Goal: Task Accomplishment & Management: Complete application form

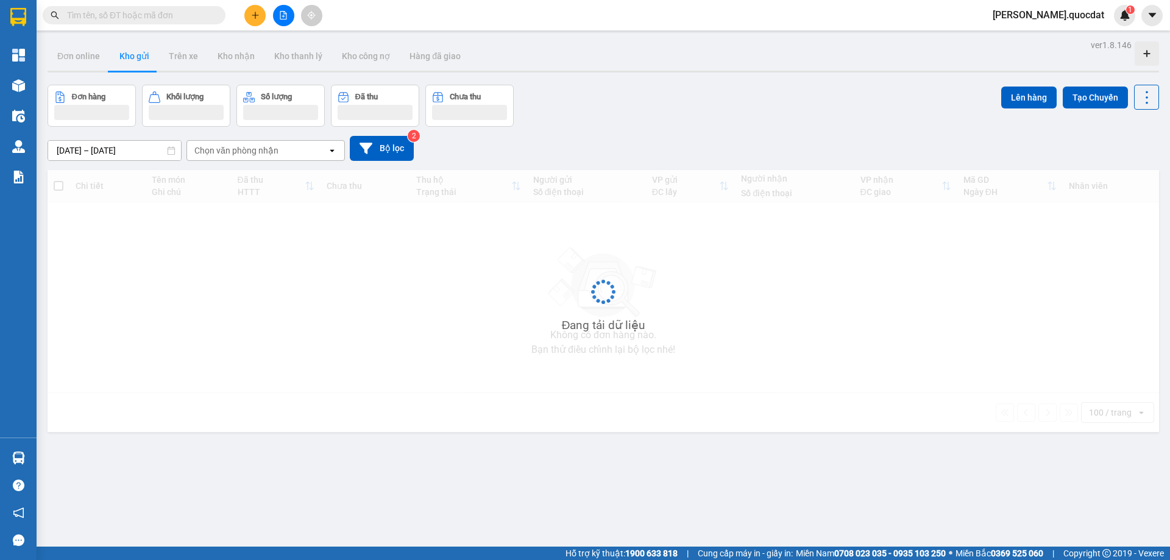
click at [733, 85] on div "Đơn hàng Khối lượng Số lượng Đã thu Chưa thu Lên hàng Tạo Chuyến" at bounding box center [604, 106] width 1112 height 42
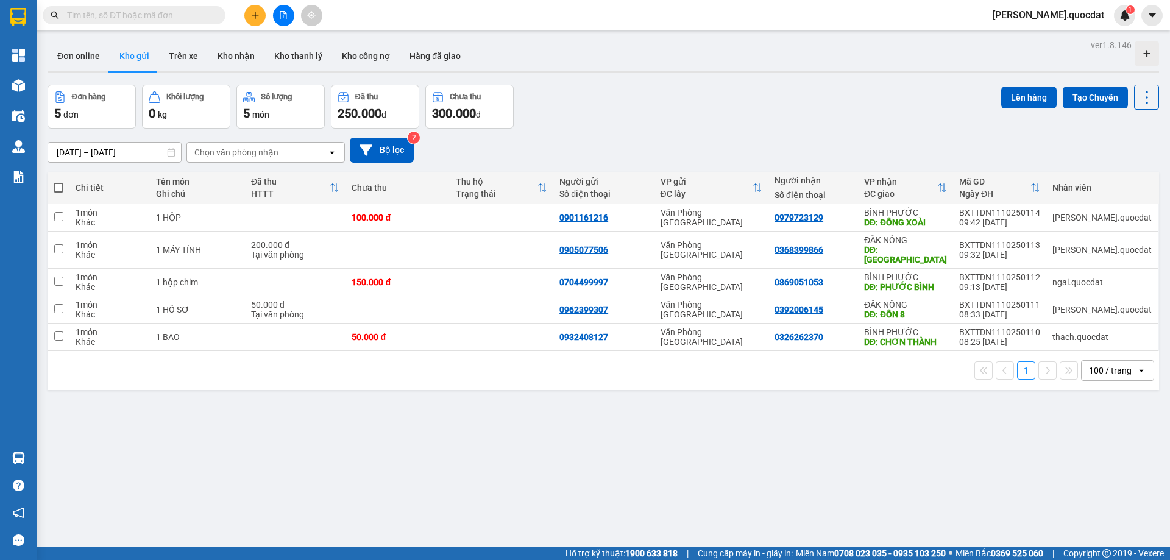
click at [665, 75] on div "ver 1.8.146 Đơn online Kho gửi Trên xe Kho nhận Kho thanh lý Kho công nợ Hàng đ…" at bounding box center [603, 317] width 1121 height 560
click at [714, 109] on div "Đơn hàng 5 đơn Khối lượng 0 kg Số lượng 5 món Đã thu 250.000 đ Chưa thu 300.000…" at bounding box center [604, 107] width 1112 height 44
click at [754, 94] on div "Đơn hàng 5 đơn Khối lượng 0 kg Số lượng 5 món Đã thu 250.000 đ Chưa thu 300.000…" at bounding box center [604, 107] width 1112 height 44
click at [251, 12] on icon "plus" at bounding box center [255, 15] width 9 height 9
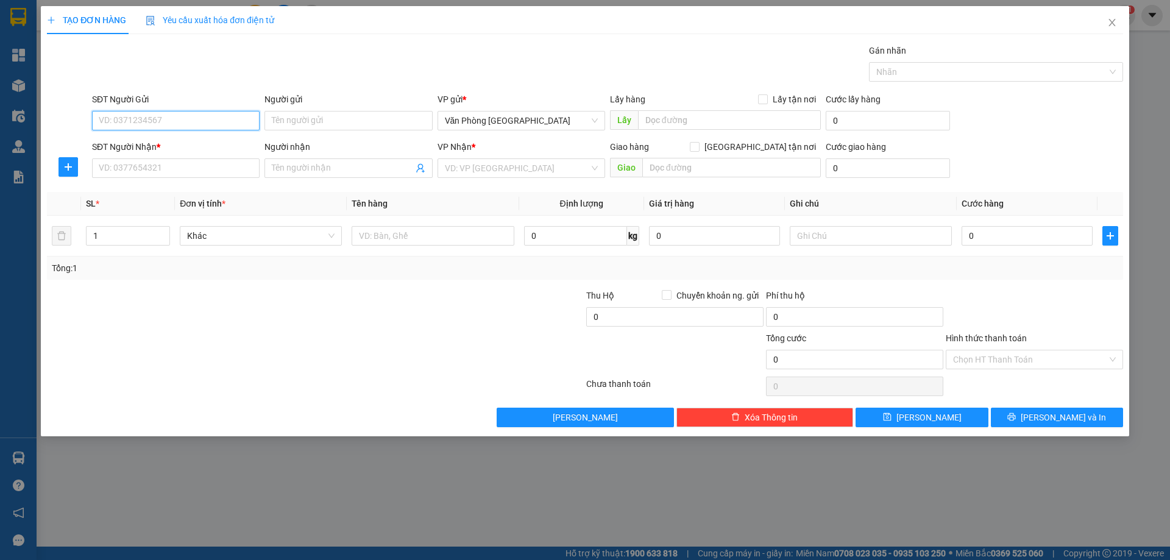
click at [151, 111] on input "SĐT Người Gửi" at bounding box center [176, 121] width 168 height 20
type input "0344114537"
click at [123, 167] on input "SĐT Người Nhận *" at bounding box center [176, 168] width 168 height 20
type input "0333765031"
drag, startPoint x: 517, startPoint y: 172, endPoint x: 494, endPoint y: 167, distance: 24.3
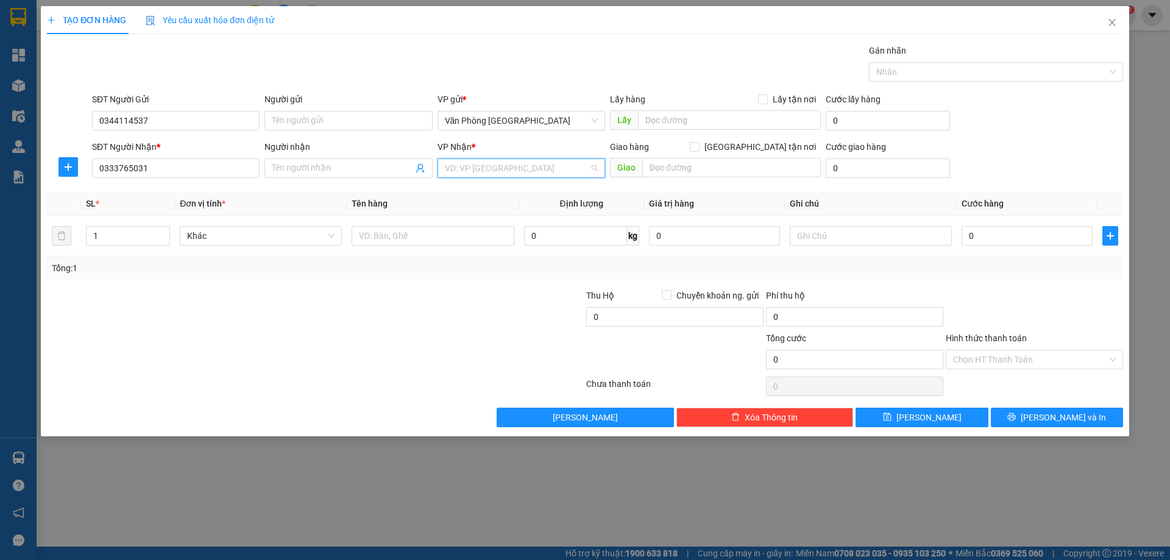
click at [516, 172] on input "search" at bounding box center [517, 168] width 144 height 18
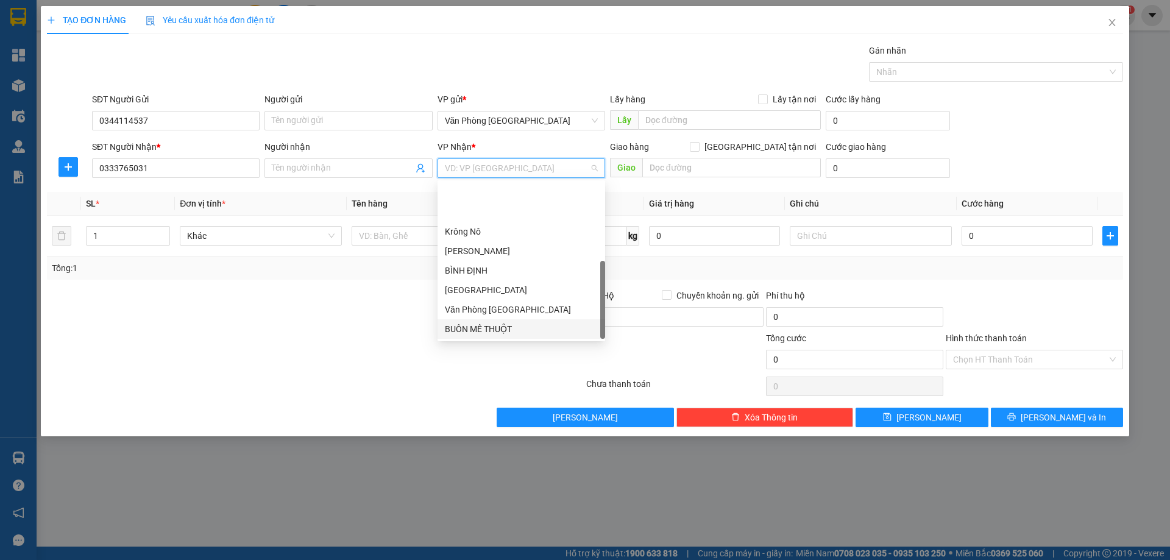
scroll to position [59, 0]
click at [476, 290] on div "BÌNH PHƯỚC" at bounding box center [521, 289] width 153 height 13
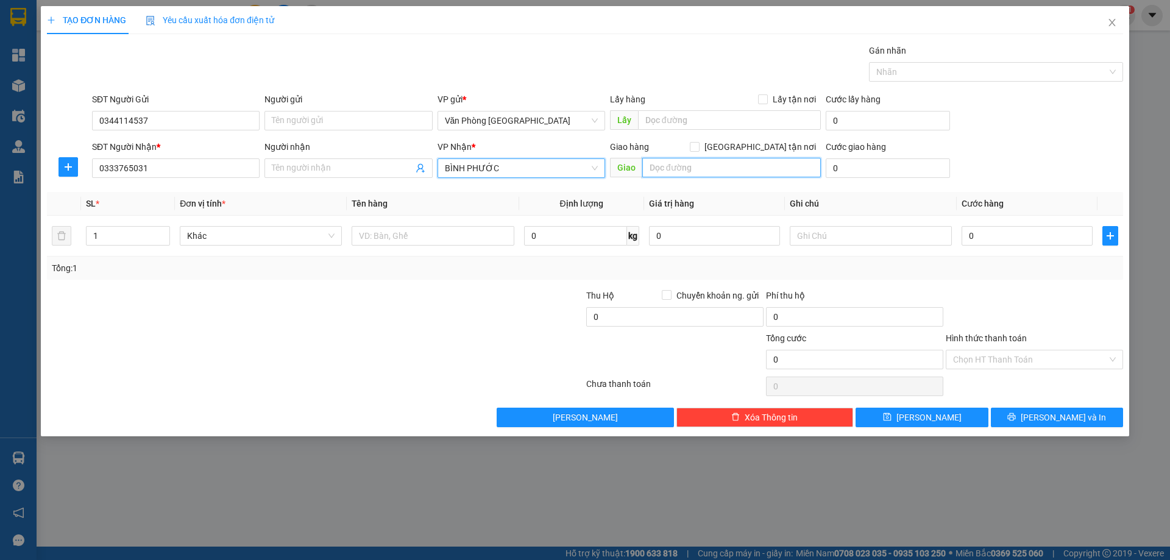
click at [732, 162] on input "text" at bounding box center [731, 168] width 179 height 20
type input "b"
type input "BÙ ĐĂNG"
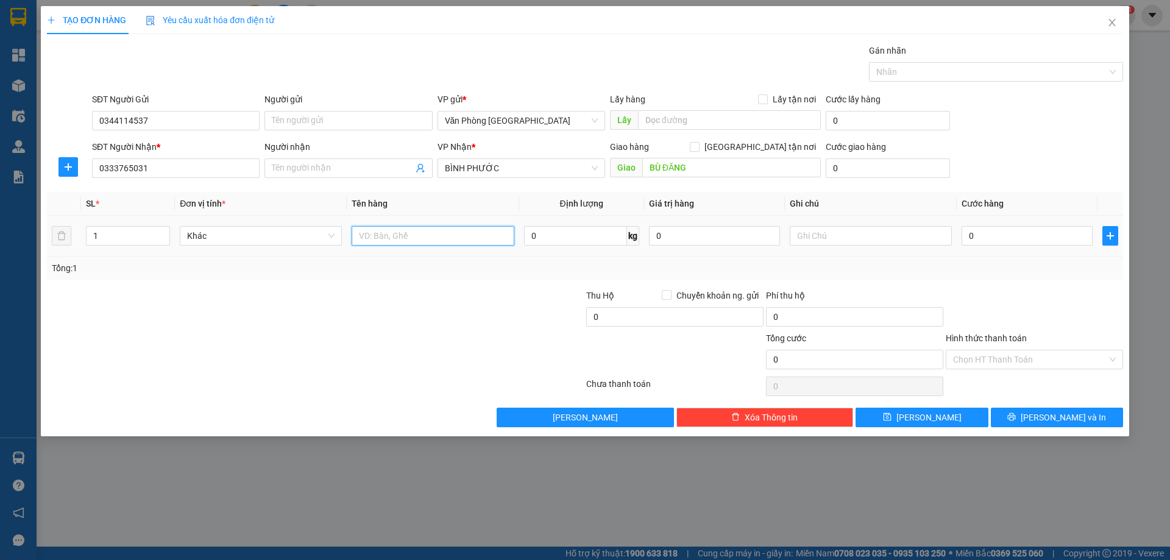
click at [408, 233] on input "text" at bounding box center [433, 236] width 162 height 20
type input "1 XE + 1 VALI"
type input "7"
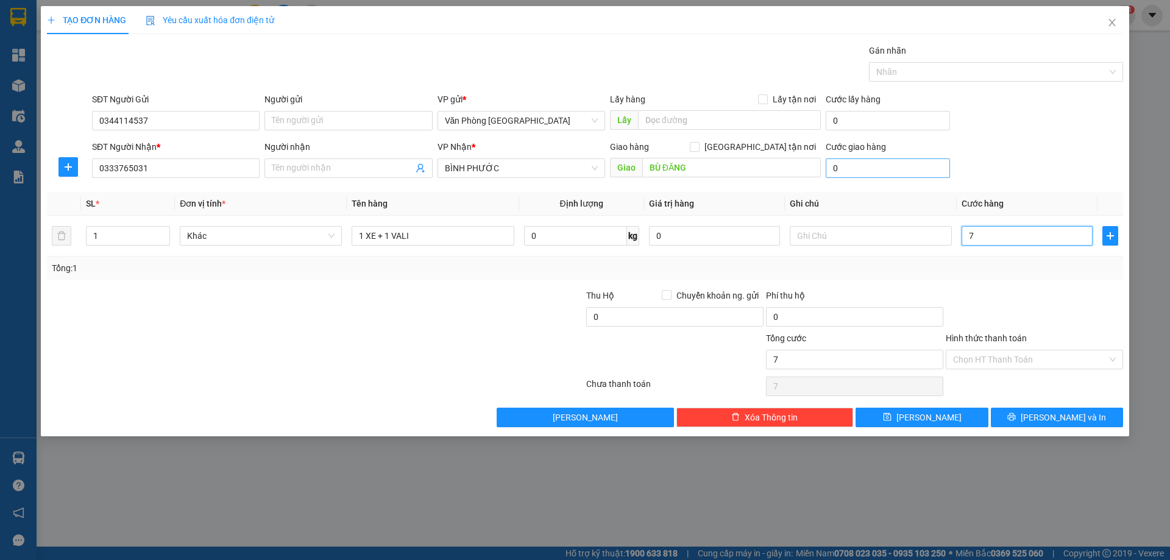
type input "70"
type input "700"
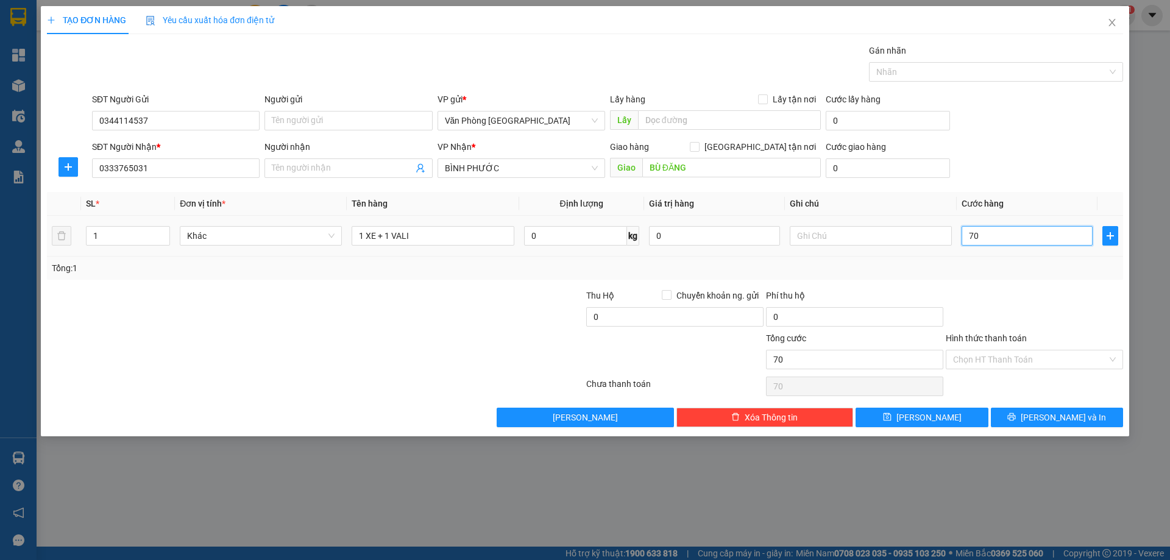
type input "700"
type input "700.000"
click at [1040, 410] on button "[PERSON_NAME] và In" at bounding box center [1057, 418] width 132 height 20
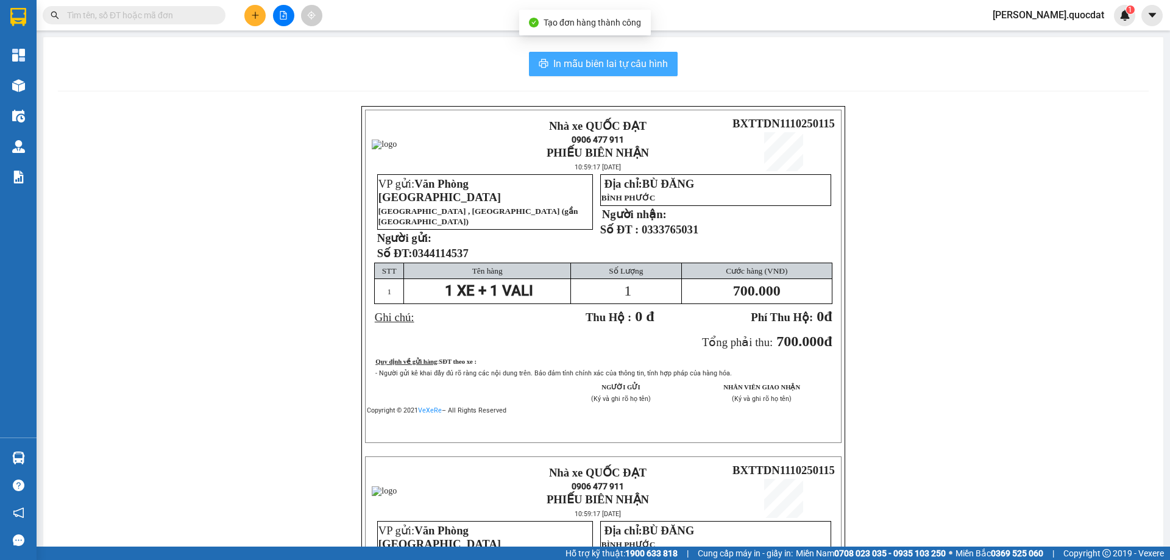
click at [619, 64] on span "In mẫu biên lai tự cấu hình" at bounding box center [610, 63] width 115 height 15
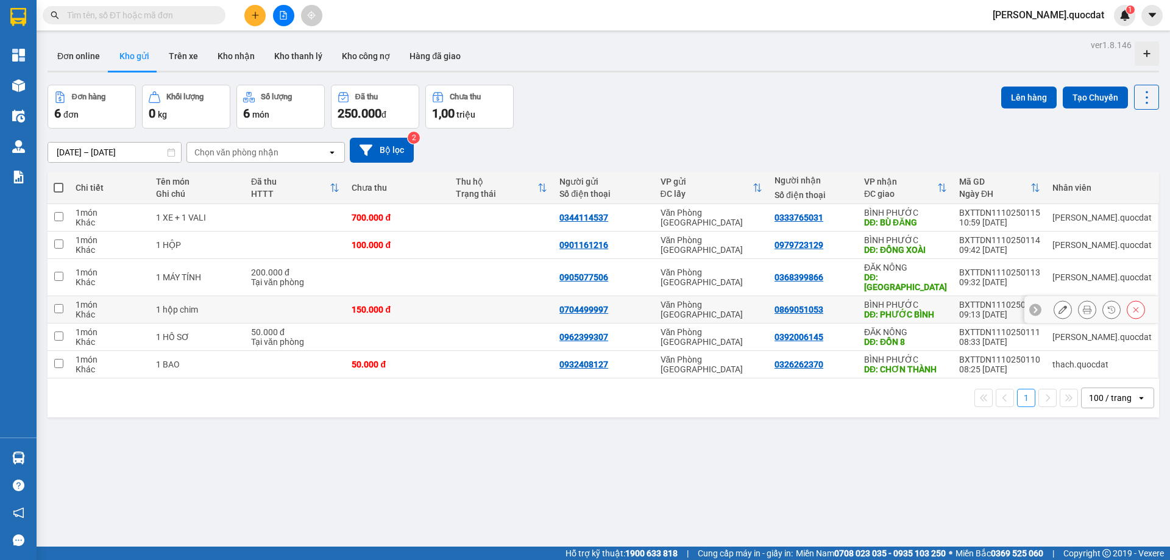
click at [553, 296] on td at bounding box center [502, 309] width 104 height 27
checkbox input "true"
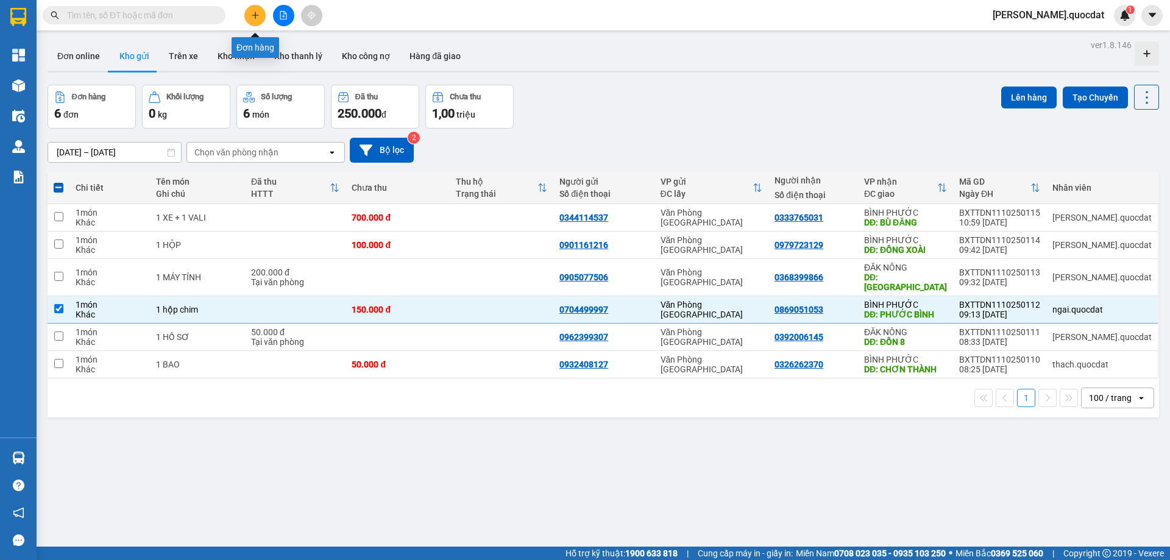
click at [250, 12] on button at bounding box center [254, 15] width 21 height 21
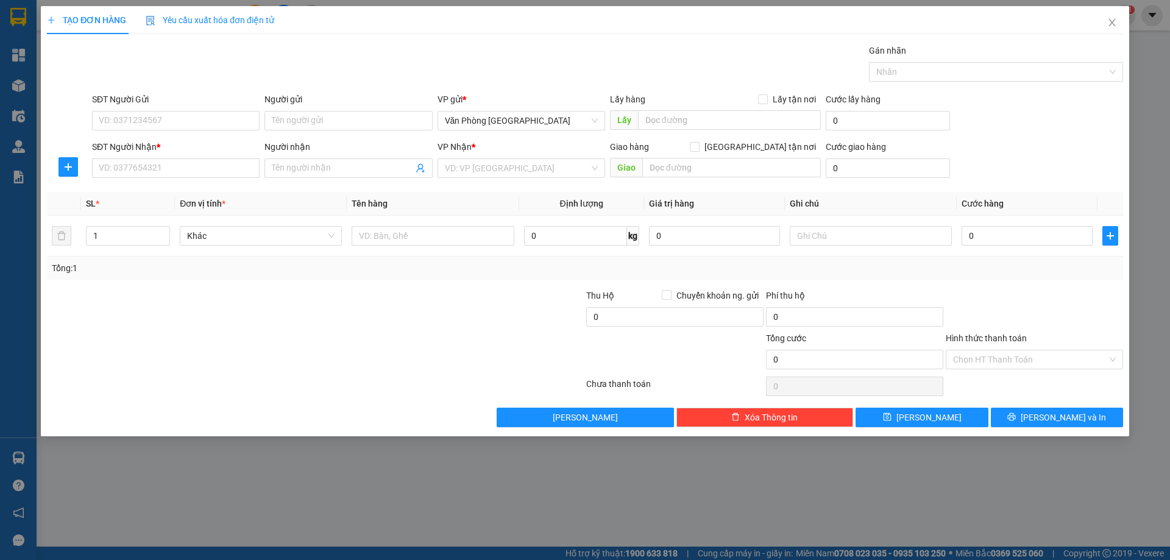
click at [522, 43] on div "TẠO ĐƠN HÀNG Yêu cầu xuất hóa đơn điện tử Transit Pickup Surcharge Ids Transit …" at bounding box center [585, 216] width 1076 height 421
click at [199, 112] on input "SĐT Người Gửi" at bounding box center [176, 121] width 168 height 20
click at [196, 119] on input "SĐT Người Gửi" at bounding box center [176, 121] width 168 height 20
click at [168, 143] on div "SĐT Người Nhận *" at bounding box center [176, 146] width 168 height 13
click at [168, 158] on input "SĐT Người Nhận *" at bounding box center [176, 168] width 168 height 20
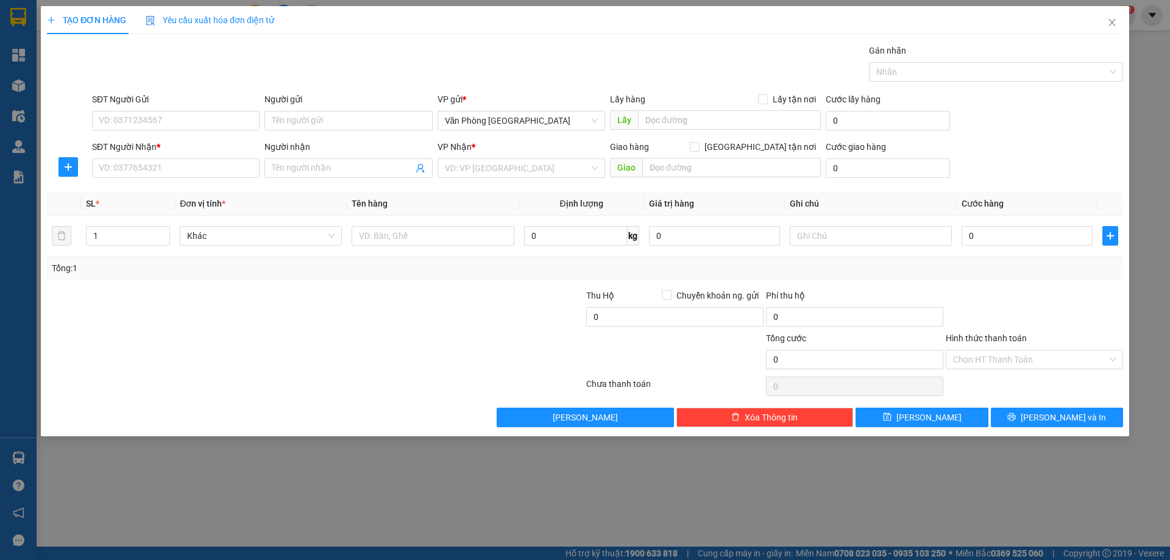
click at [138, 132] on div "SĐT Người Gửi VD: 0371234567" at bounding box center [176, 114] width 168 height 43
click at [138, 129] on input "SĐT Người Gửi" at bounding box center [176, 121] width 168 height 20
click at [151, 165] on div "0359029877 - C. TUYẾN" at bounding box center [175, 164] width 153 height 13
type input "0359029877"
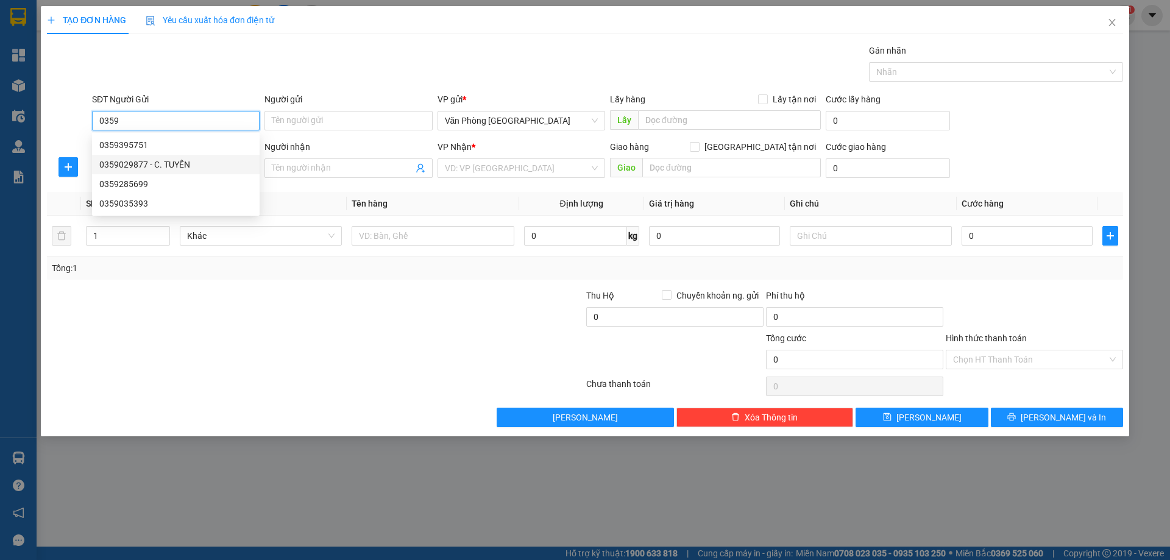
type input "C. TUYẾN"
type input "0359029877"
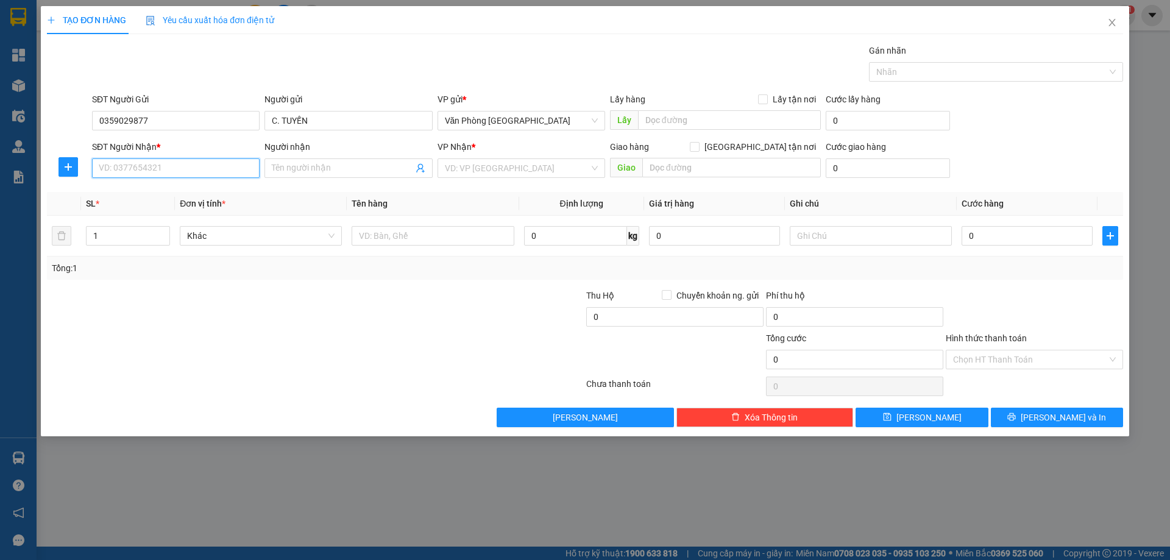
click at [198, 163] on input "SĐT Người Nhận *" at bounding box center [176, 168] width 168 height 20
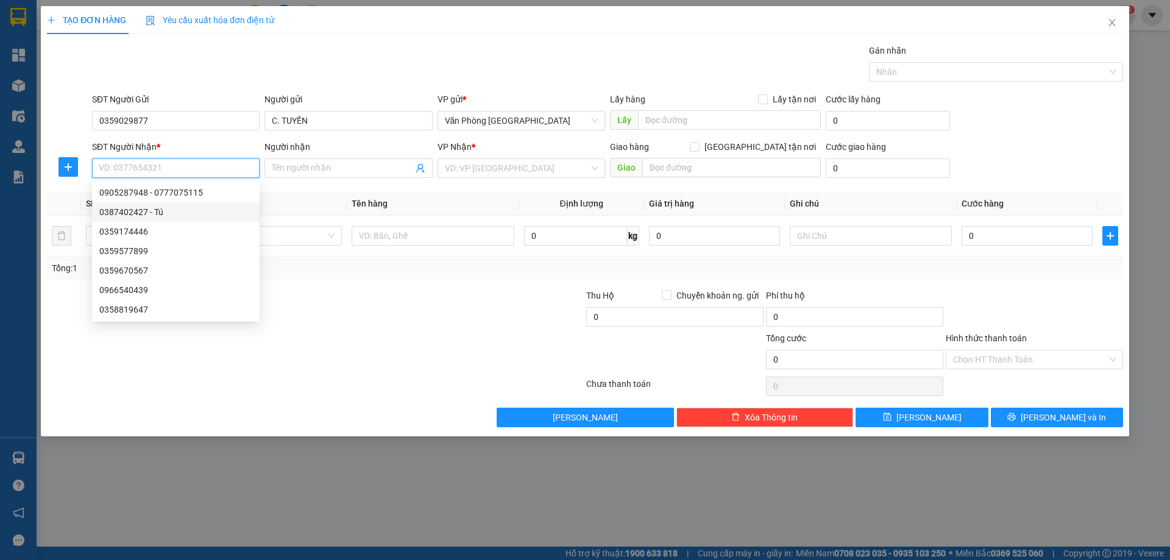
click at [152, 208] on div "0387402427 - Tú" at bounding box center [175, 211] width 153 height 13
type input "0387402427"
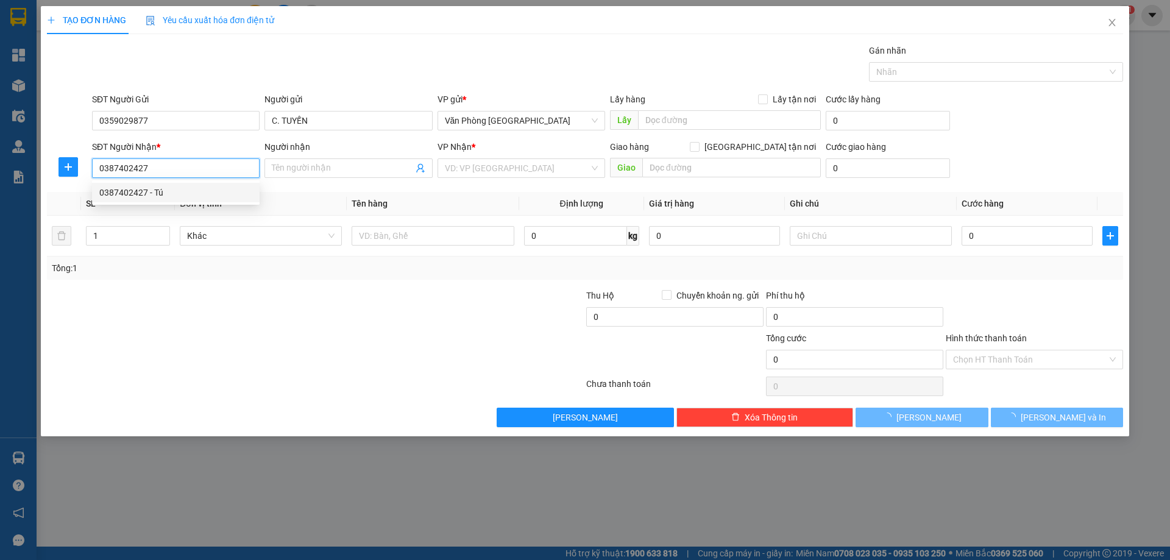
type input "Tú"
type input "ĐỒNG XOÀI"
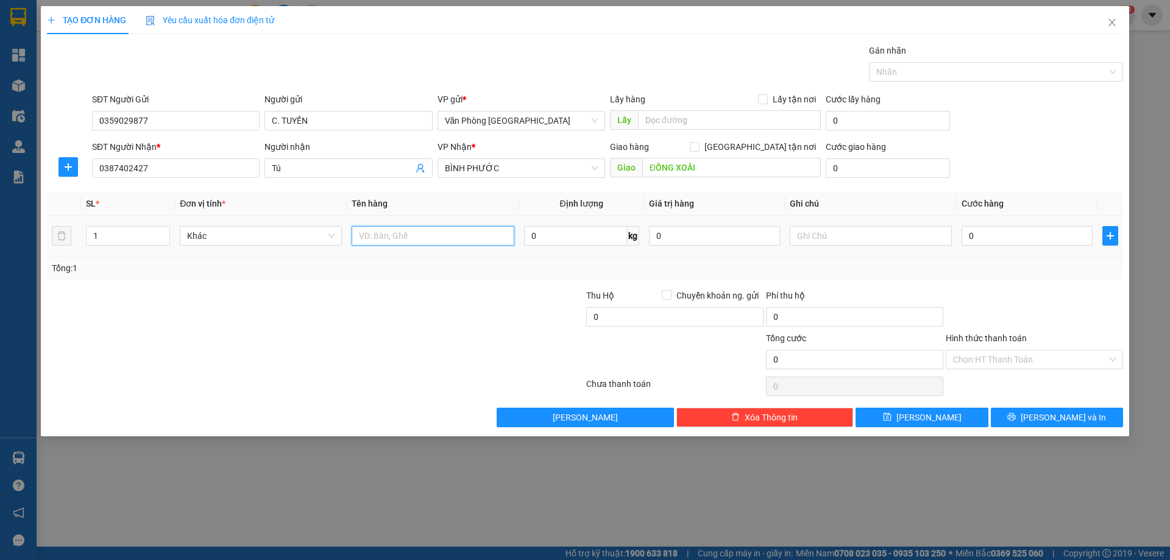
click at [471, 232] on input "text" at bounding box center [433, 236] width 162 height 20
type input "2 KIỆN"
type input "1"
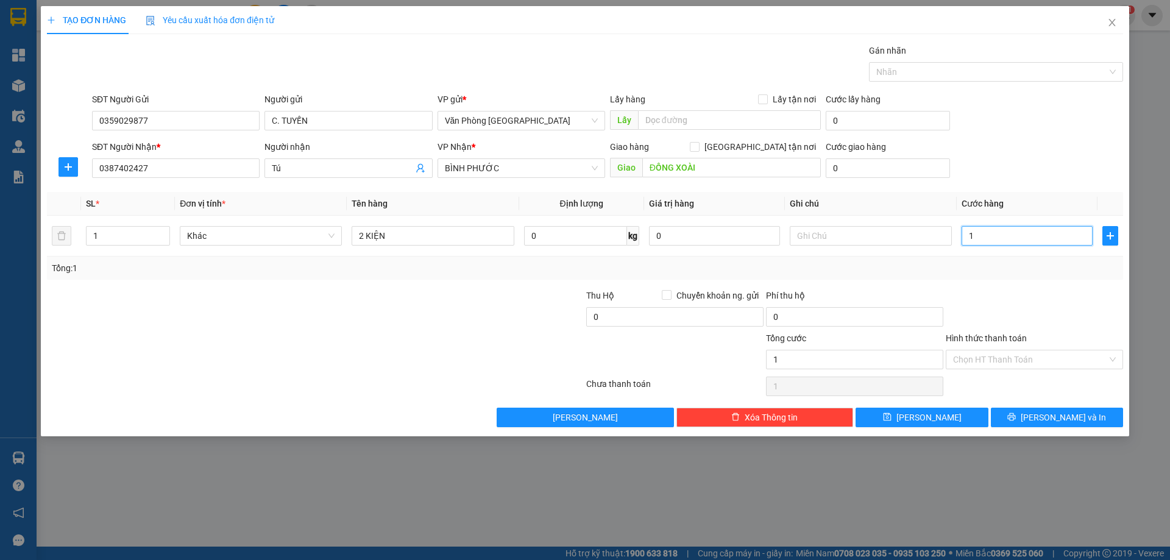
type input "15"
type input "150"
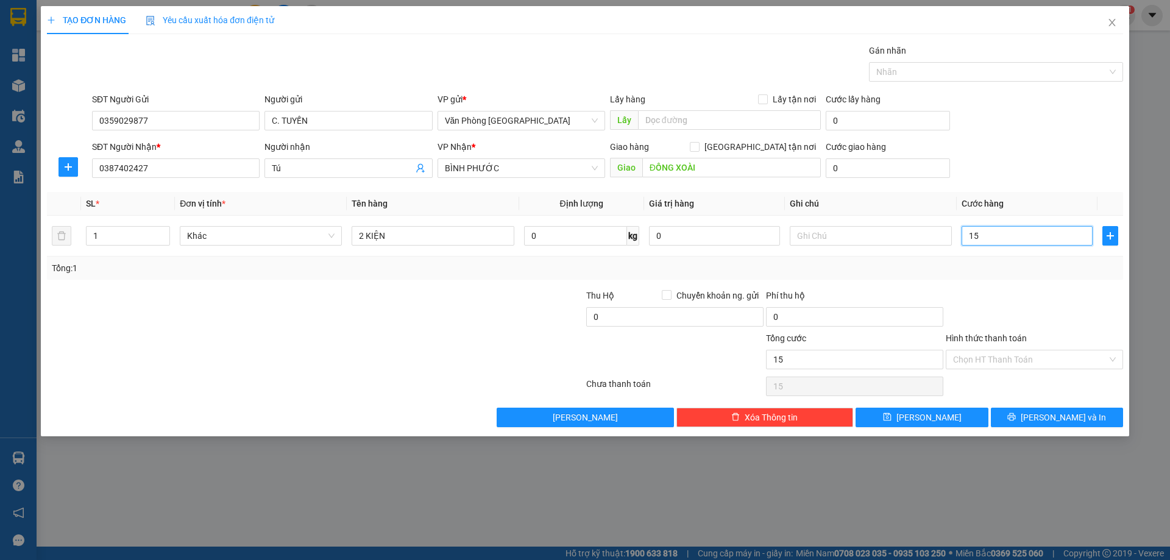
type input "150"
type input "150.000"
click at [985, 291] on div at bounding box center [1035, 310] width 180 height 43
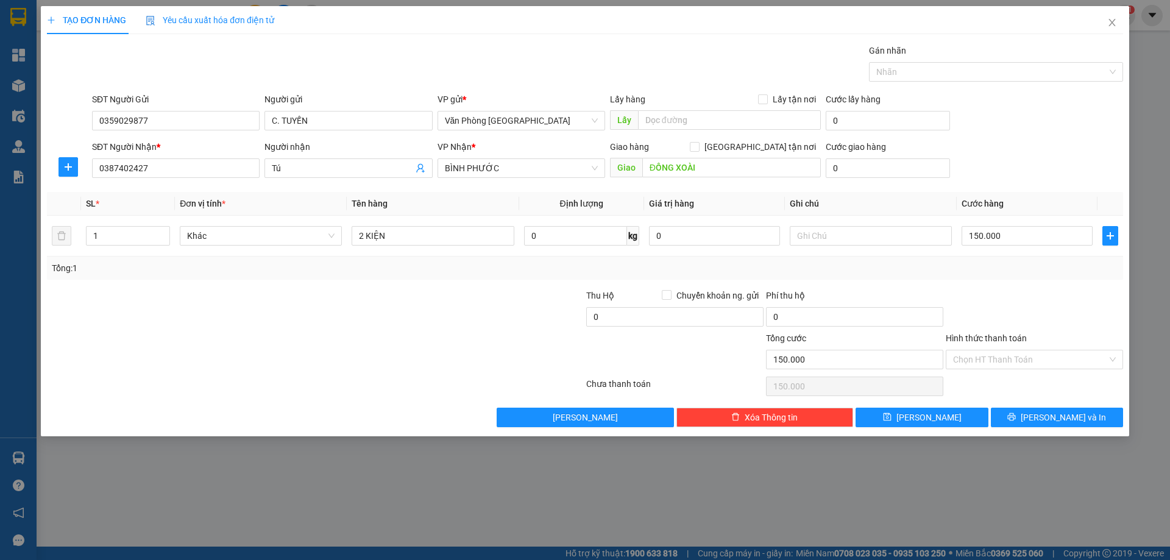
click at [1063, 401] on div "Transit Pickup Surcharge Ids Transit Deliver Surcharge Ids Transit Deliver Surc…" at bounding box center [585, 235] width 1076 height 383
click at [1061, 418] on span "[PERSON_NAME] và In" at bounding box center [1063, 417] width 85 height 13
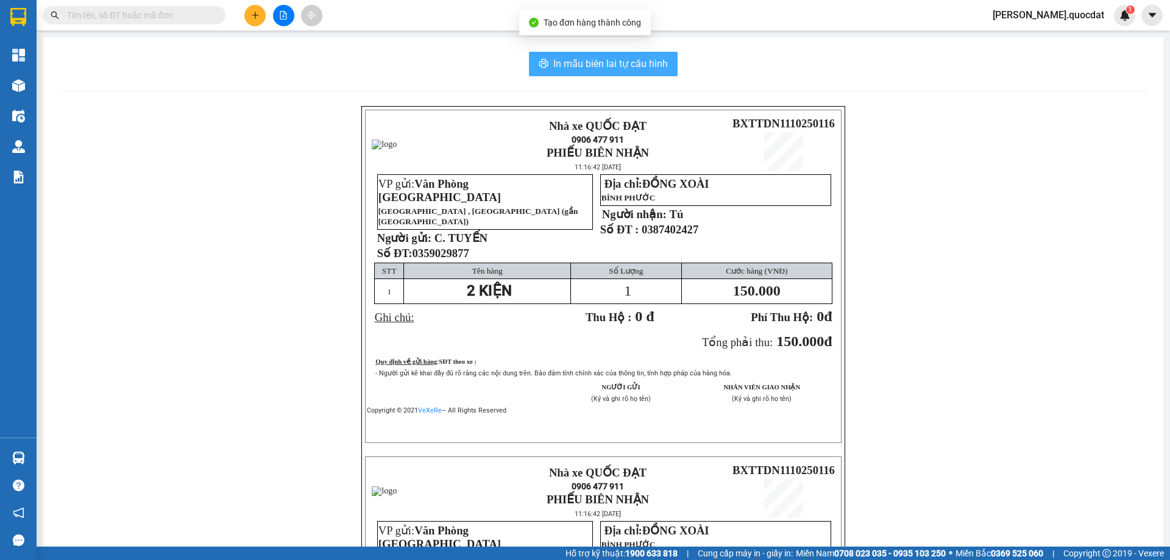
click at [636, 66] on span "In mẫu biên lai tự cấu hình" at bounding box center [610, 63] width 115 height 15
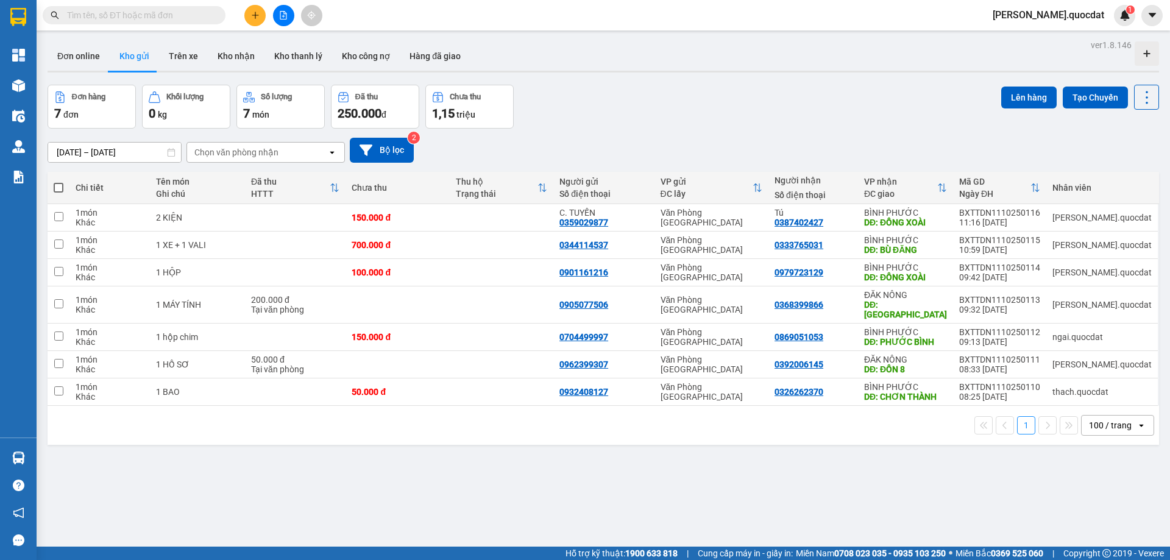
click at [677, 87] on div "Đơn hàng 7 đơn Khối lượng 0 kg Số lượng 7 món Đã thu 250.000 đ Chưa thu 1,15 tr…" at bounding box center [604, 107] width 1112 height 44
click at [772, 132] on div "[DATE] – [DATE] Press the down arrow key to interact with the calendar and sele…" at bounding box center [604, 150] width 1112 height 43
click at [255, 14] on icon "plus" at bounding box center [255, 15] width 1 height 7
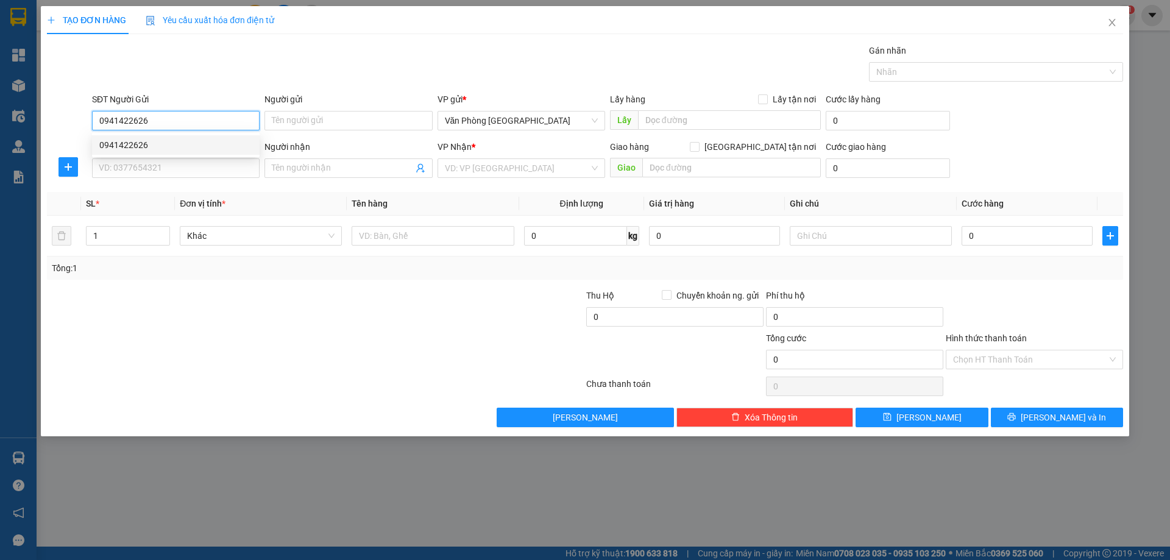
click at [110, 152] on div "0941422626" at bounding box center [176, 145] width 168 height 20
type input "0941422626"
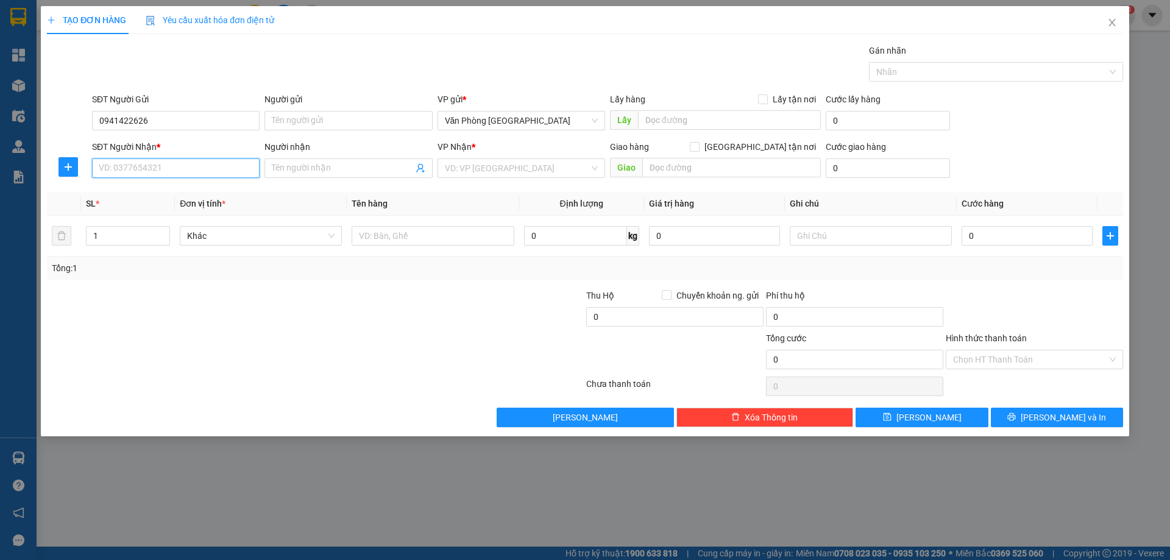
click at [113, 165] on input "SĐT Người Nhận *" at bounding box center [176, 168] width 168 height 20
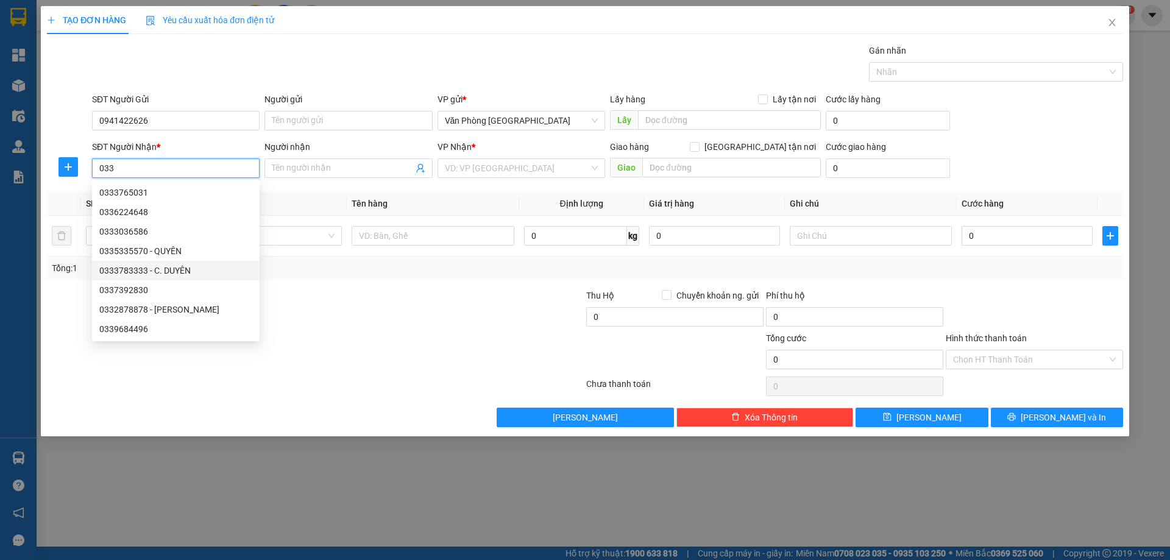
click at [168, 269] on div "0333783333 - C. DUYÊN" at bounding box center [175, 270] width 153 height 13
type input "0333783333"
type input "C. DUYÊN"
type input "ĐỒNG XOÀI"
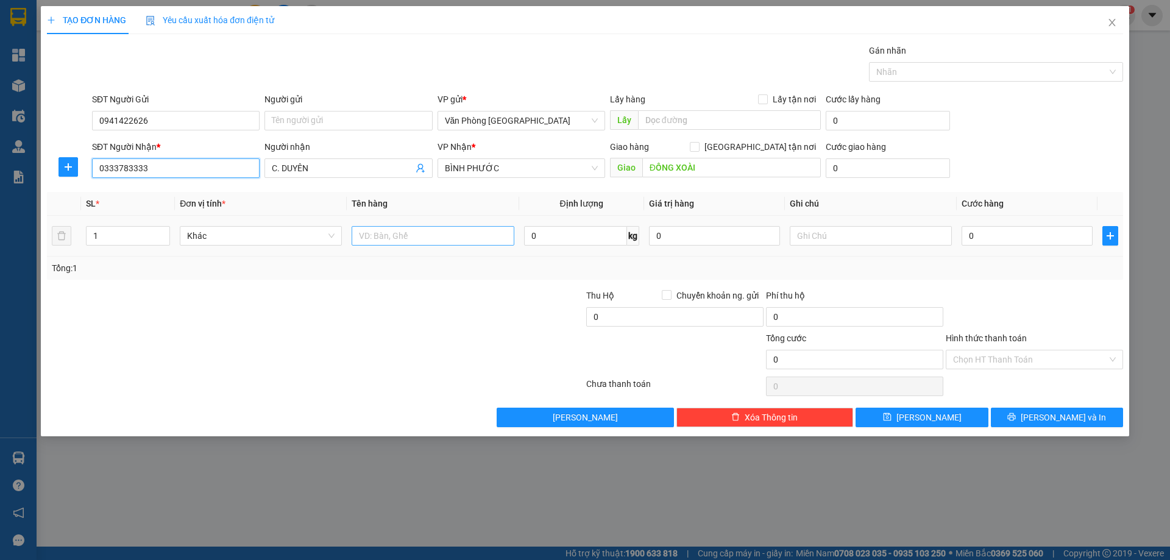
type input "0333783333"
click at [453, 241] on input "text" at bounding box center [433, 236] width 162 height 20
type input "2 THÙNG"
click at [1003, 236] on input "0" at bounding box center [1027, 236] width 131 height 20
type input "2"
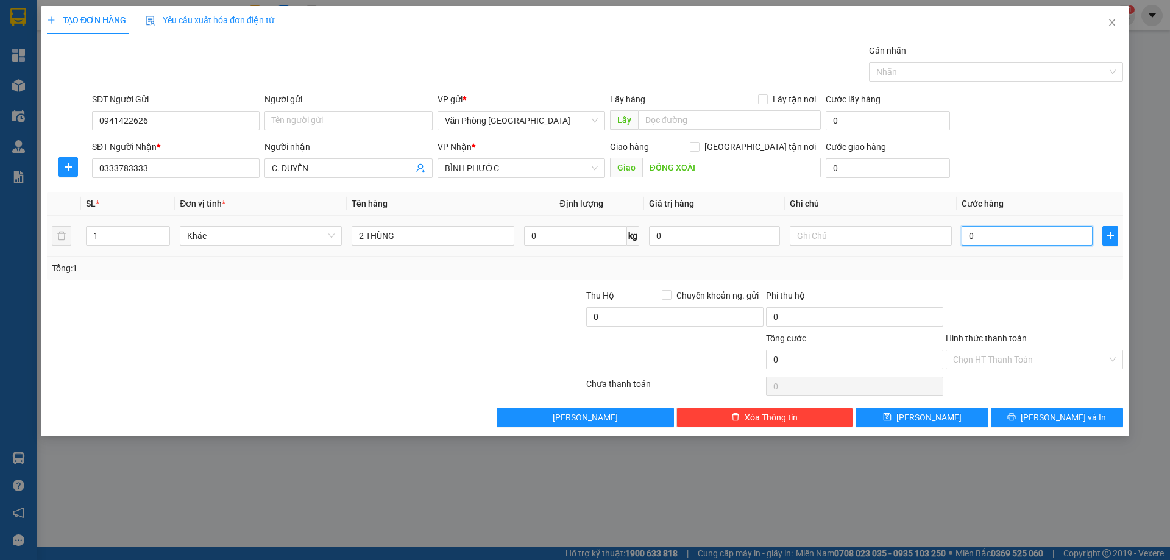
type input "2"
type input "20"
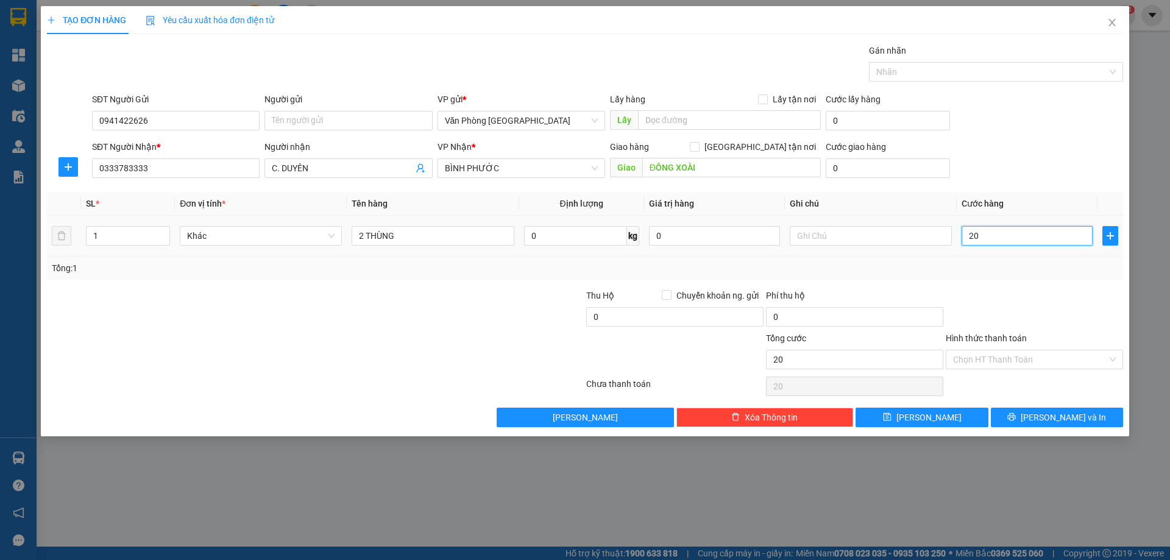
type input "200"
type input "2.000"
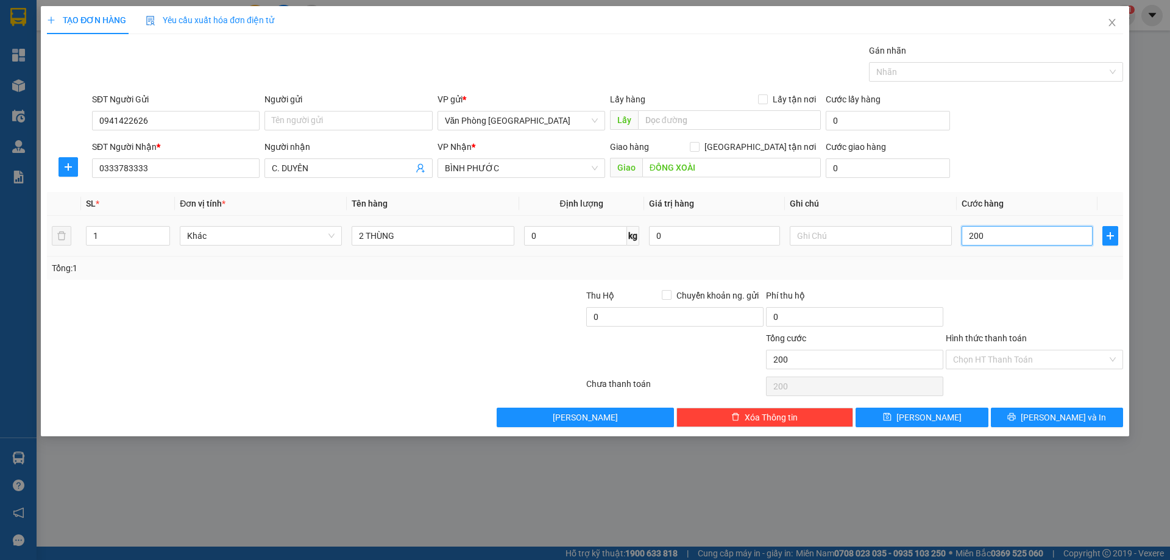
type input "2.000"
type input "20.000"
type input "200.000"
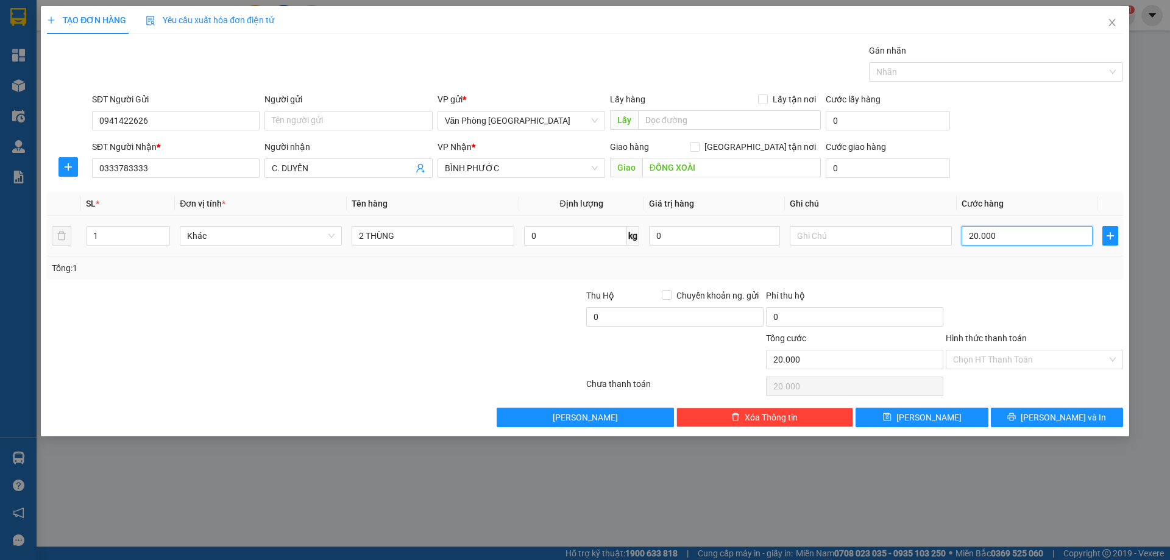
type input "200.000"
click at [895, 241] on input "text" at bounding box center [871, 236] width 162 height 20
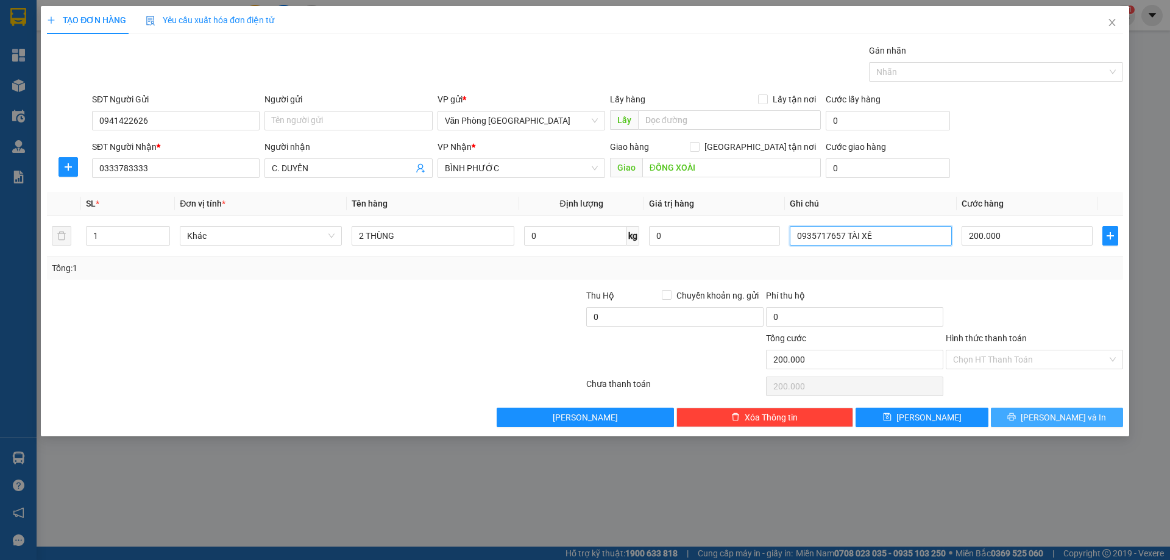
type input "0935717657 TÀI XẾ"
click at [1047, 416] on span "[PERSON_NAME] và In" at bounding box center [1063, 417] width 85 height 13
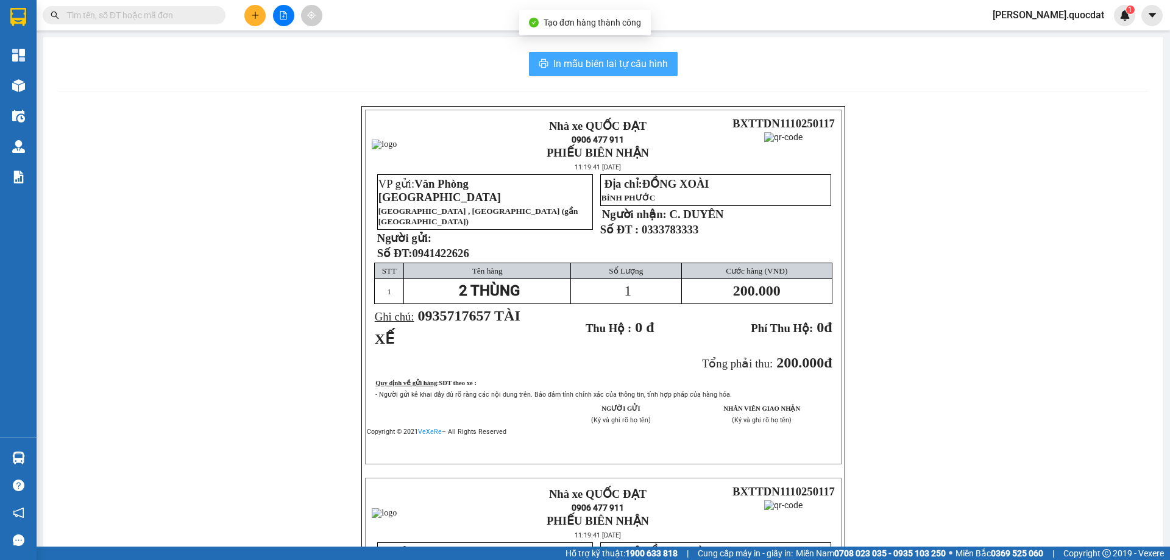
click at [647, 66] on span "In mẫu biên lai tự cấu hình" at bounding box center [610, 63] width 115 height 15
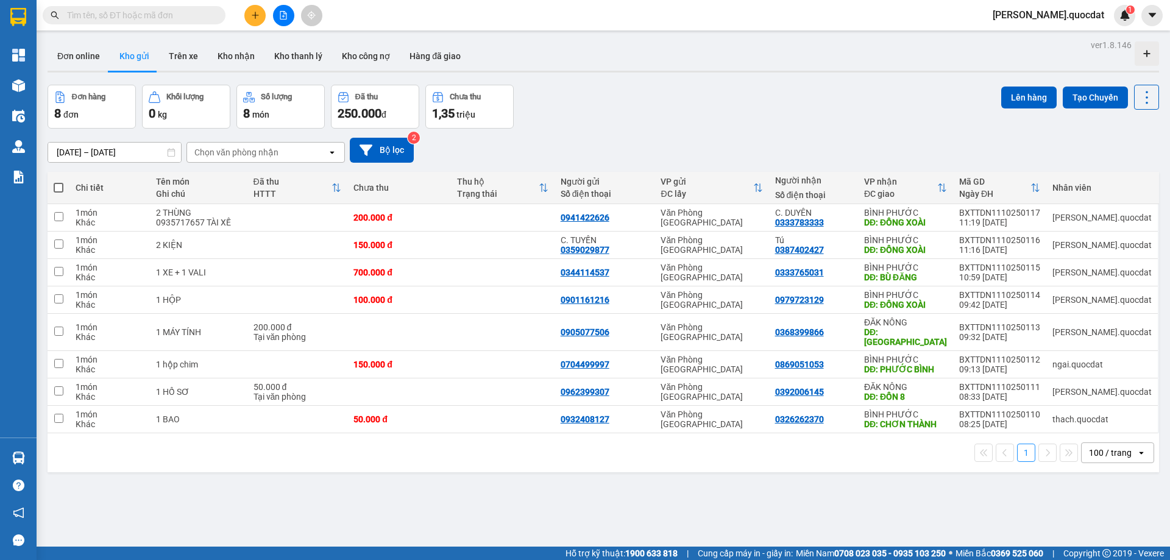
click at [620, 66] on div "Đơn online Kho gửi Trên xe Kho nhận Kho thanh lý Kho công nợ Hàng đã giao" at bounding box center [604, 57] width 1112 height 32
click at [730, 157] on div "[DATE] – [DATE] Press the down arrow key to interact with the calendar and sele…" at bounding box center [604, 150] width 1112 height 25
click at [688, 97] on div "Đơn hàng 8 đơn Khối lượng 0 kg Số lượng 8 món Đã thu 250.000 đ Chưa thu 1,35 tr…" at bounding box center [604, 107] width 1112 height 44
drag, startPoint x: 845, startPoint y: 105, endPoint x: 792, endPoint y: 61, distance: 68.8
click at [844, 102] on div "Đơn hàng 8 đơn Khối lượng 0 kg Số lượng 8 món Đã thu 250.000 đ Chưa thu 1,35 tr…" at bounding box center [604, 107] width 1112 height 44
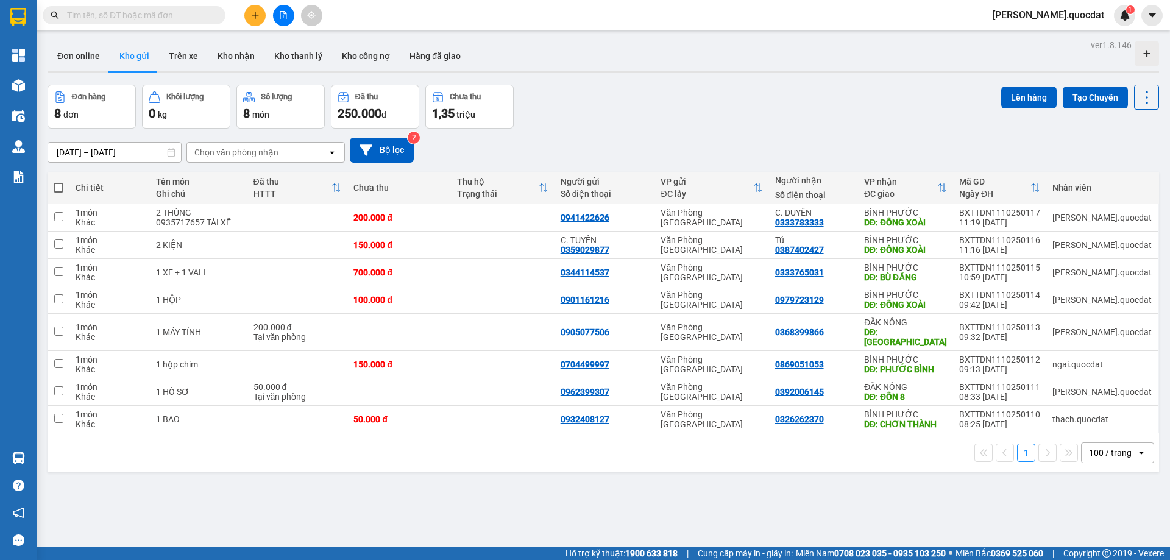
click at [606, 99] on div "Đơn hàng 8 đơn Khối lượng 0 kg Số lượng 8 món Đã thu 250.000 đ Chưa thu 1,35 tr…" at bounding box center [604, 107] width 1112 height 44
click at [363, 149] on icon at bounding box center [366, 150] width 13 height 13
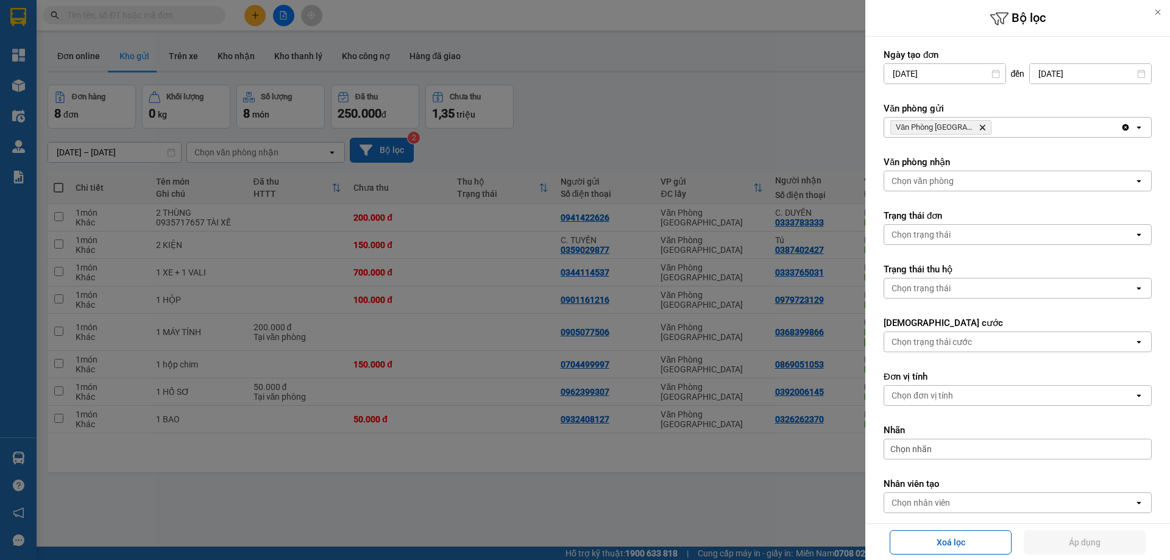
click at [702, 113] on div at bounding box center [585, 280] width 1170 height 560
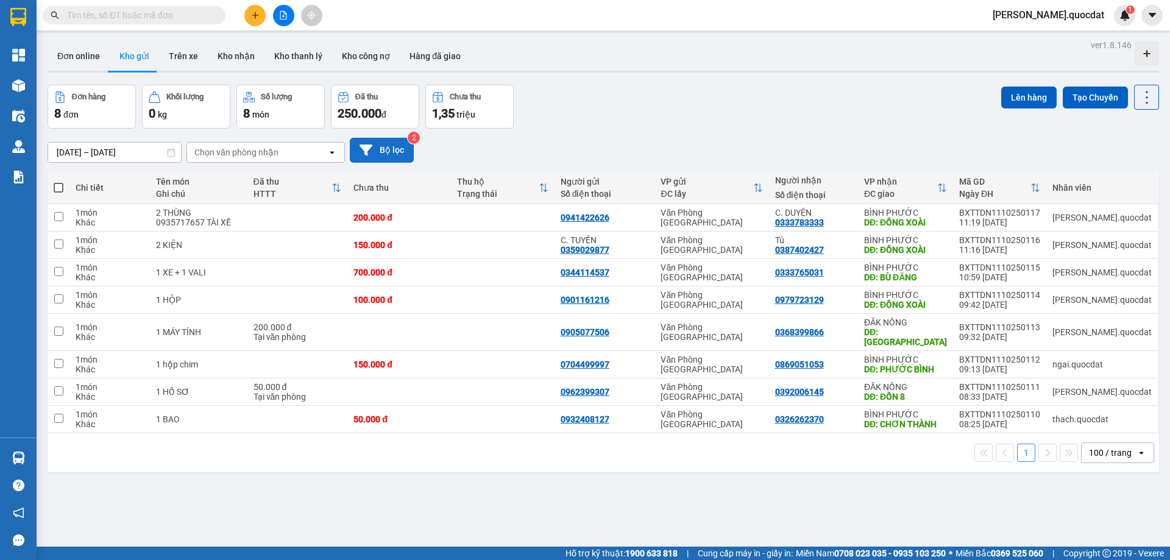
click at [284, 151] on div "Chọn văn phòng nhận" at bounding box center [257, 153] width 140 height 20
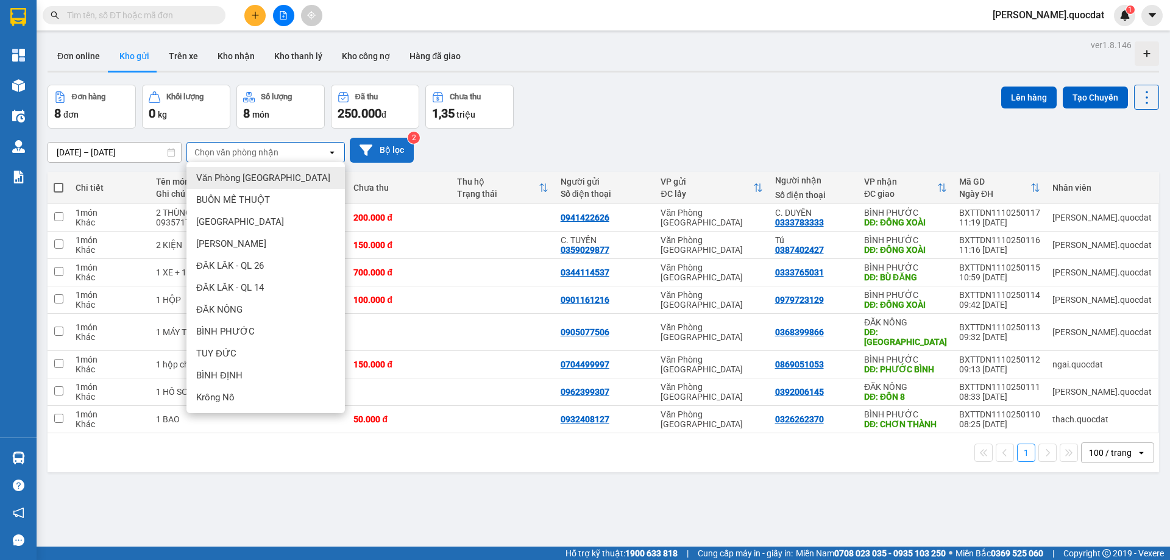
click at [284, 151] on div "Chọn văn phòng nhận" at bounding box center [257, 153] width 140 height 20
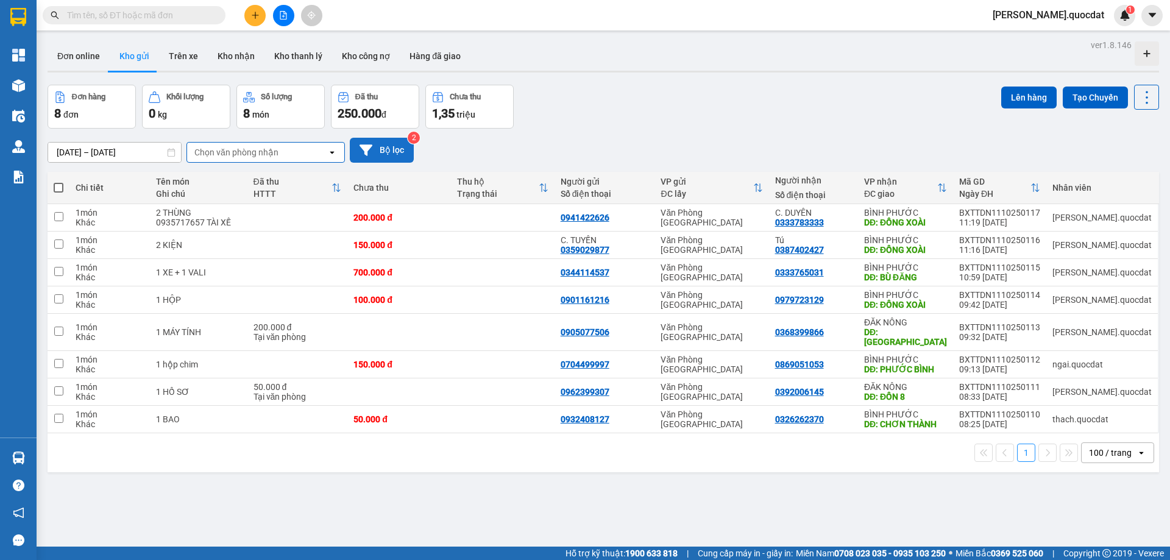
click at [730, 73] on div "Đơn online Kho gửi Trên xe Kho nhận Kho thanh lý Kho công nợ Hàng đã giao" at bounding box center [604, 57] width 1112 height 32
click at [1139, 105] on icon at bounding box center [1147, 97] width 17 height 17
click at [1139, 99] on icon at bounding box center [1147, 97] width 17 height 17
click at [817, 112] on div "Đơn hàng 8 đơn Khối lượng 0 kg Số lượng 8 món Đã thu 250.000 đ Chưa thu 1,35 tr…" at bounding box center [604, 107] width 1112 height 44
click at [659, 37] on div "ver 1.8.146 Đơn online Kho gửi Trên xe Kho nhận Kho thanh lý Kho công nợ Hàng đ…" at bounding box center [603, 317] width 1121 height 560
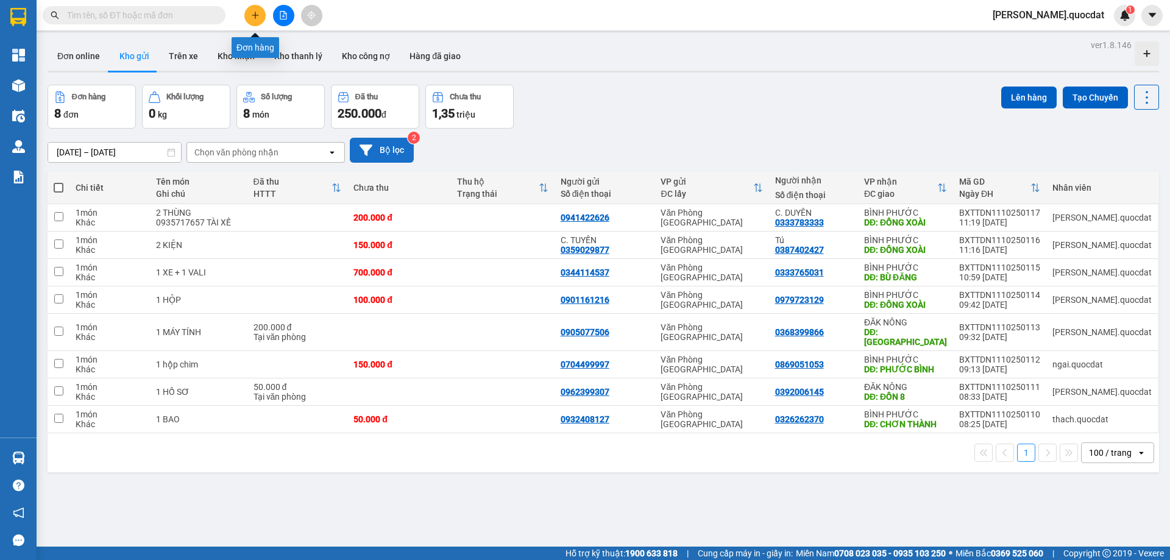
click at [253, 12] on icon "plus" at bounding box center [255, 15] width 9 height 9
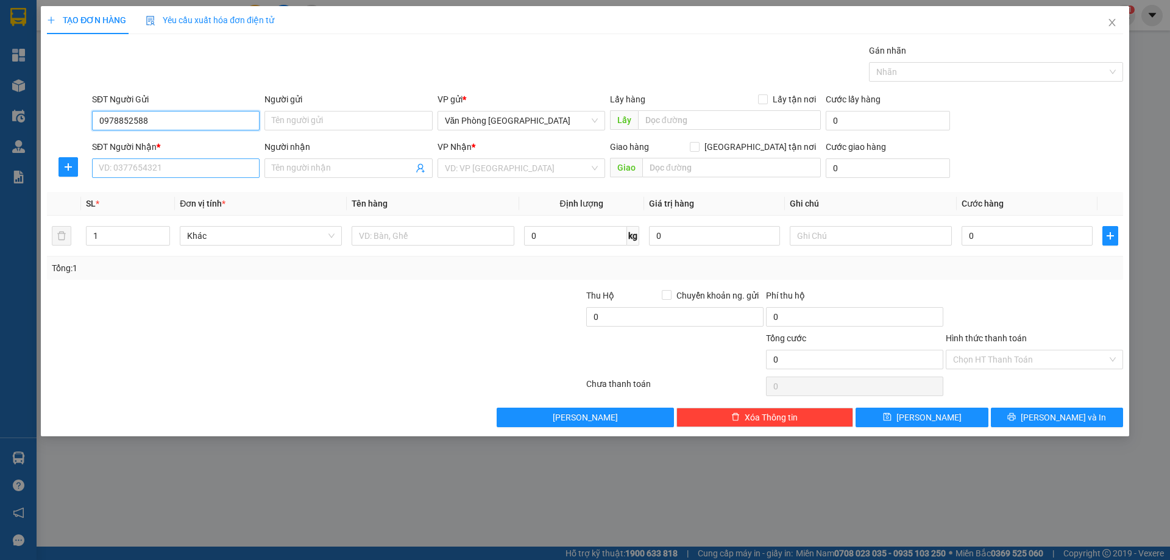
type input "0978852588"
click at [151, 169] on input "SĐT Người Nhận *" at bounding box center [176, 168] width 168 height 20
type input "0365882688"
click at [121, 194] on div "0365882688" at bounding box center [175, 192] width 153 height 13
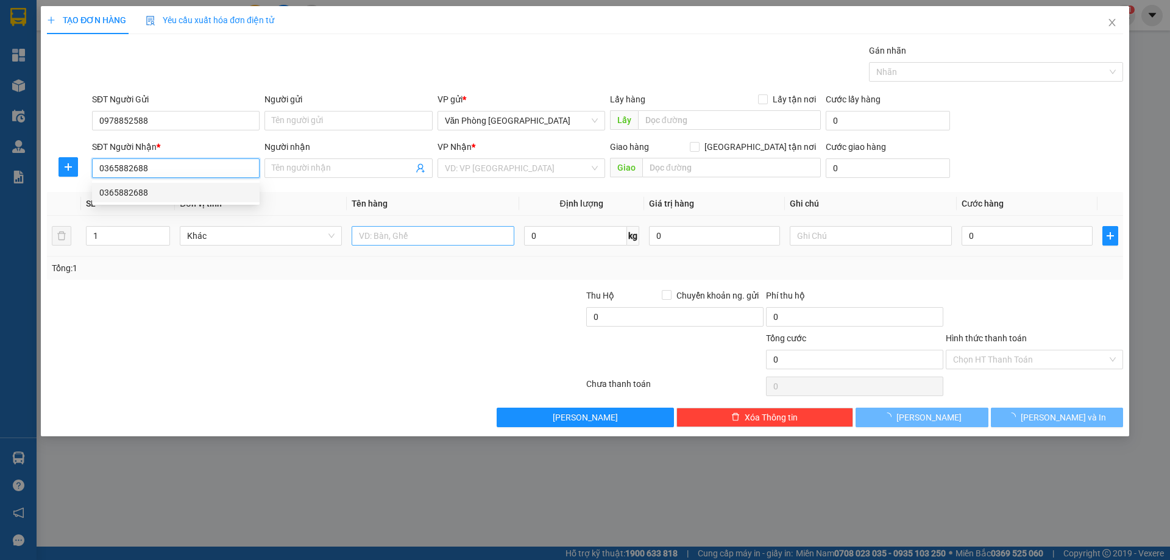
type input "KIẾN ĐỨC"
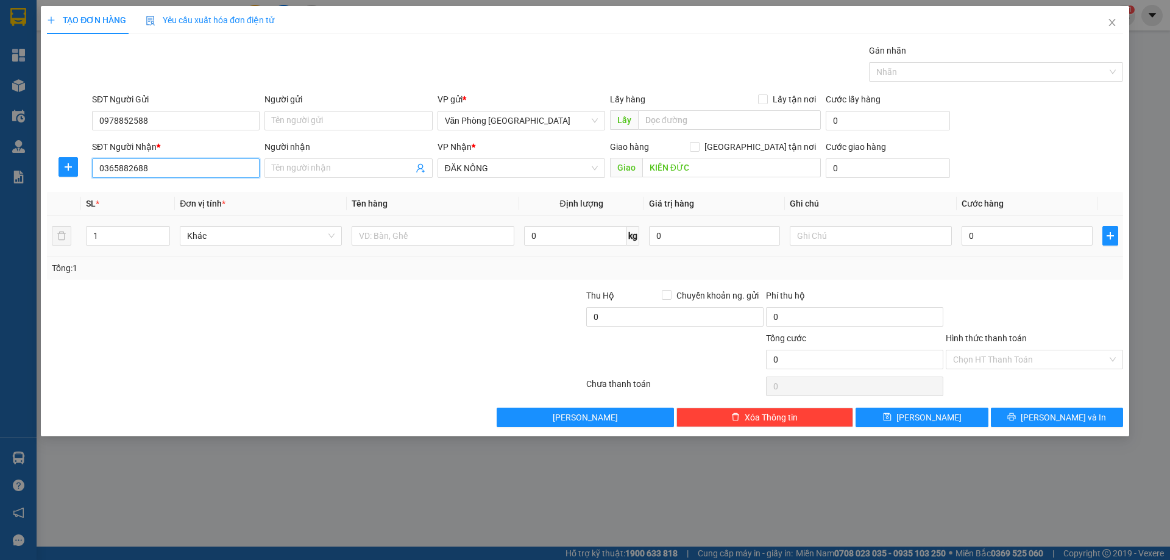
type input "0365882688"
click at [461, 226] on div at bounding box center [433, 236] width 162 height 24
click at [428, 233] on input "text" at bounding box center [433, 236] width 162 height 20
type input "1 THÙNG"
click at [1009, 250] on td "0" at bounding box center [1027, 236] width 141 height 41
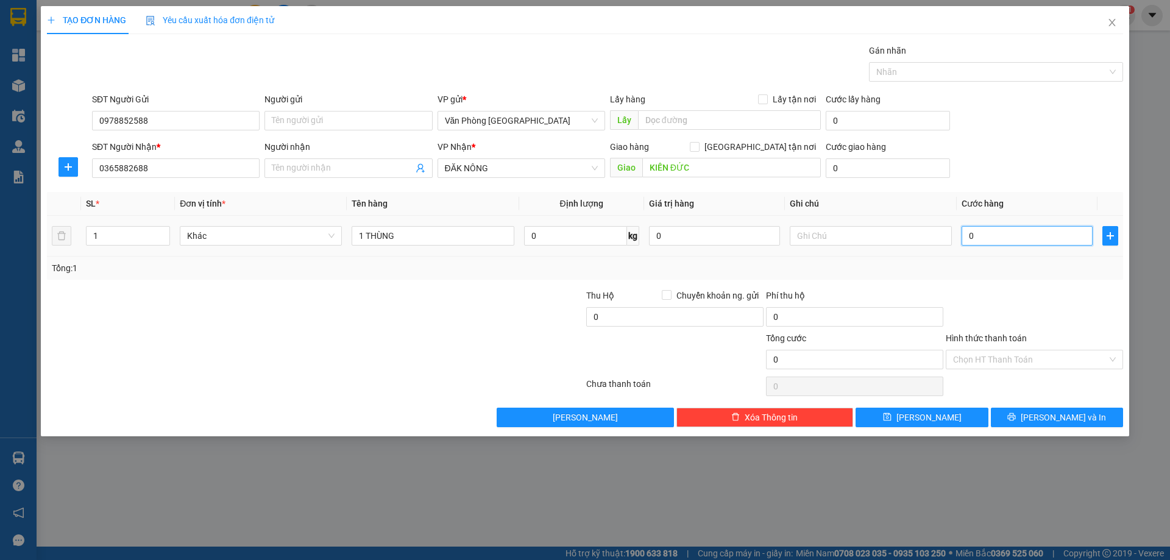
click at [1003, 235] on input "0" at bounding box center [1027, 236] width 131 height 20
type input "1"
type input "10"
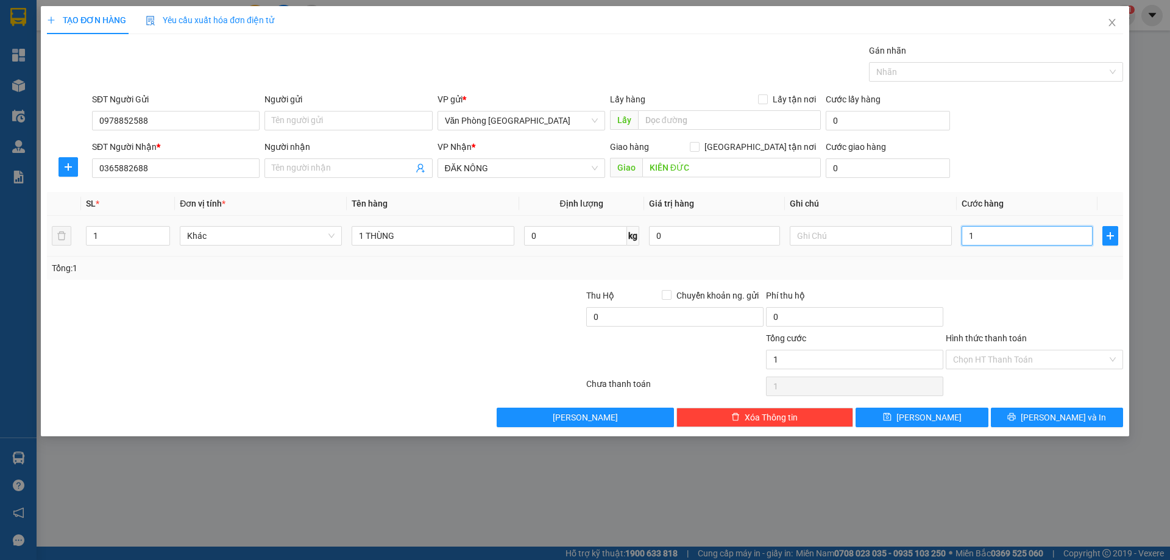
type input "10"
type input "100"
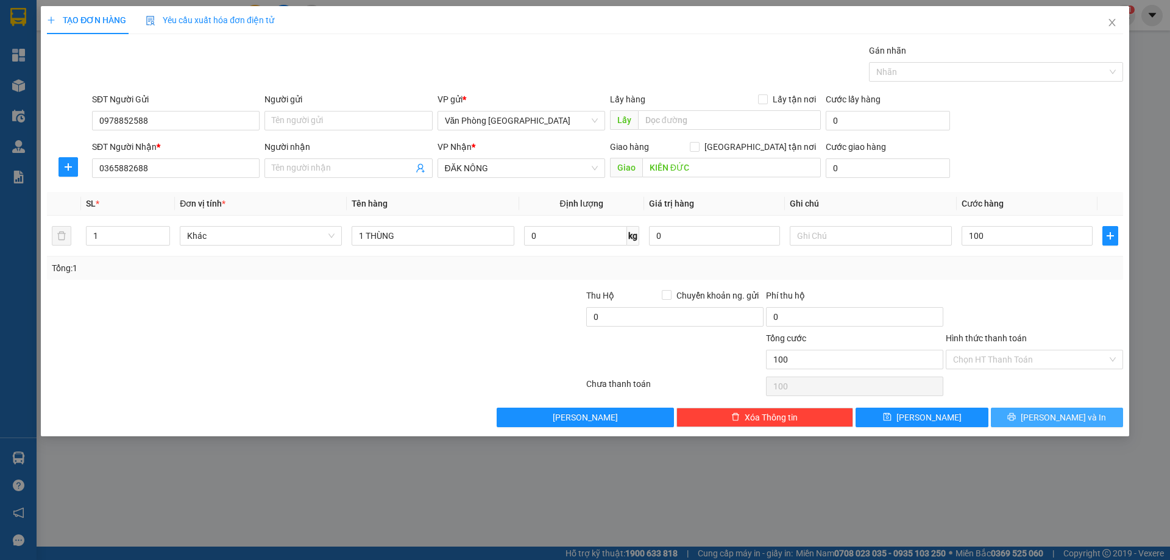
type input "100.000"
click at [1032, 416] on button "[PERSON_NAME] và In" at bounding box center [1057, 418] width 132 height 20
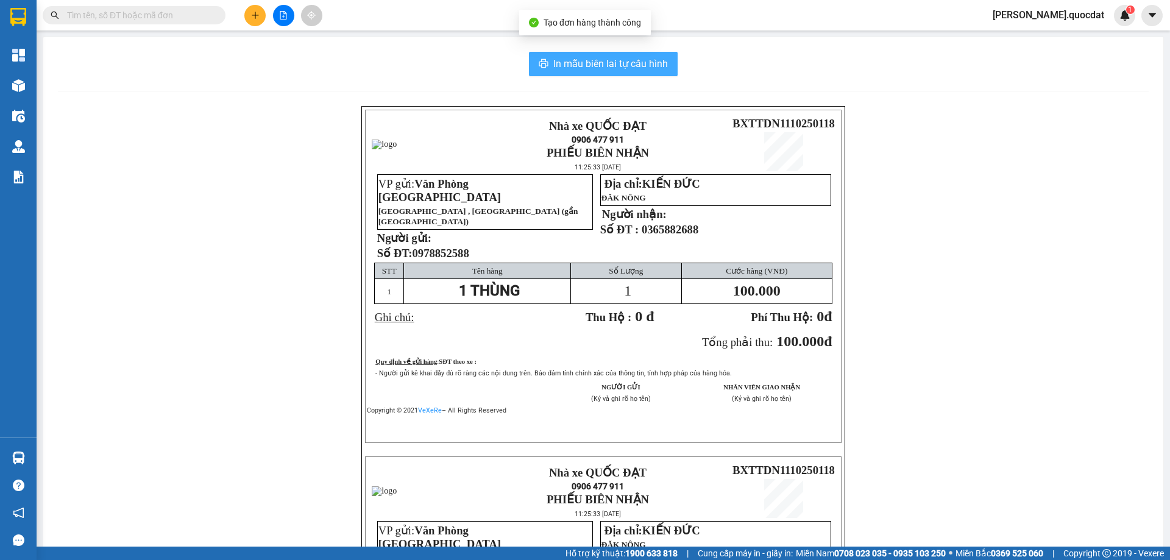
click at [636, 67] on span "In mẫu biên lai tự cấu hình" at bounding box center [610, 63] width 115 height 15
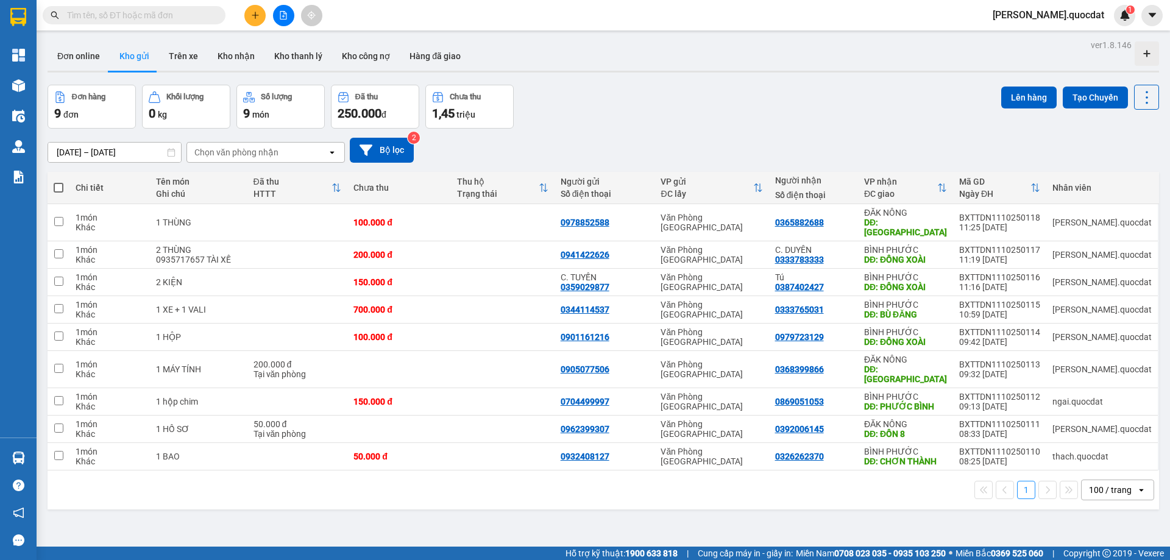
click at [251, 8] on button at bounding box center [254, 15] width 21 height 21
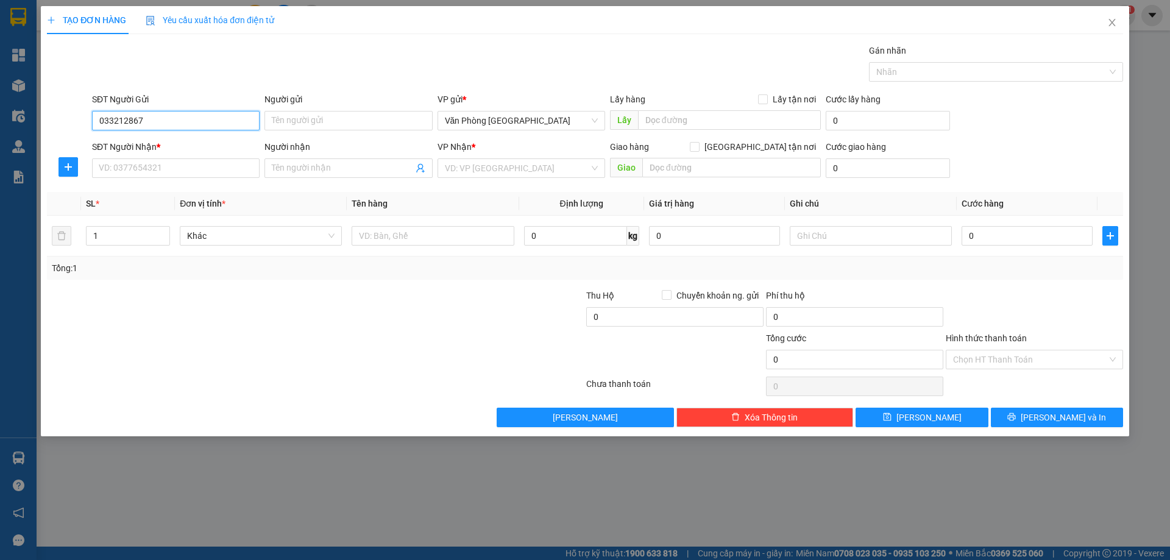
type input "0332128671"
click at [154, 121] on input "0332128671" at bounding box center [176, 121] width 168 height 20
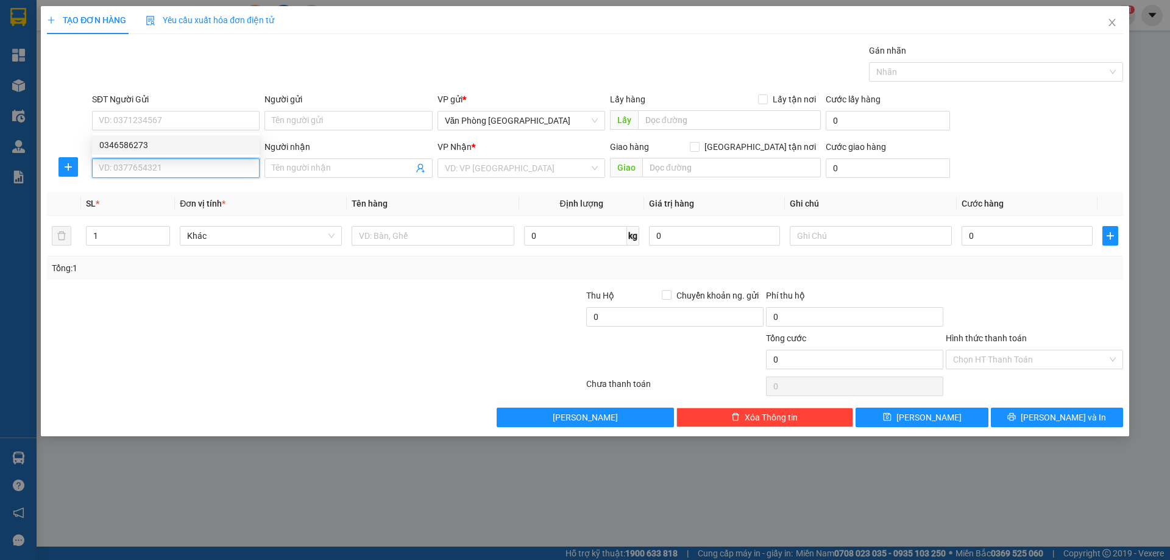
click at [135, 162] on input "SĐT Người Nhận *" at bounding box center [176, 168] width 168 height 20
paste input "0332128671"
type input "0332128671"
click at [137, 192] on div "0332128671" at bounding box center [175, 192] width 153 height 13
type input "ĐỒNG XOÀI"
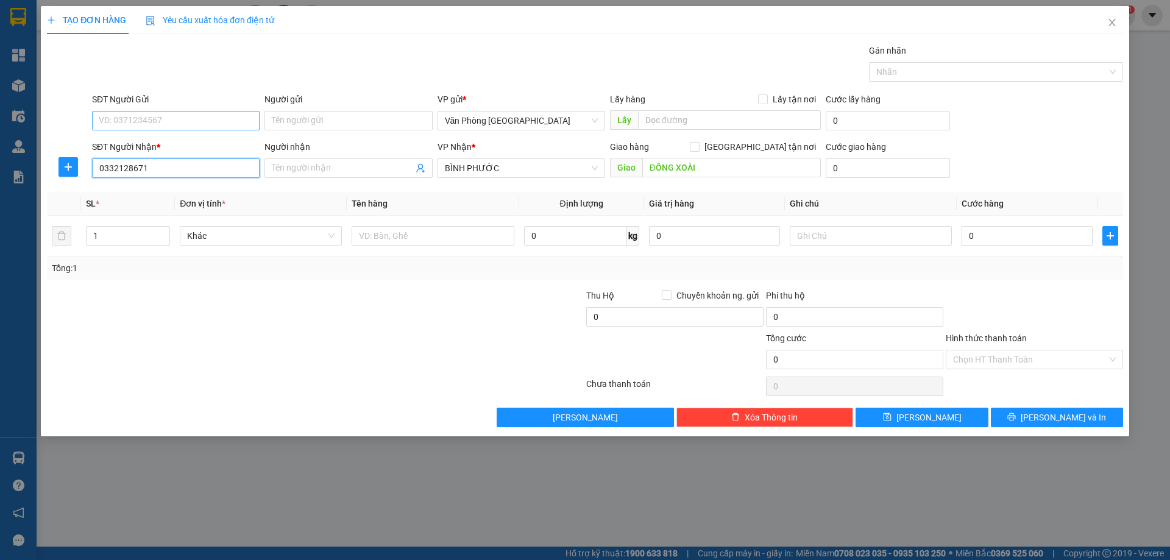
type input "0332128671"
click at [156, 126] on input "SĐT Người Gửi" at bounding box center [176, 121] width 168 height 20
click at [146, 147] on div "0346586273" at bounding box center [175, 144] width 153 height 13
type input "0346586273"
click at [293, 236] on span "Khác" at bounding box center [260, 236] width 147 height 18
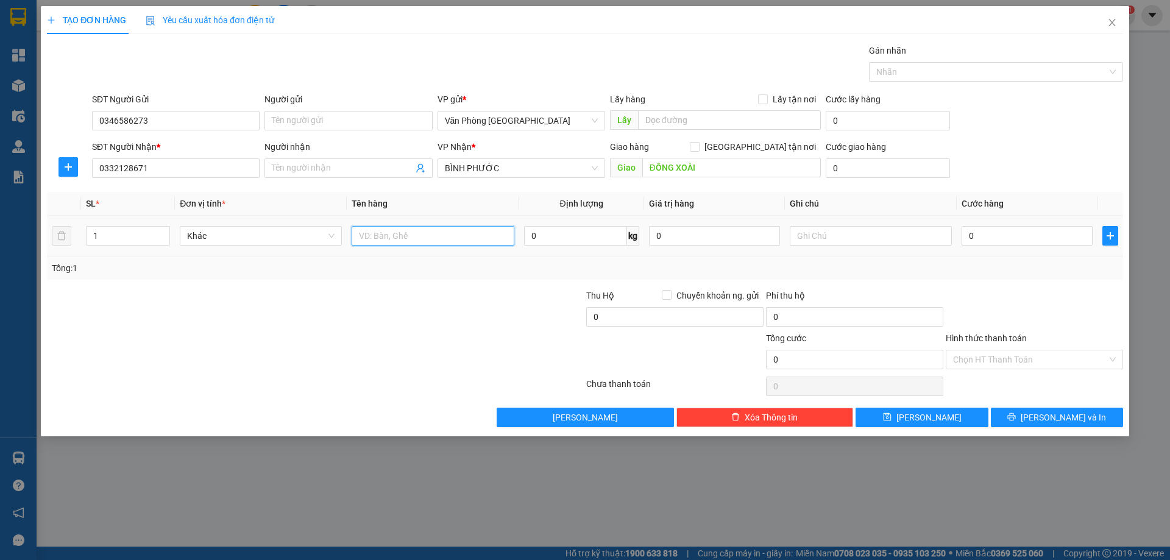
click at [406, 233] on input "text" at bounding box center [433, 236] width 162 height 20
type input "1 THÙNG"
type input "1"
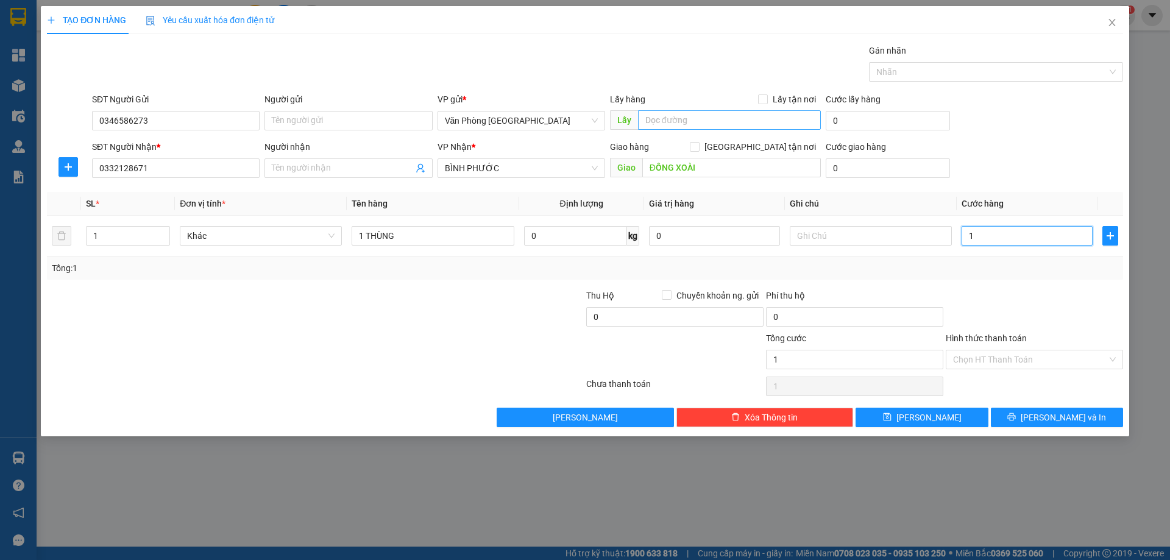
type input "10"
type input "100"
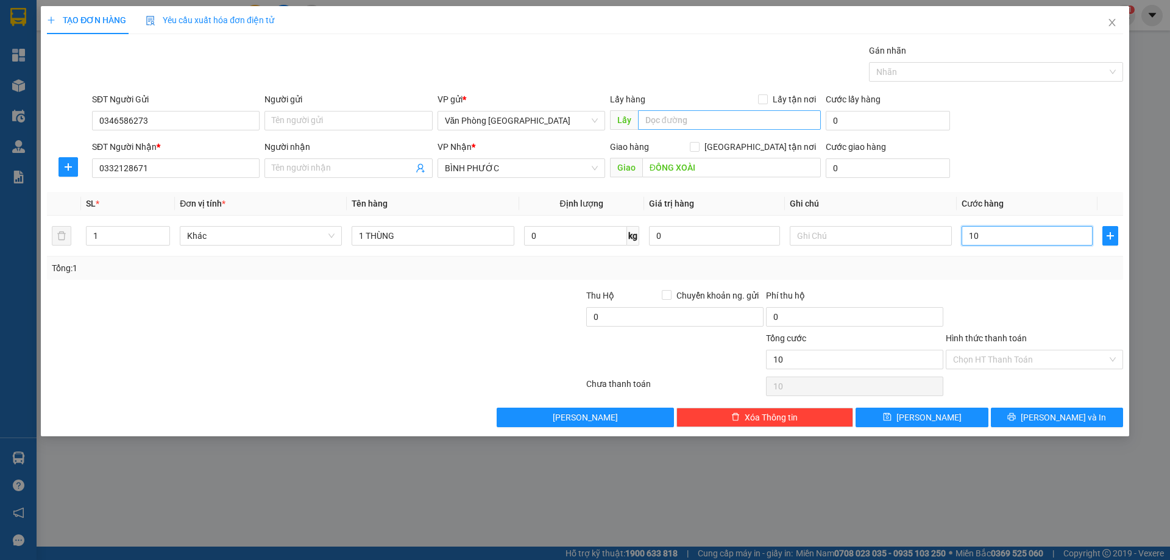
type input "100"
type input "100.000"
click at [1002, 283] on div "Transit Pickup Surcharge Ids Transit Deliver Surcharge Ids Transit Deliver Surc…" at bounding box center [585, 235] width 1076 height 383
click at [1057, 369] on div "Chọn HT Thanh Toán" at bounding box center [1034, 360] width 177 height 20
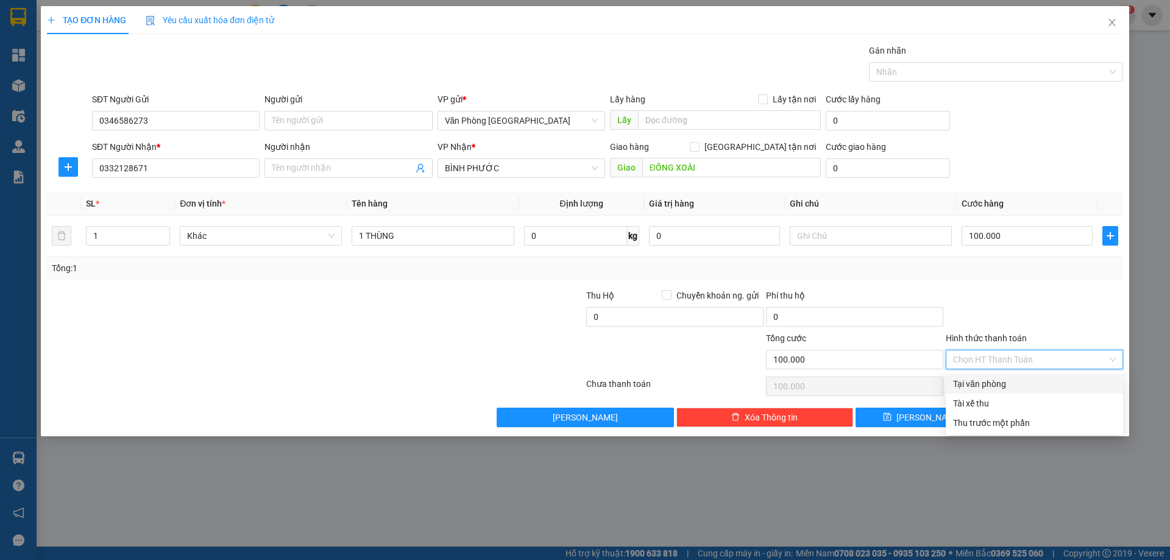
click at [1020, 384] on div "Tại văn phòng" at bounding box center [1034, 383] width 163 height 13
type input "0"
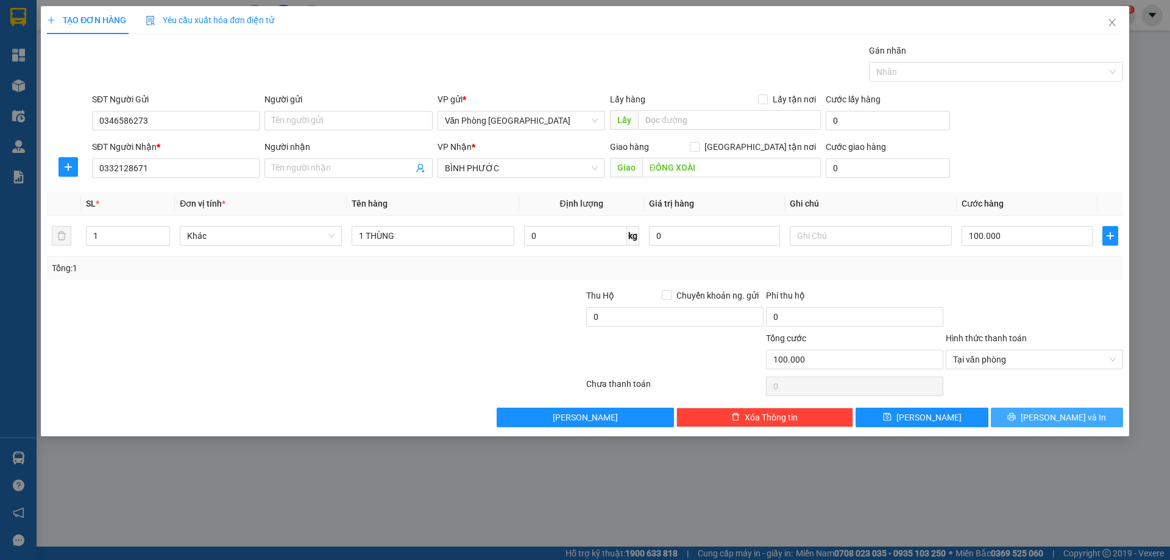
click at [1043, 417] on button "[PERSON_NAME] và In" at bounding box center [1057, 418] width 132 height 20
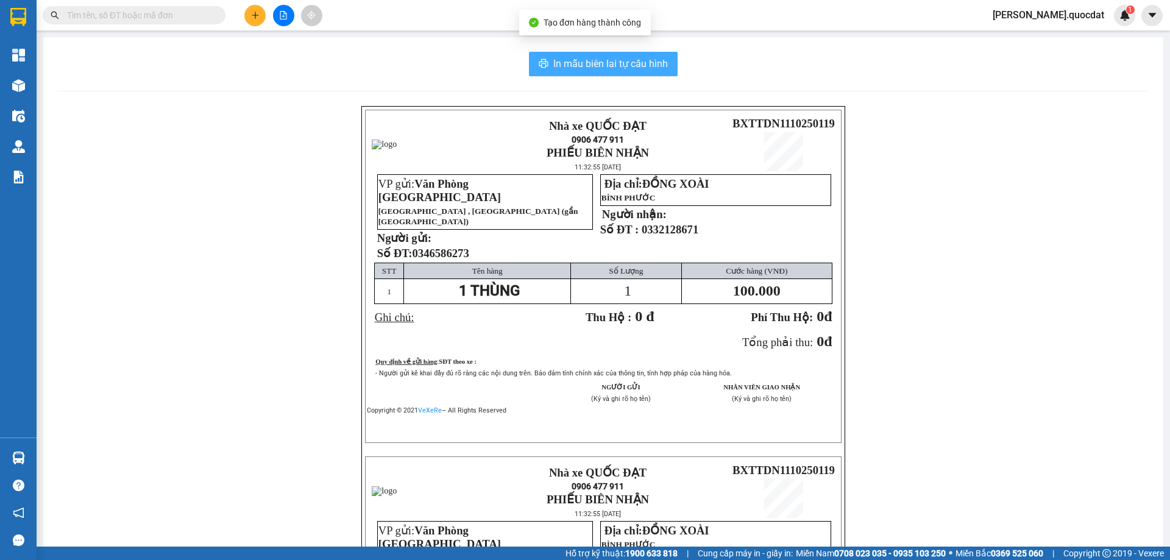
click at [599, 54] on button "In mẫu biên lai tự cấu hình" at bounding box center [603, 64] width 149 height 24
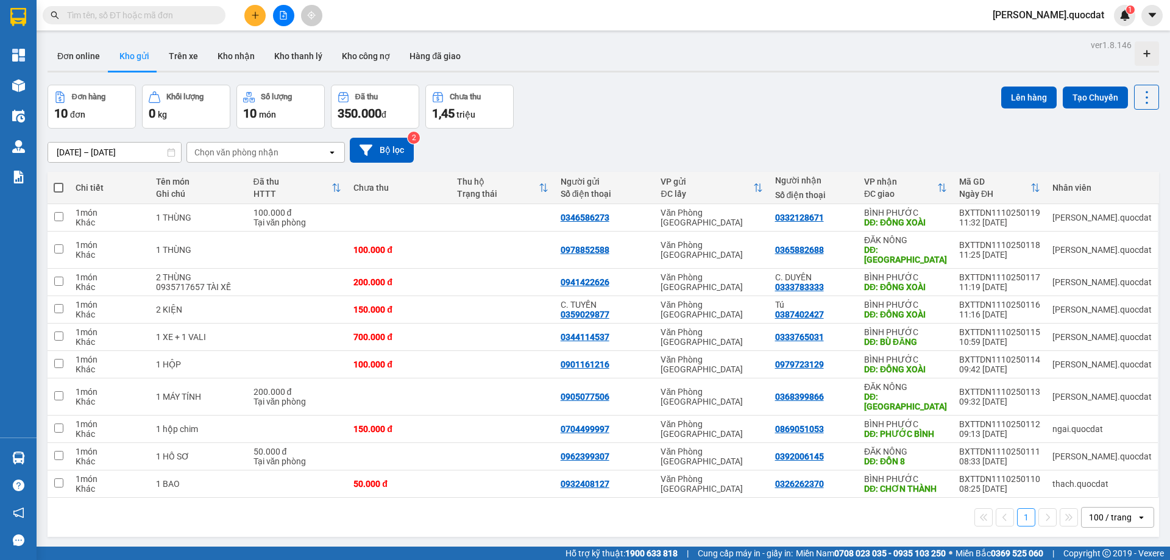
click at [866, 116] on div "Đơn hàng 10 đơn Khối lượng 0 kg Số lượng 10 món Đã thu 350.000 đ Chưa thu 1,45 …" at bounding box center [604, 107] width 1112 height 44
click at [703, 109] on div "Đơn hàng 10 đơn Khối lượng 0 kg Số lượng 10 món Đã thu 350.000 đ Chưa thu 1,45 …" at bounding box center [604, 107] width 1112 height 44
click at [661, 86] on div "Đơn hàng 10 đơn Khối lượng 0 kg Số lượng 10 món Đã thu 350.000 đ Chưa thu 1,45 …" at bounding box center [604, 107] width 1112 height 44
click at [397, 147] on button "Bộ lọc" at bounding box center [382, 150] width 64 height 25
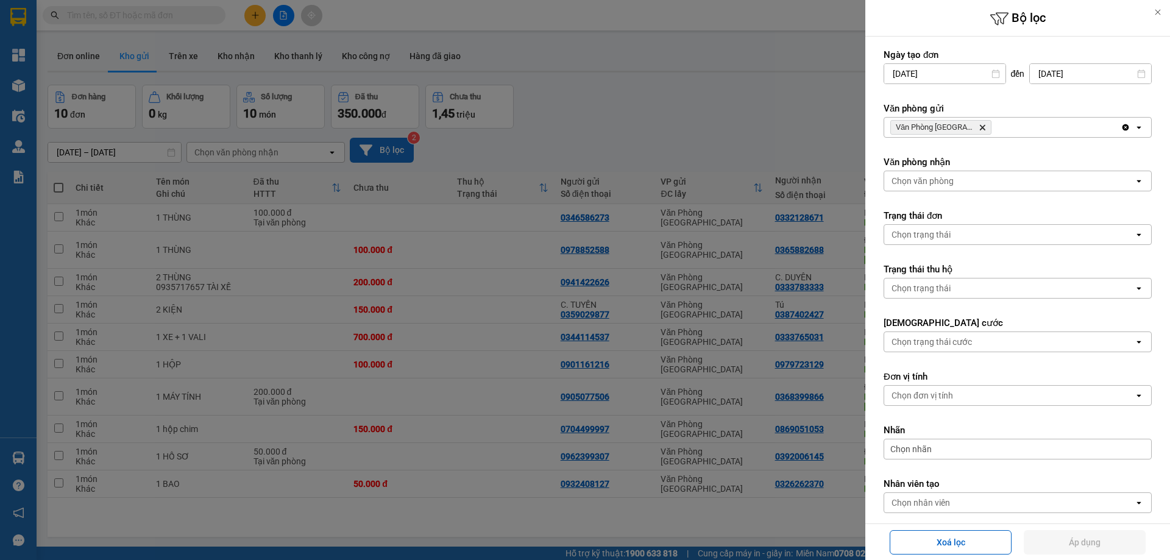
click at [397, 147] on div at bounding box center [585, 280] width 1170 height 560
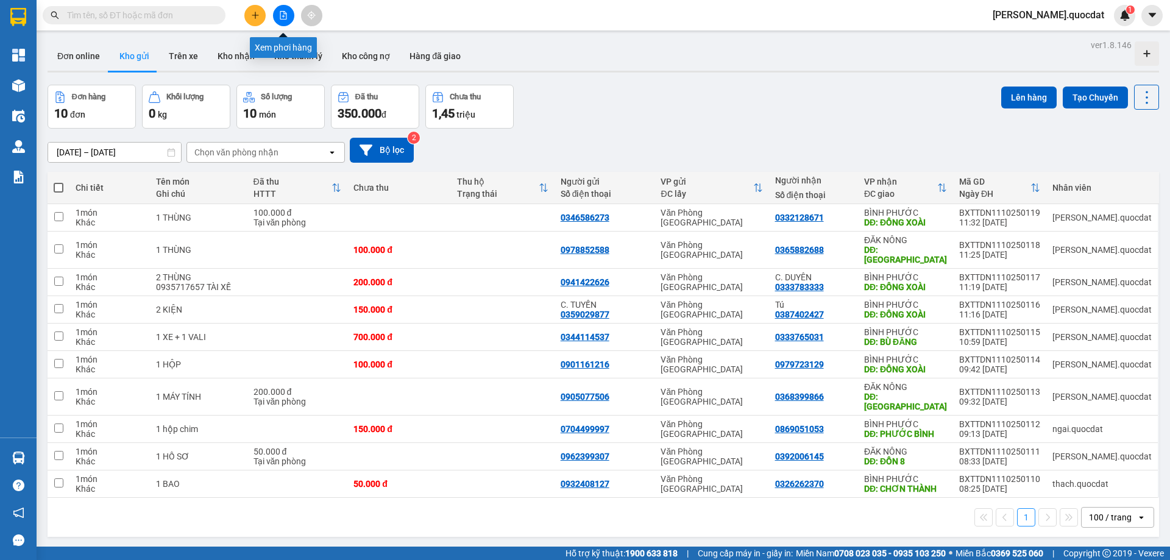
click at [244, 12] on button at bounding box center [254, 15] width 21 height 21
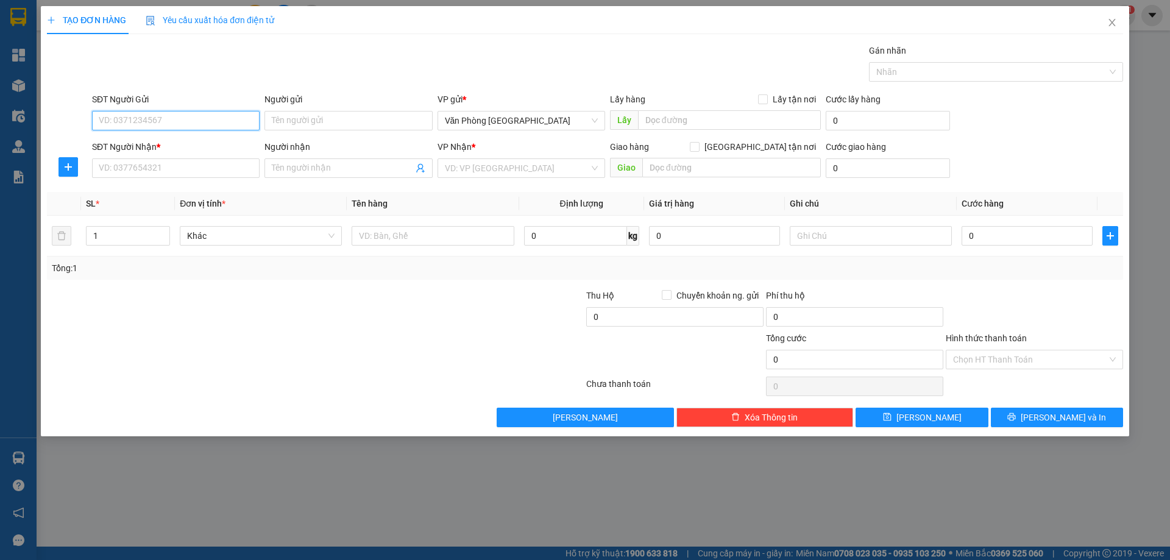
click at [174, 119] on input "SĐT Người Gửi" at bounding box center [176, 121] width 168 height 20
click at [172, 153] on div "SĐT Người Nhận *" at bounding box center [176, 146] width 168 height 13
click at [172, 158] on input "SĐT Người Nhận *" at bounding box center [176, 168] width 168 height 20
drag, startPoint x: 241, startPoint y: 207, endPoint x: 197, endPoint y: 204, distance: 44.0
click at [197, 204] on th "Đơn vị tính *" at bounding box center [261, 204] width 172 height 24
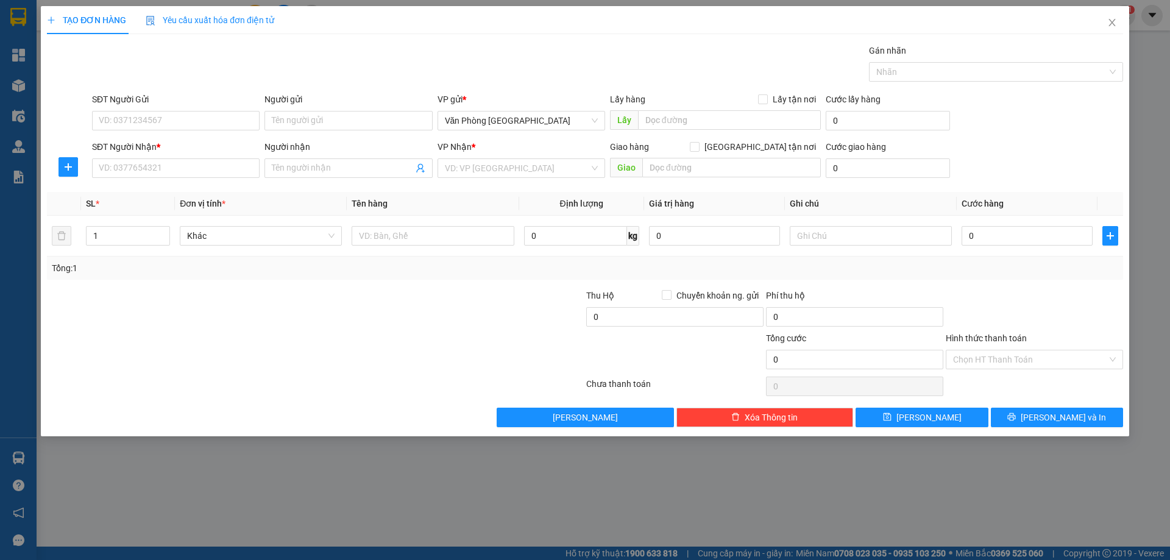
click at [191, 204] on span "Đơn vị tính *" at bounding box center [203, 204] width 46 height 10
drag, startPoint x: 177, startPoint y: 204, endPoint x: 230, endPoint y: 197, distance: 52.8
click at [230, 197] on th "Đơn vị tính *" at bounding box center [261, 204] width 172 height 24
click at [238, 197] on th "Đơn vị tính *" at bounding box center [261, 204] width 172 height 24
drag, startPoint x: 243, startPoint y: 204, endPoint x: 69, endPoint y: 190, distance: 174.2
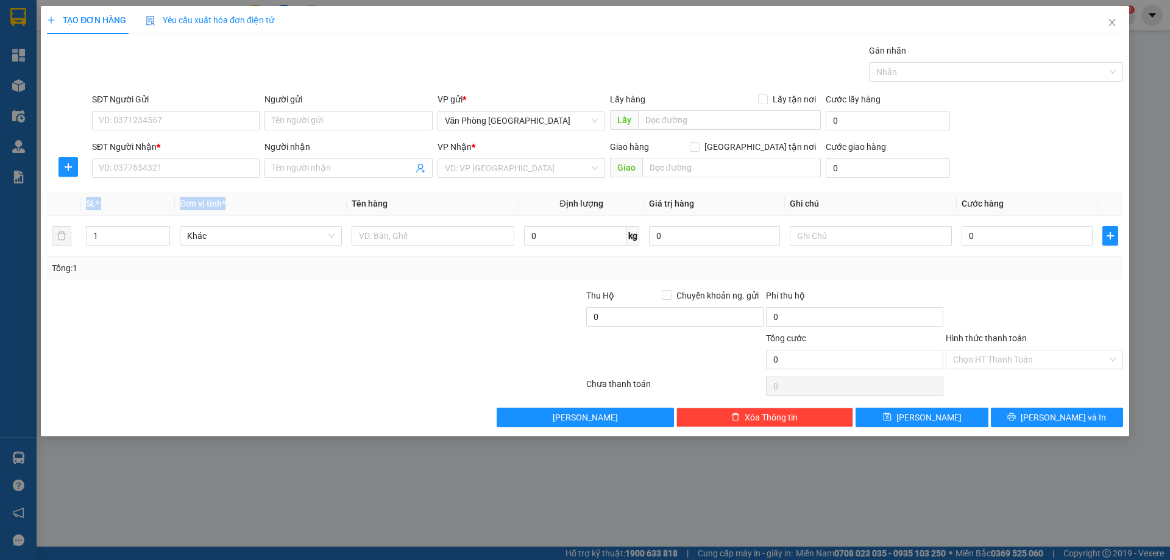
click at [69, 190] on div "Transit Pickup Surcharge Ids Transit Deliver Surcharge Ids Transit Deliver Surc…" at bounding box center [585, 235] width 1076 height 383
click at [433, 196] on th "Tên hàng" at bounding box center [433, 204] width 172 height 24
click at [219, 146] on div "SĐT Người Nhận *" at bounding box center [176, 146] width 168 height 13
click at [219, 158] on input "SĐT Người Nhận *" at bounding box center [176, 168] width 168 height 20
click at [219, 144] on div "SĐT Người Nhận *" at bounding box center [176, 146] width 168 height 13
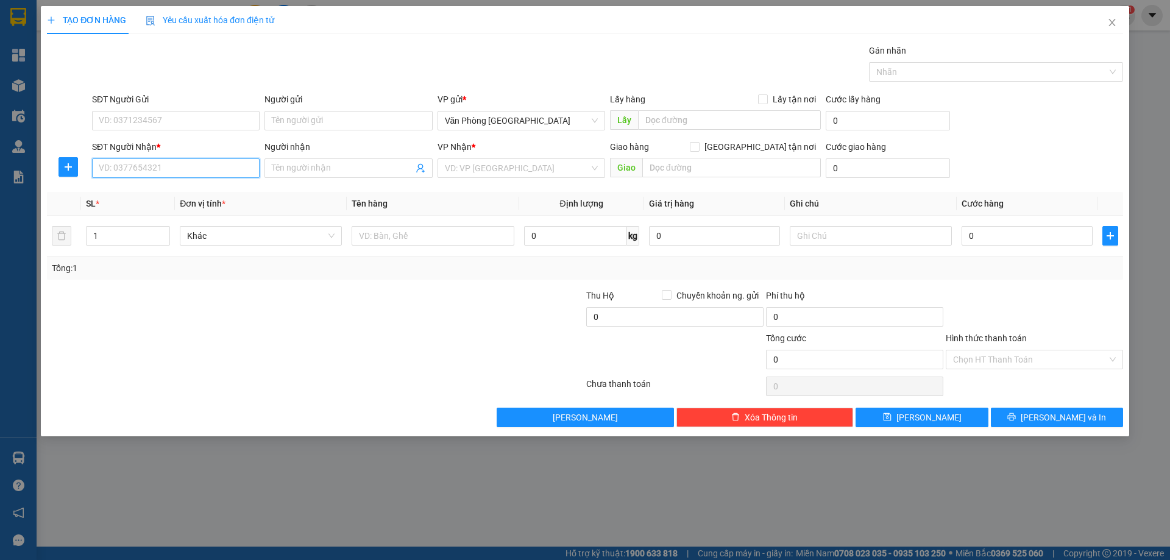
click at [219, 158] on input "SĐT Người Nhận *" at bounding box center [176, 168] width 168 height 20
click at [158, 115] on input "SĐT Người Gửi" at bounding box center [176, 121] width 168 height 20
type input "0966640978"
click at [158, 116] on input "0966640978" at bounding box center [176, 121] width 168 height 20
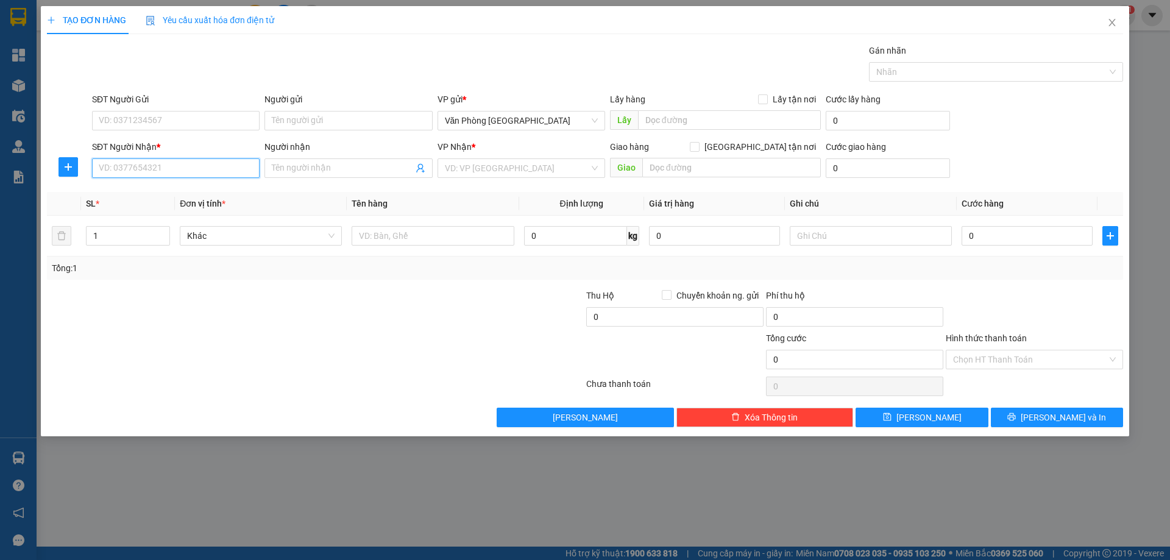
click at [168, 163] on input "SĐT Người Nhận *" at bounding box center [176, 168] width 168 height 20
paste input "0966640978"
type input "0966640978"
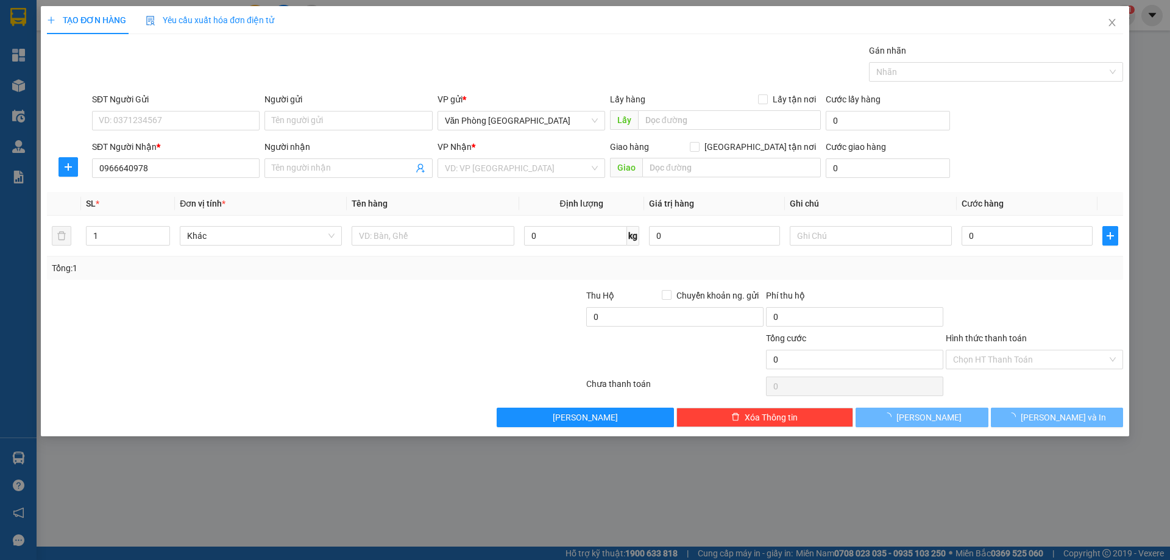
click at [149, 106] on div "SĐT Người Gửi" at bounding box center [176, 102] width 168 height 18
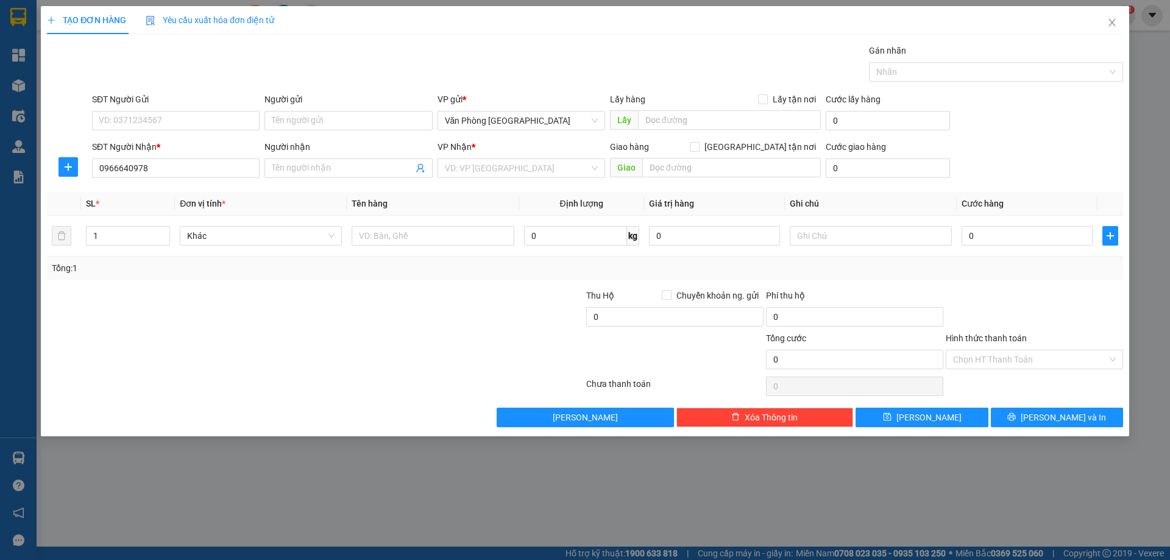
click at [129, 130] on div "SĐT Người Gửi VD: 0371234567" at bounding box center [176, 114] width 168 height 43
click at [129, 125] on input "SĐT Người Gửi" at bounding box center [176, 121] width 168 height 20
type input "0906402573"
click at [535, 167] on input "search" at bounding box center [517, 168] width 144 height 18
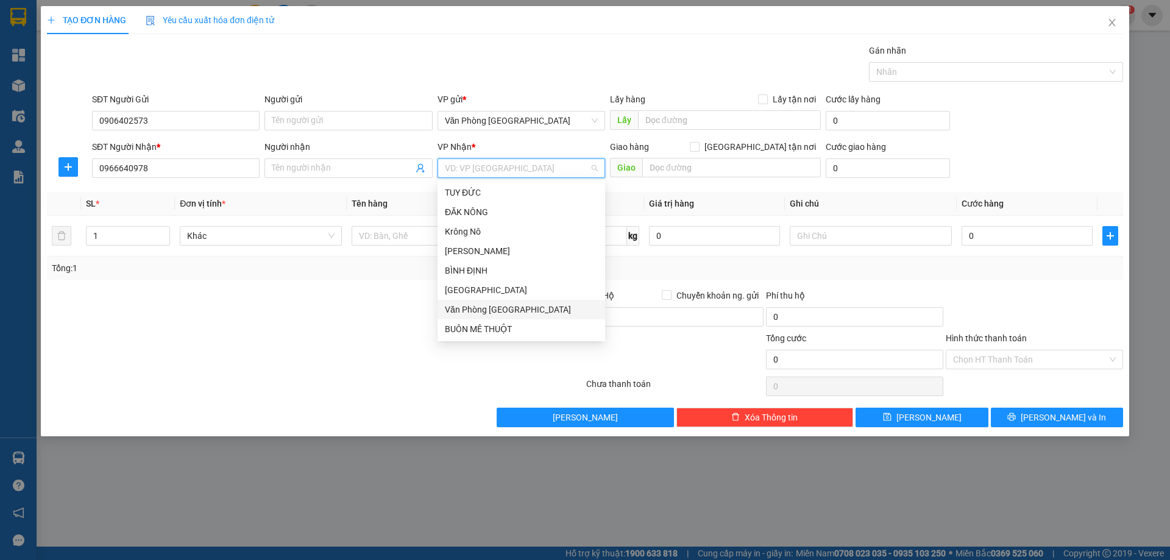
scroll to position [59, 0]
click at [477, 291] on div "BÌNH PHƯỚC" at bounding box center [521, 289] width 153 height 13
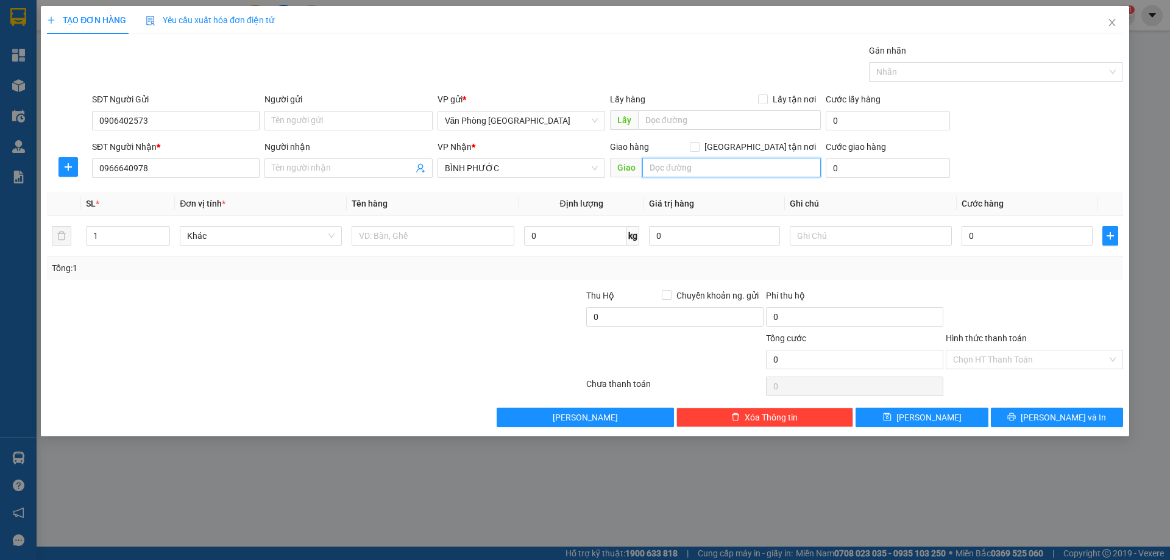
click at [721, 163] on input "text" at bounding box center [731, 168] width 179 height 20
type input "d"
type input "đ"
type input "D"
type input "ĐỒNG XOÀI"
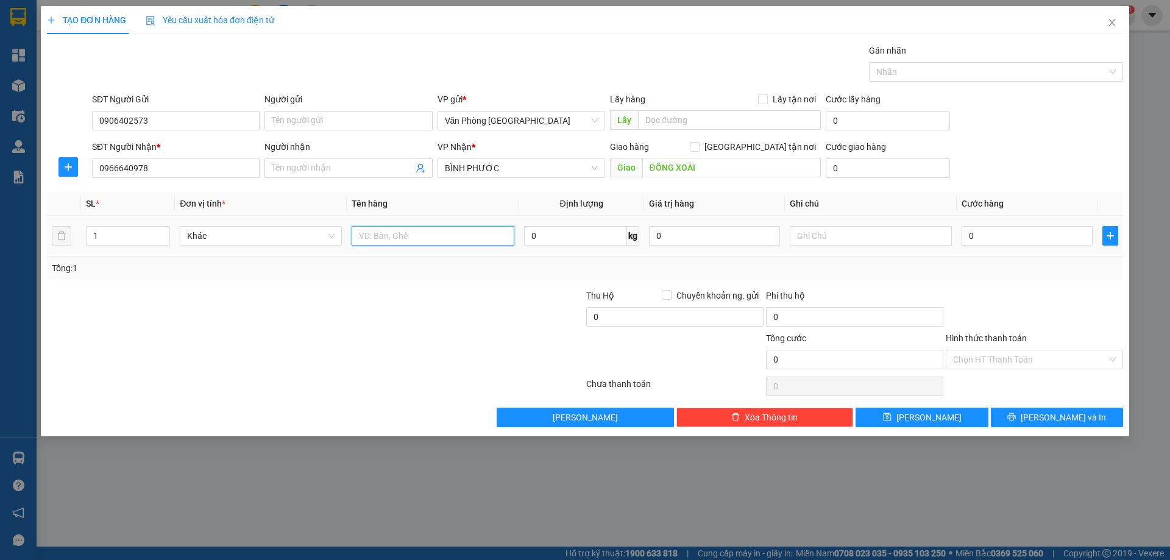
click at [428, 237] on input "text" at bounding box center [433, 236] width 162 height 20
type input "1 THÙNG"
click at [1020, 218] on td "0" at bounding box center [1027, 236] width 141 height 41
click at [1014, 221] on td "0" at bounding box center [1027, 236] width 141 height 41
click at [993, 232] on input "0" at bounding box center [1027, 236] width 131 height 20
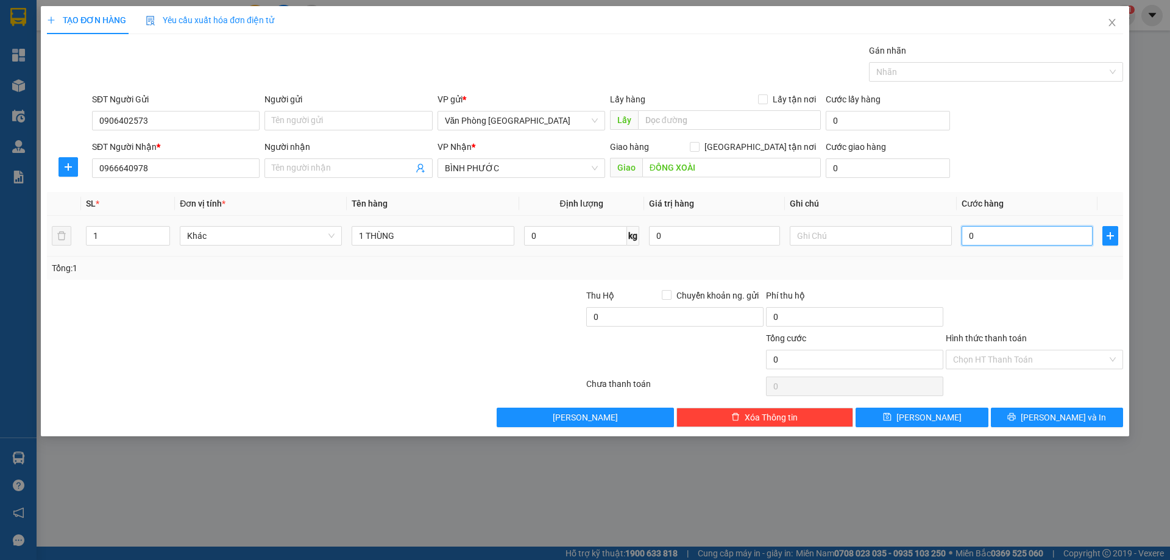
type input "1"
type input "10"
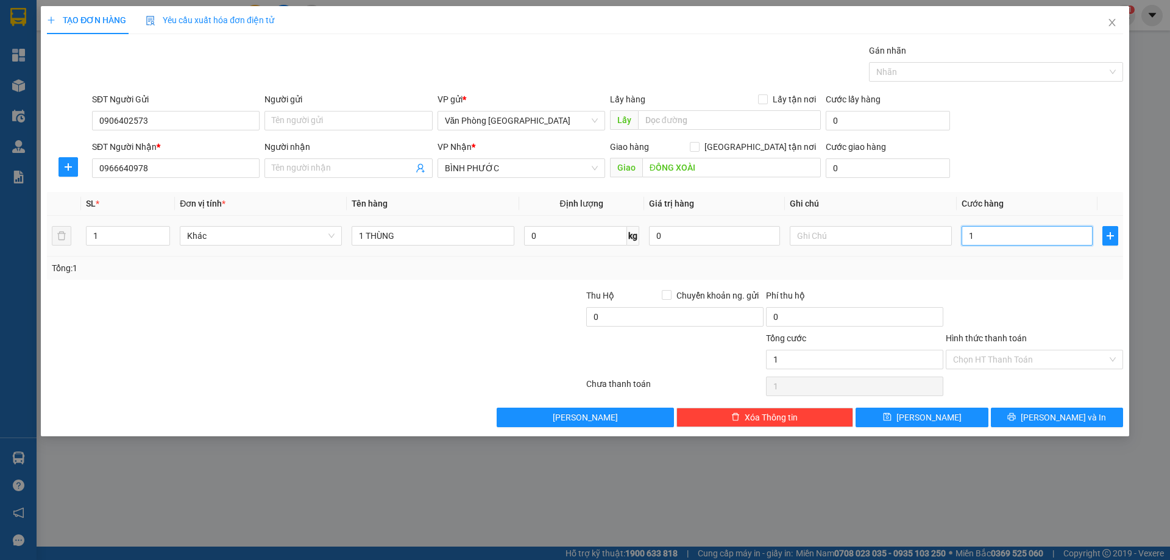
type input "10"
type input "100"
type input "100.000"
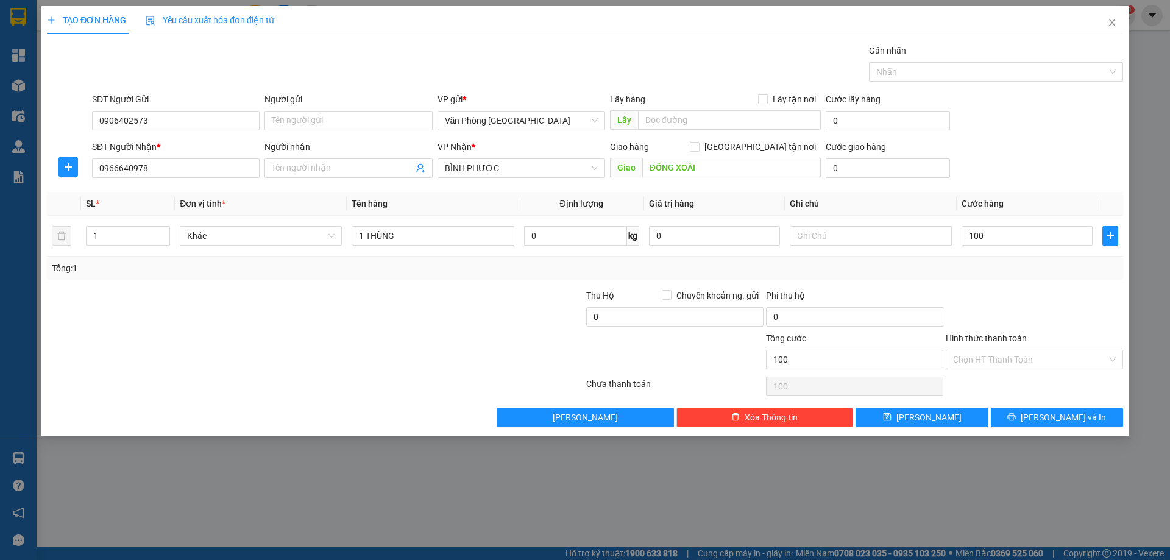
type input "100.000"
click at [1021, 267] on div "Tổng: 1" at bounding box center [585, 267] width 1067 height 13
click at [1016, 415] on icon "printer" at bounding box center [1012, 417] width 9 height 9
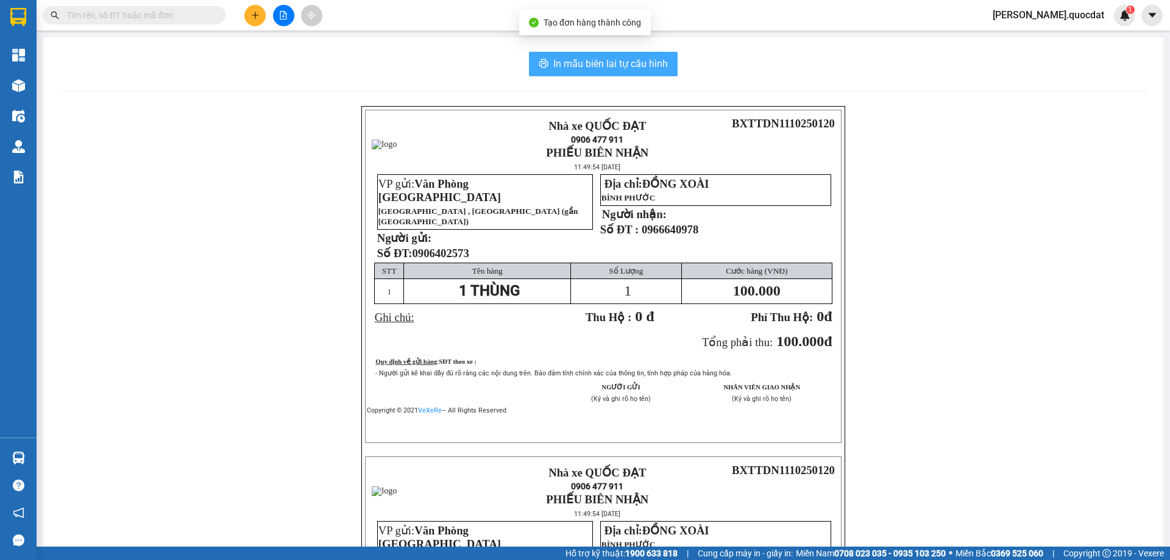
click at [619, 54] on button "In mẫu biên lai tự cấu hình" at bounding box center [603, 64] width 149 height 24
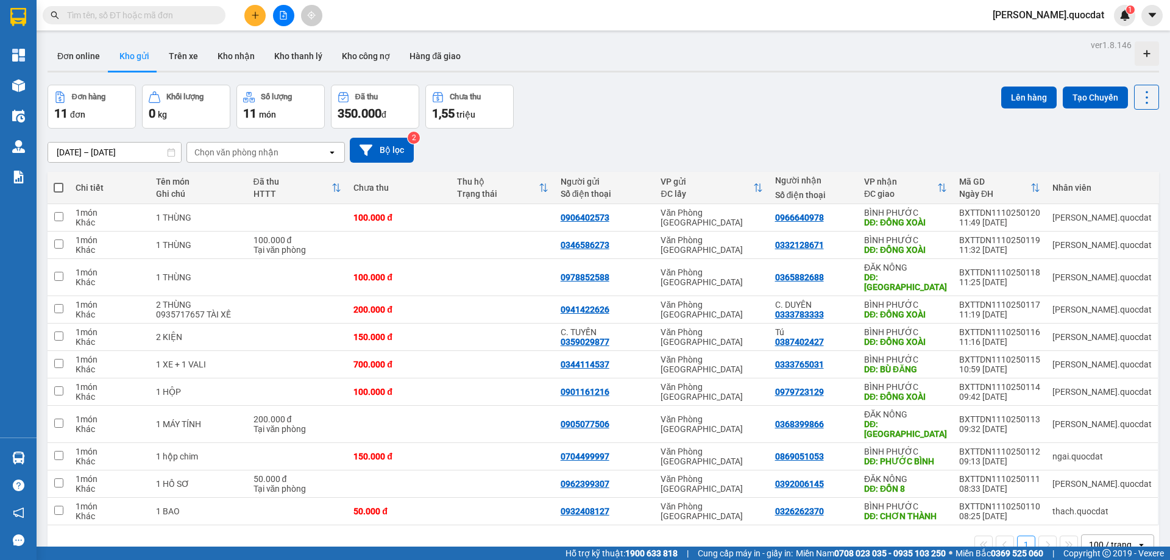
click at [258, 15] on icon "plus" at bounding box center [255, 15] width 7 height 1
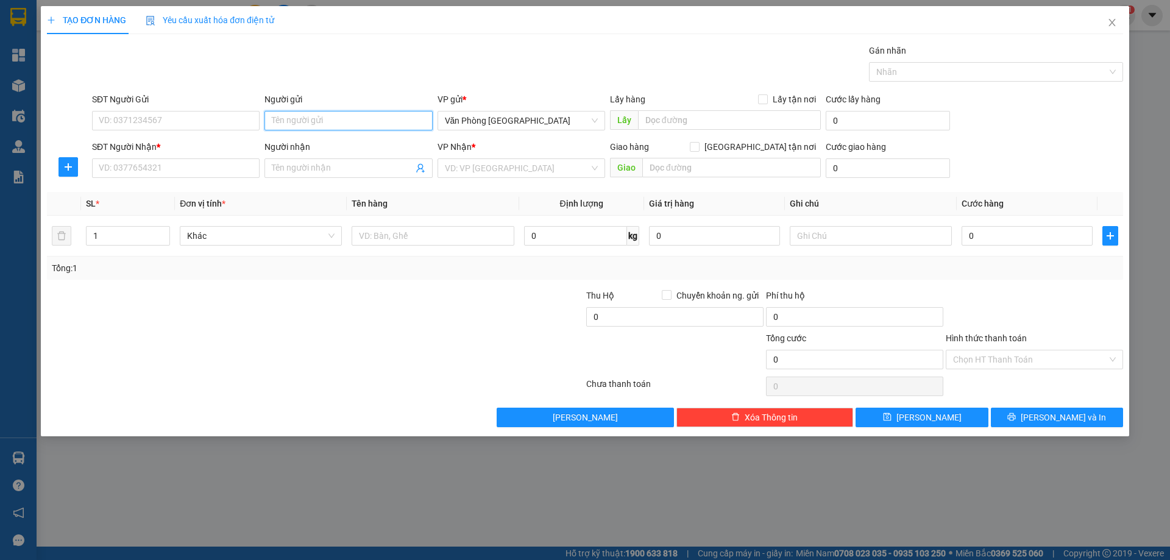
click at [314, 123] on input "Người gửi" at bounding box center [349, 121] width 168 height 20
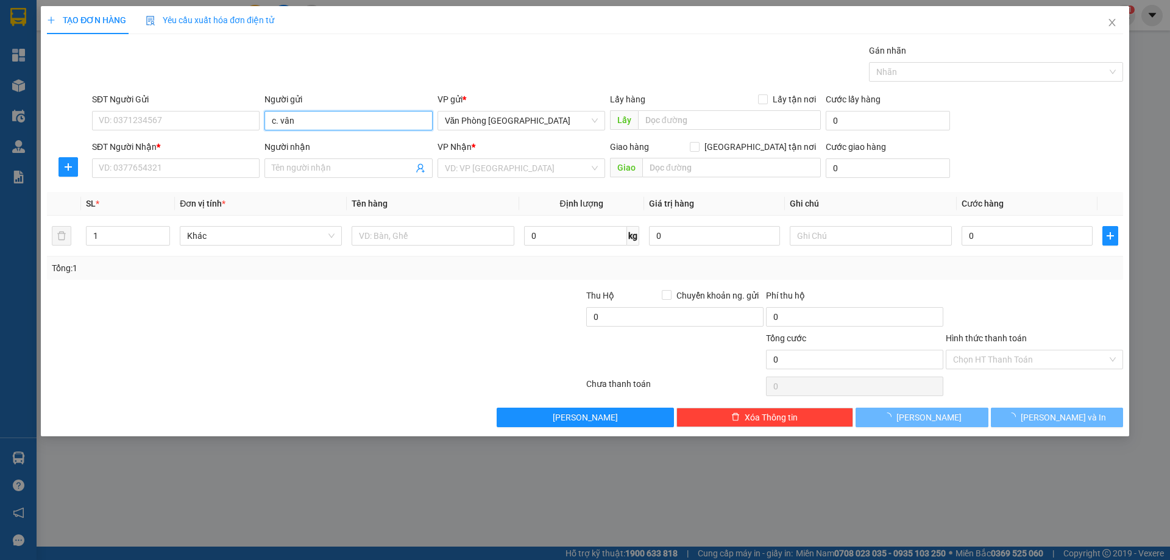
click at [324, 121] on input "c. vân" at bounding box center [349, 121] width 168 height 20
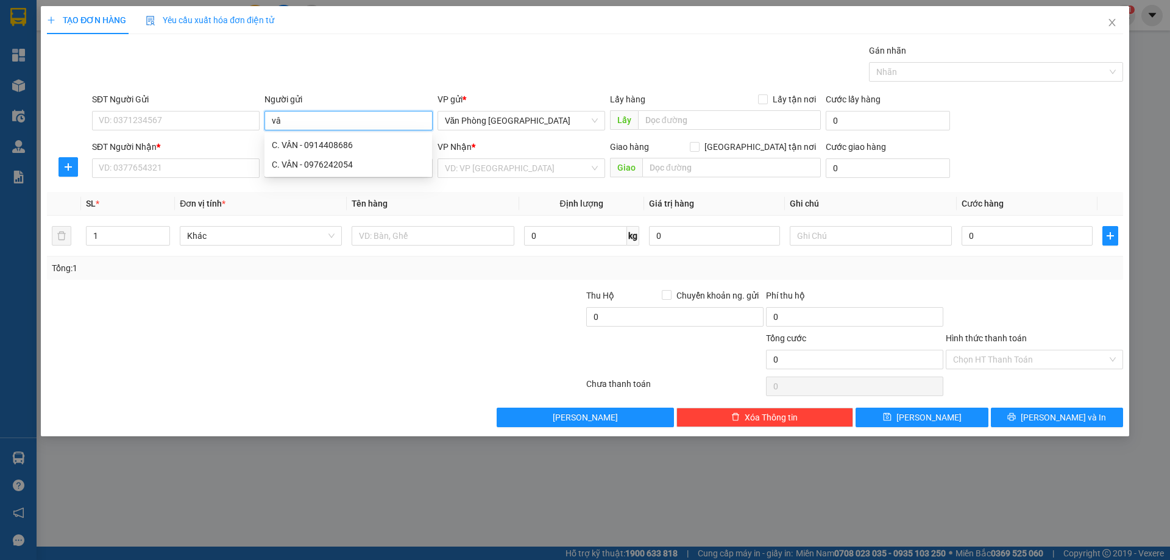
type input "vân"
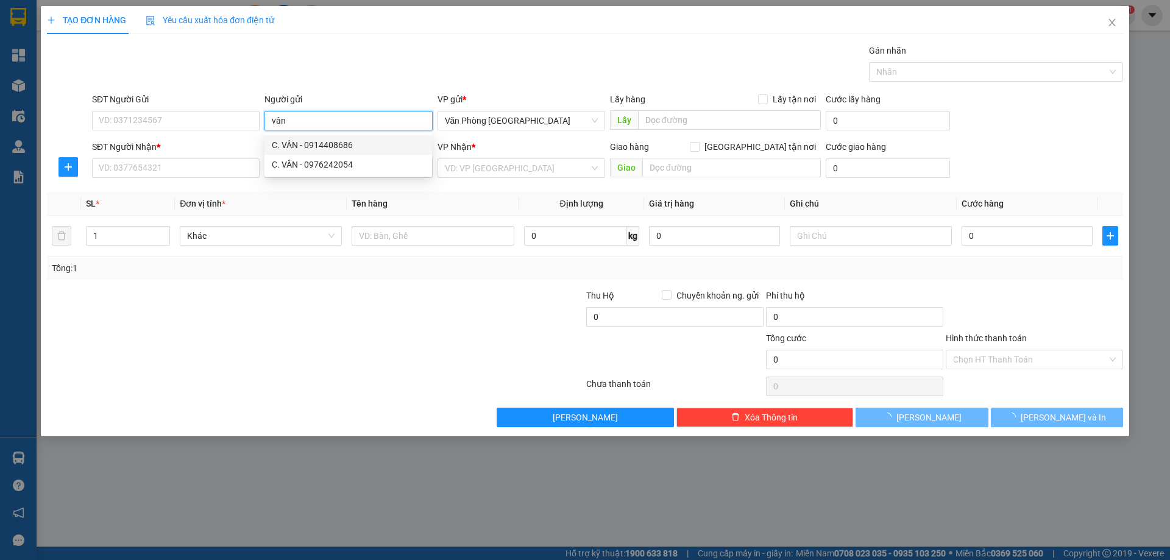
click at [290, 140] on div "C. VÂN - 0914408686" at bounding box center [348, 144] width 153 height 13
type input "0914408686"
type input "C. VÂN"
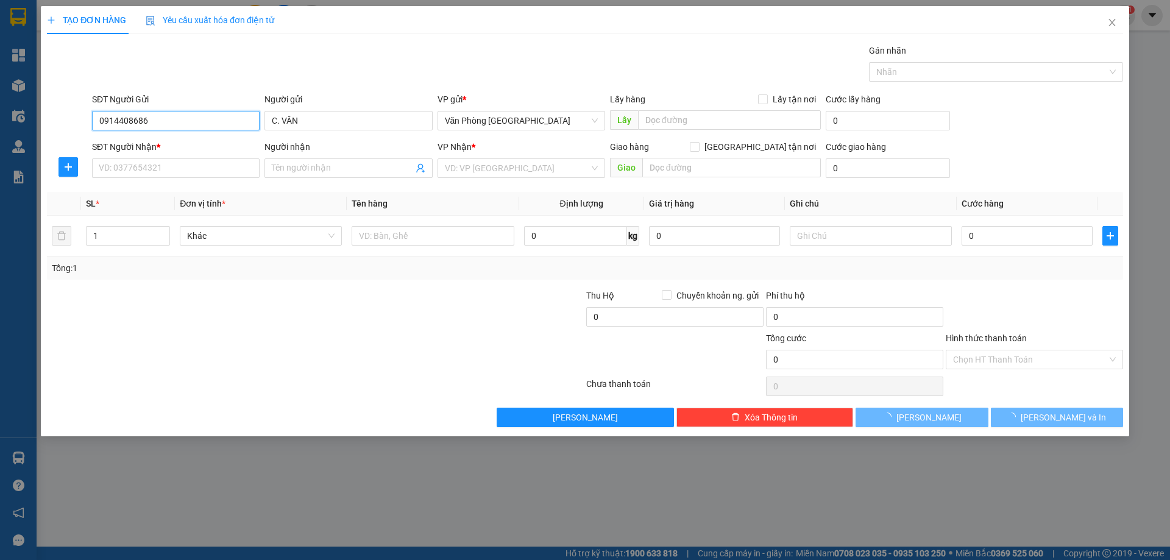
click at [171, 116] on input "0914408686" at bounding box center [176, 121] width 168 height 20
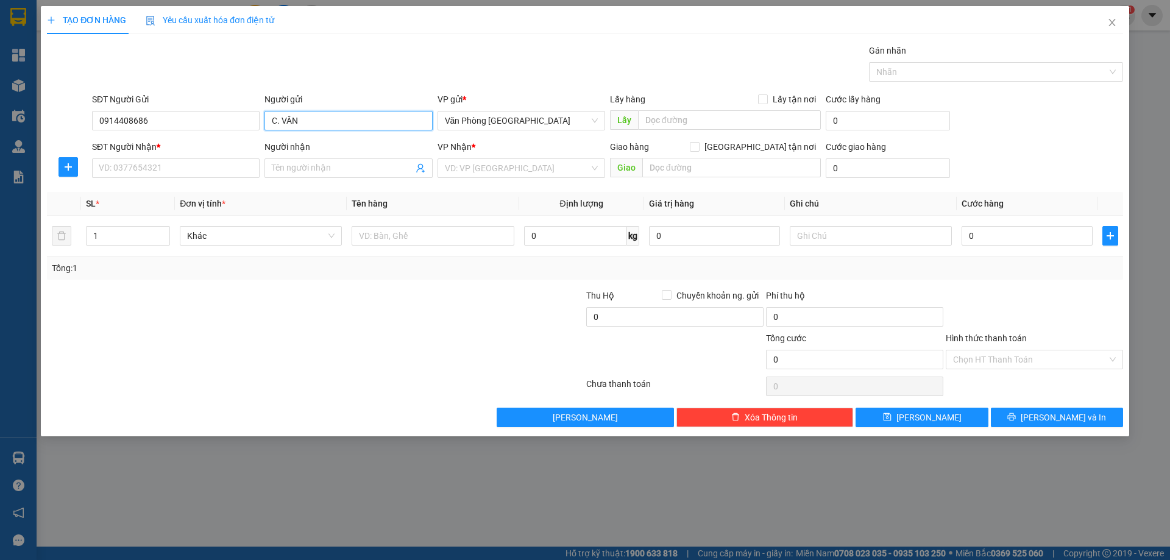
click at [328, 128] on input "C. VÂN" at bounding box center [349, 121] width 168 height 20
click at [328, 127] on input "C. VÂN" at bounding box center [349, 121] width 168 height 20
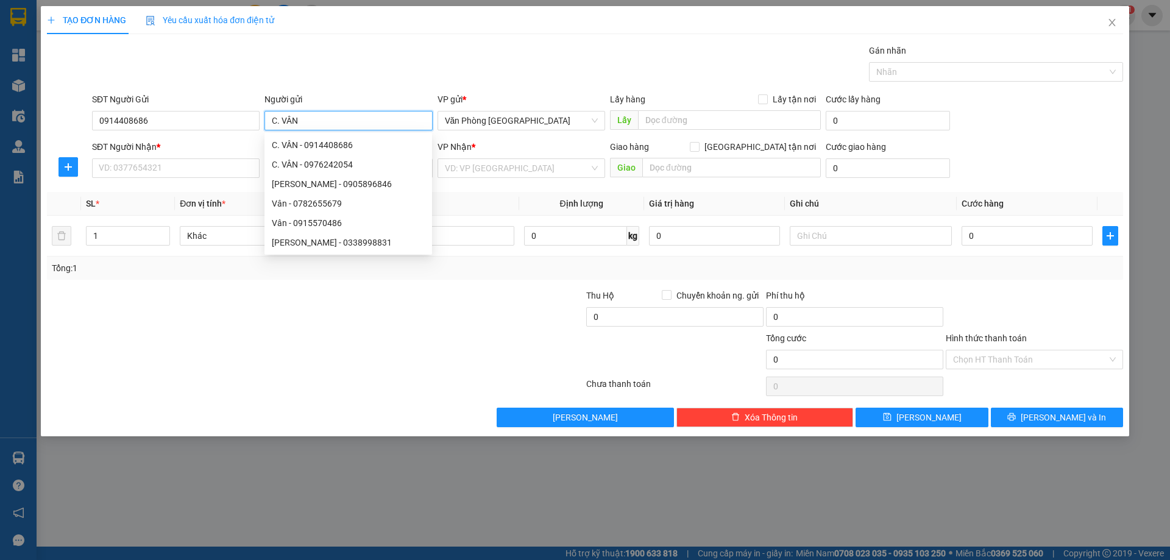
click at [328, 127] on input "C. VÂN" at bounding box center [349, 121] width 168 height 20
click at [324, 163] on div "C. VÂN - 0976242054" at bounding box center [348, 164] width 153 height 13
type input "0976242054"
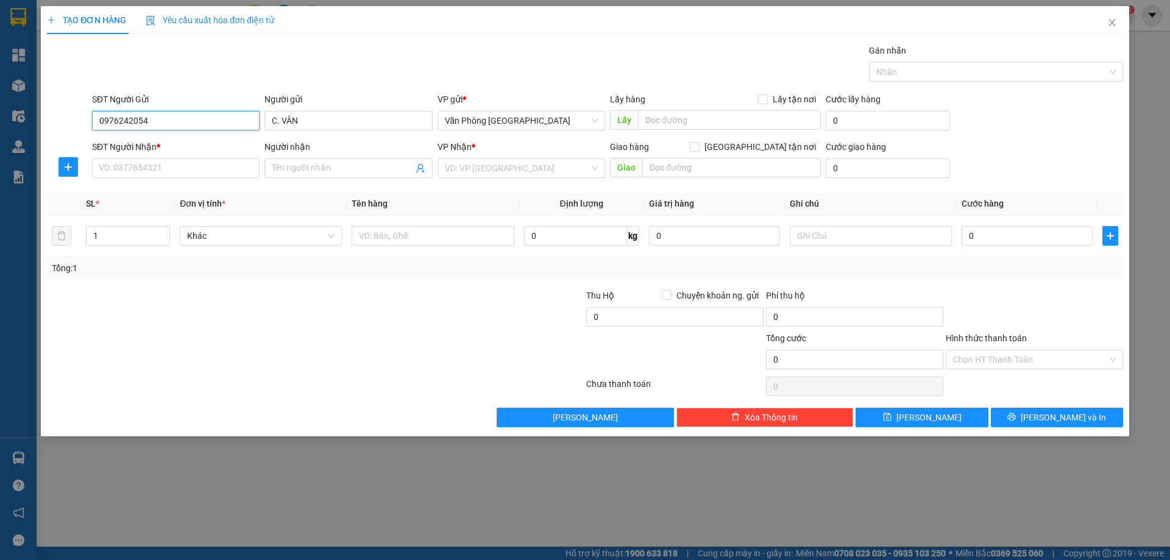
click at [208, 115] on input "0976242054" at bounding box center [176, 121] width 168 height 20
click at [321, 119] on input "C. VÂN" at bounding box center [349, 121] width 168 height 20
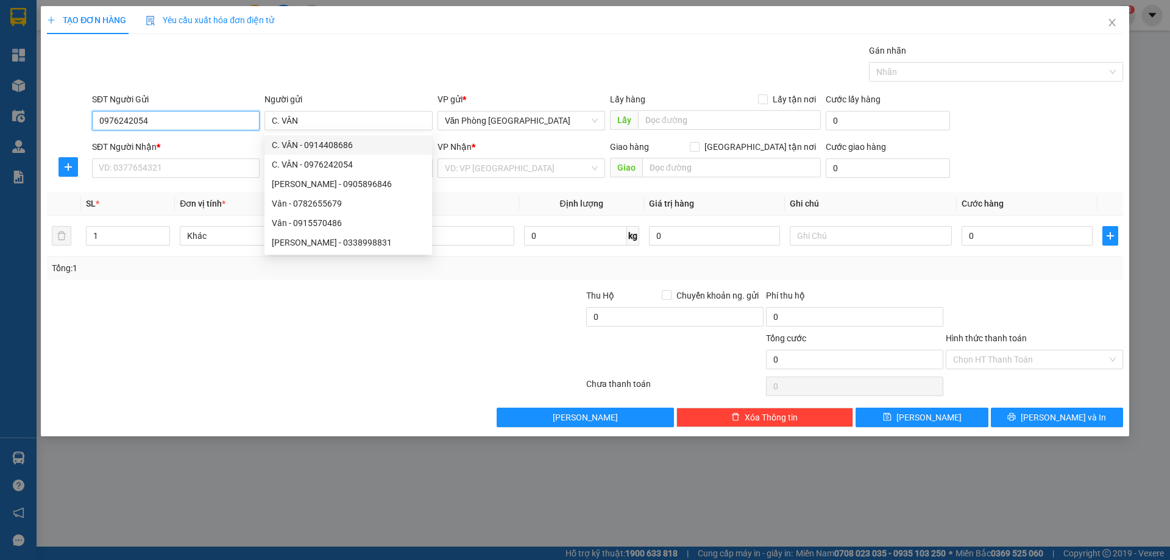
click at [157, 119] on input "0976242054" at bounding box center [176, 121] width 168 height 20
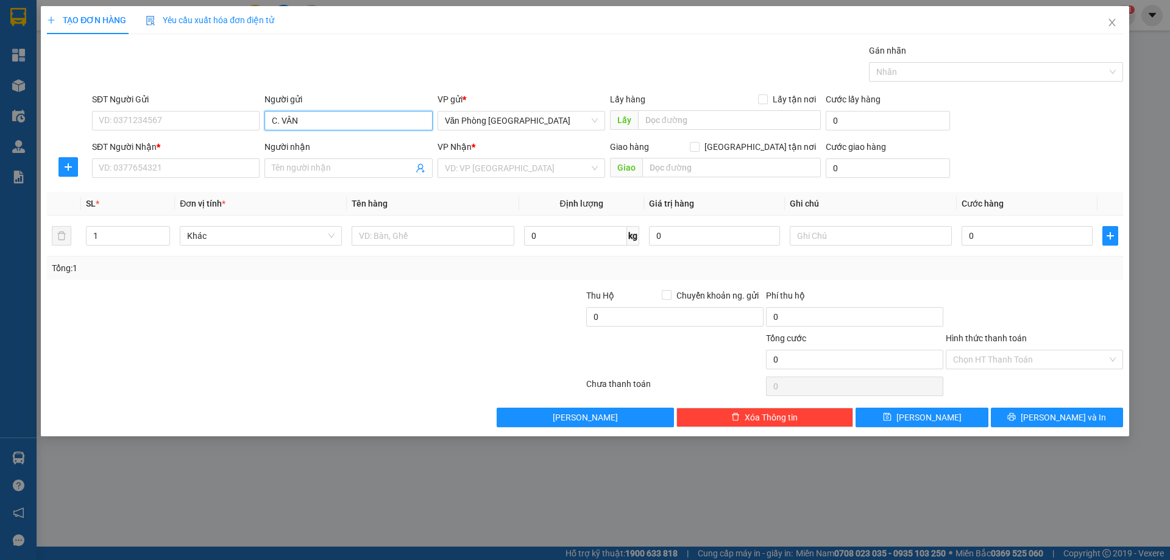
click at [325, 127] on input "C. VÂN" at bounding box center [349, 121] width 168 height 20
click at [324, 126] on input "C. VÂN" at bounding box center [349, 121] width 168 height 20
type input "C"
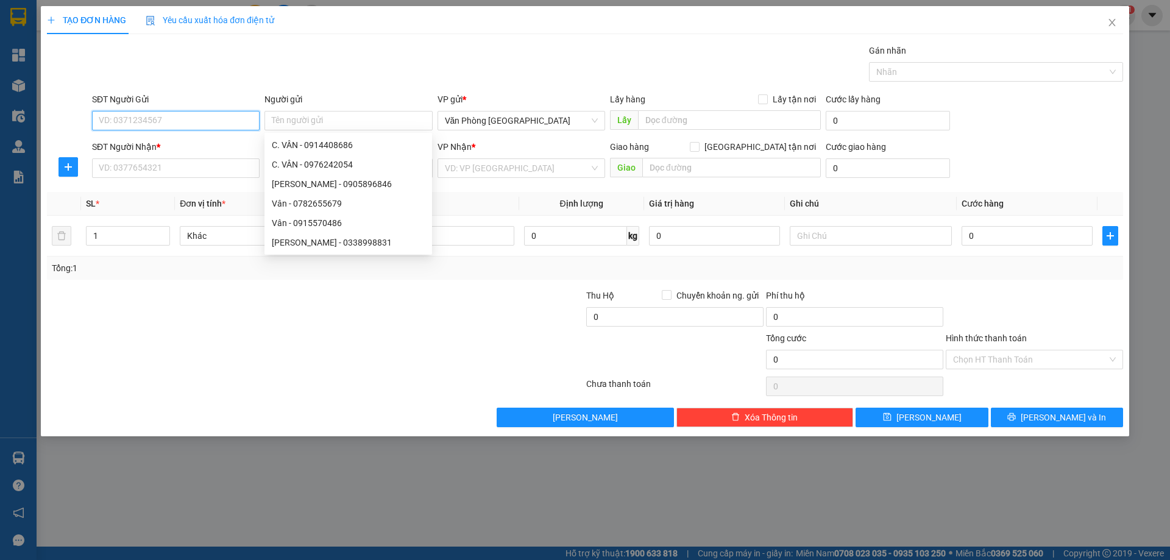
click at [190, 112] on input "SĐT Người Gửi" at bounding box center [176, 121] width 168 height 20
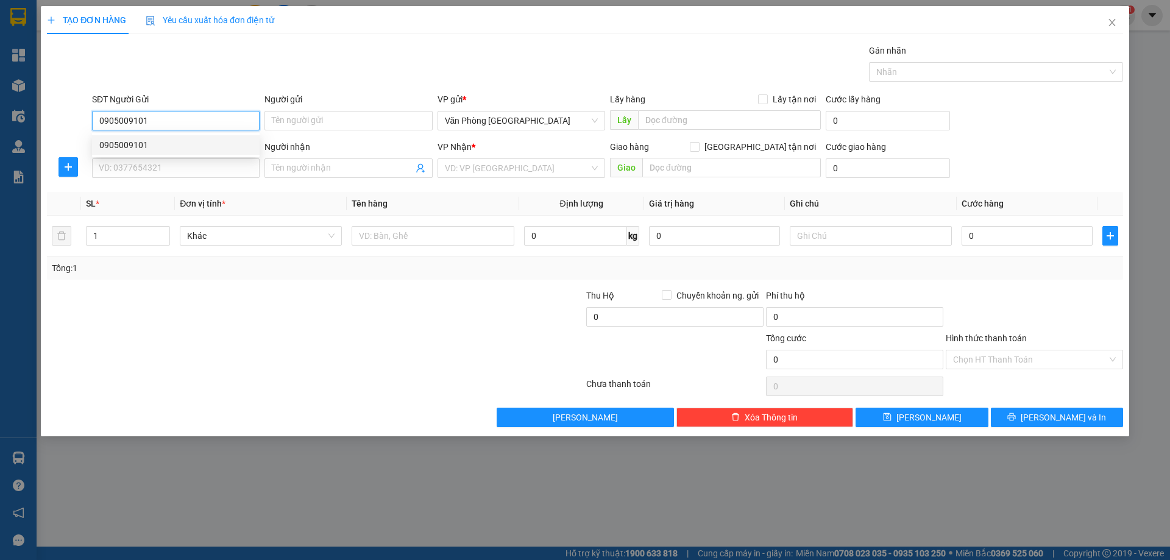
click at [155, 146] on div "0905009101" at bounding box center [175, 144] width 153 height 13
type input "0905009101"
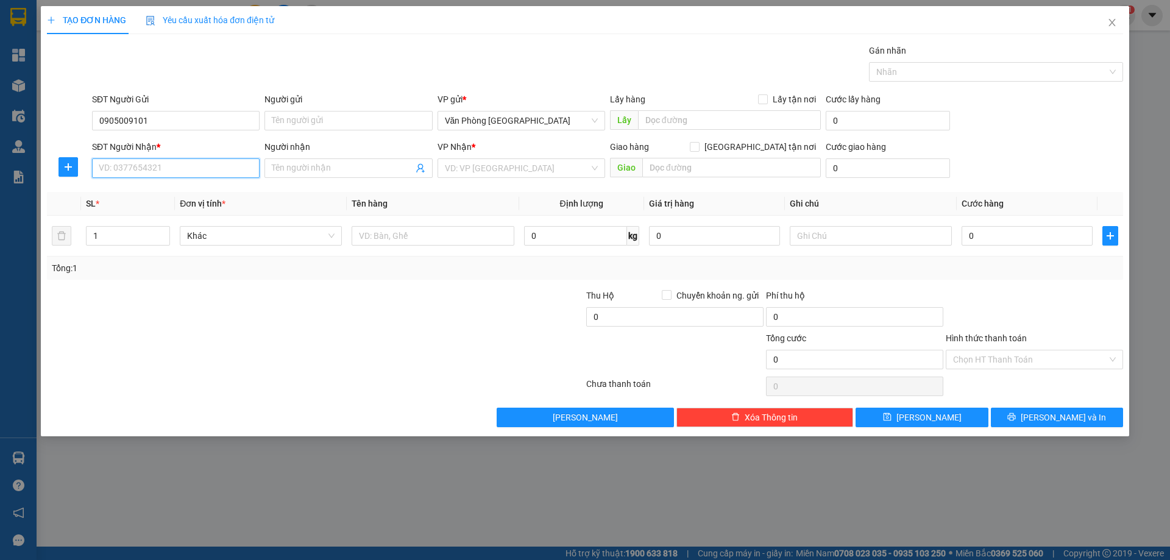
click at [149, 167] on input "SĐT Người Nhận *" at bounding box center [176, 168] width 168 height 20
type input "0379419280"
click at [478, 179] on div "VP Nhận * VD: VP [GEOGRAPHIC_DATA]" at bounding box center [522, 161] width 168 height 43
click at [477, 174] on input "search" at bounding box center [517, 168] width 144 height 18
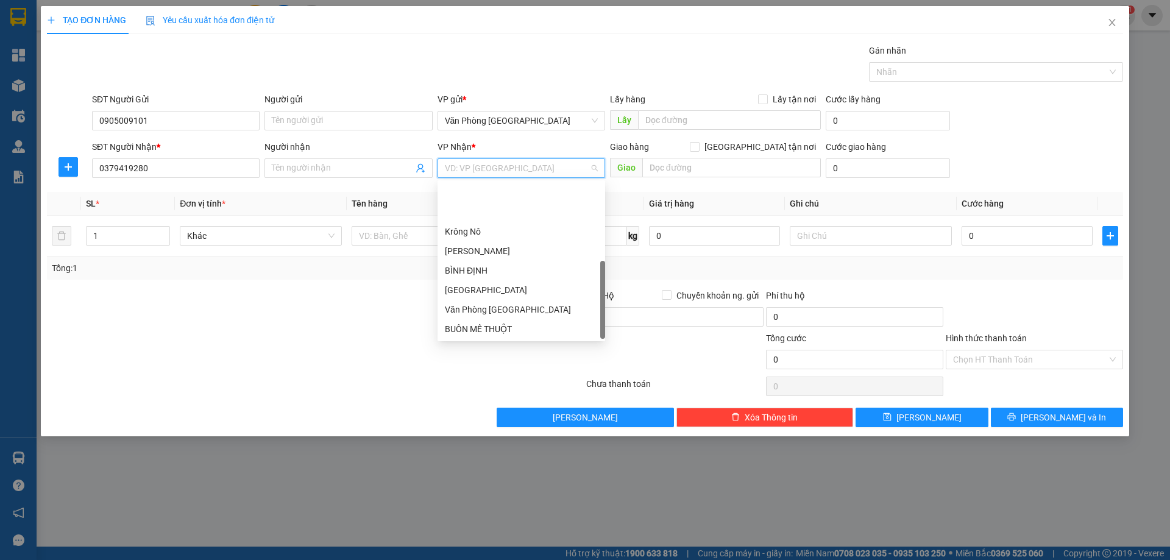
click at [486, 342] on div "BÌNH PHƯỚC" at bounding box center [521, 348] width 153 height 13
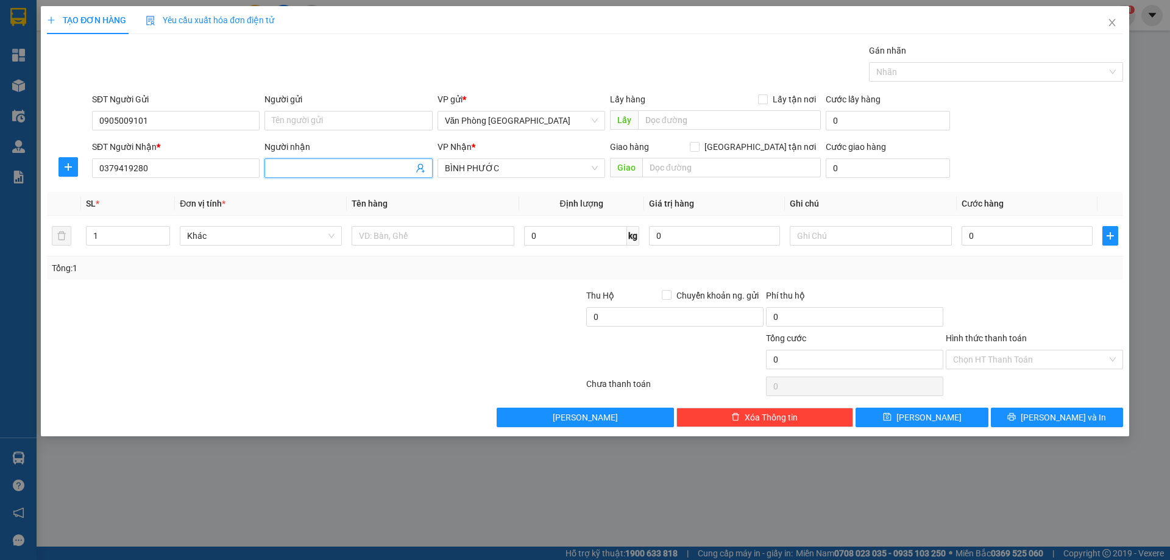
click at [338, 168] on input "Người nhận" at bounding box center [342, 168] width 141 height 13
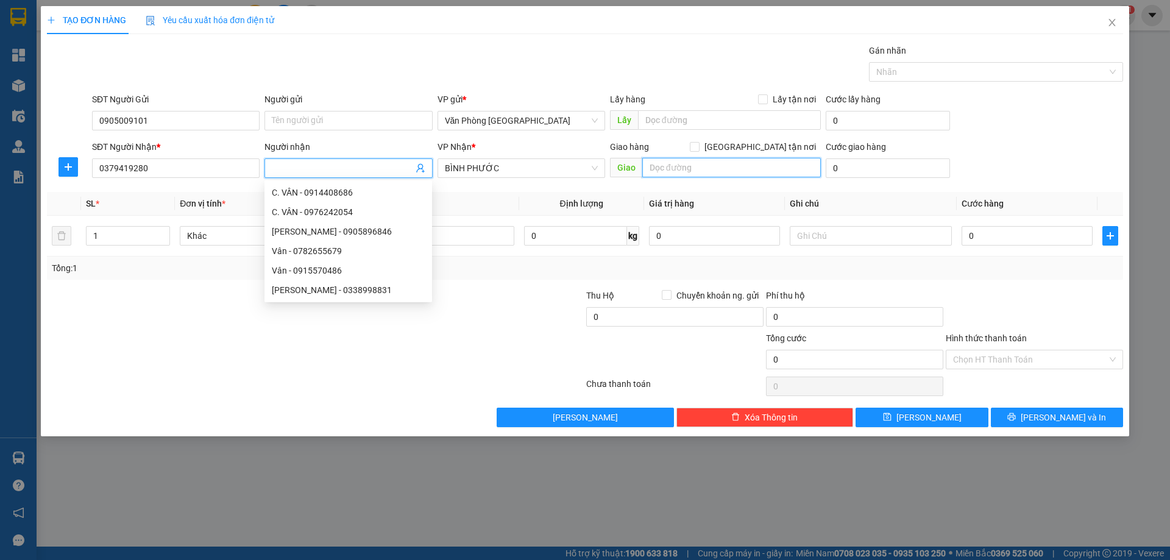
drag, startPoint x: 698, startPoint y: 168, endPoint x: 668, endPoint y: 158, distance: 31.4
click at [697, 168] on input "text" at bounding box center [731, 168] width 179 height 20
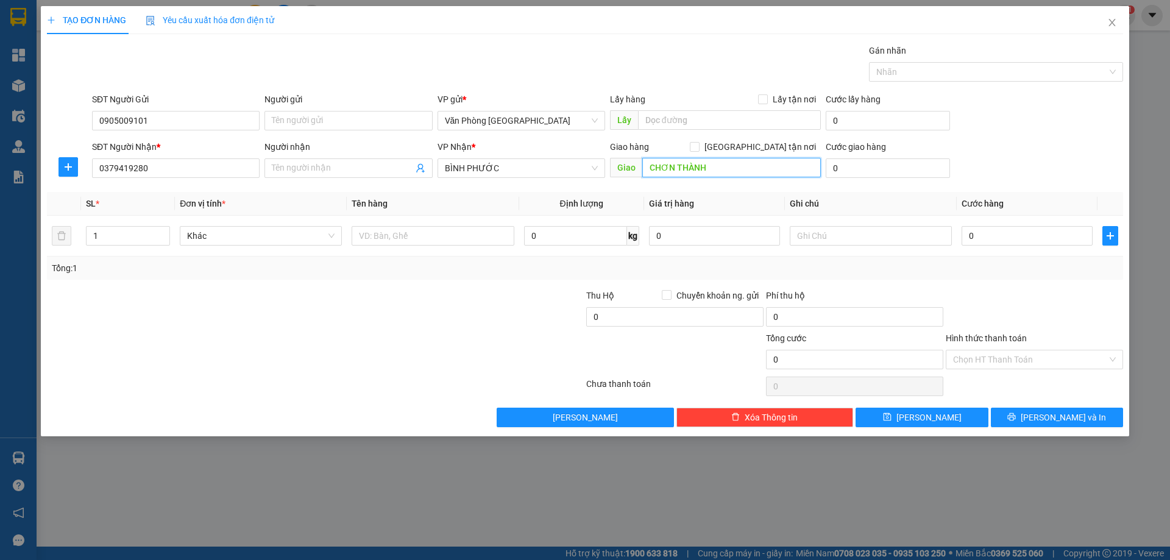
type input "CHƠN THÀNH"
drag, startPoint x: 403, startPoint y: 357, endPoint x: 389, endPoint y: 316, distance: 44.0
click at [403, 357] on div at bounding box center [226, 353] width 360 height 43
click at [419, 242] on input "text" at bounding box center [433, 236] width 162 height 20
click at [450, 191] on div "Transit Pickup Surcharge Ids Transit Deliver Surcharge Ids Transit Deliver Surc…" at bounding box center [585, 235] width 1076 height 383
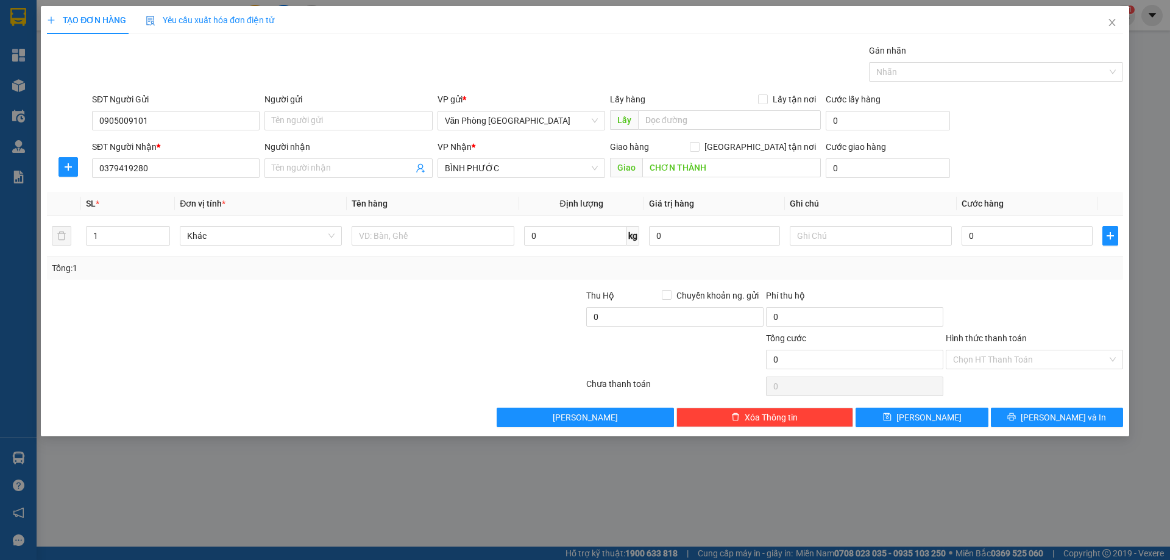
click at [435, 195] on th "Tên hàng" at bounding box center [433, 204] width 172 height 24
drag, startPoint x: 411, startPoint y: 202, endPoint x: 246, endPoint y: 196, distance: 165.3
click at [246, 196] on tr "SL * Đơn vị tính * Tên hàng Định lượng Giá trị hàng Ghi chú Cước hàng" at bounding box center [585, 204] width 1076 height 24
click at [281, 200] on th "Đơn vị tính *" at bounding box center [261, 204] width 172 height 24
drag, startPoint x: 357, startPoint y: 204, endPoint x: 374, endPoint y: 208, distance: 17.6
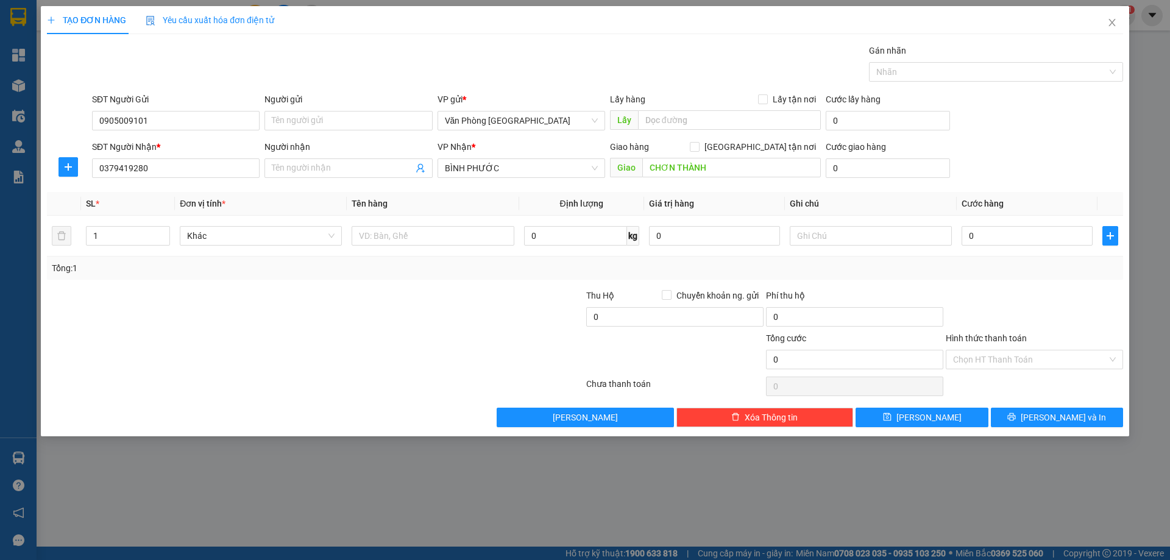
click at [370, 209] on th "Tên hàng" at bounding box center [433, 204] width 172 height 24
click at [375, 208] on span "Tên hàng" at bounding box center [370, 204] width 36 height 10
drag, startPoint x: 386, startPoint y: 207, endPoint x: 348, endPoint y: 205, distance: 37.8
click at [348, 205] on th "Tên hàng" at bounding box center [433, 204] width 172 height 24
click at [411, 204] on th "Tên hàng" at bounding box center [433, 204] width 172 height 24
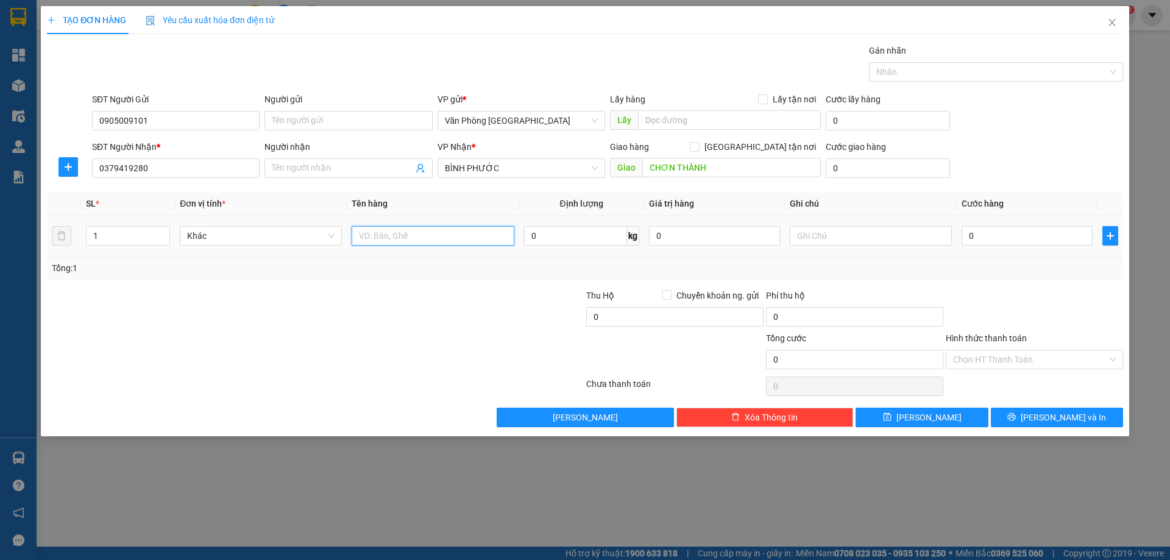
click at [403, 241] on input "text" at bounding box center [433, 236] width 162 height 20
type input "1 XE"
click at [998, 168] on div "SĐT Người Nhận * 0379419280 Người nhận Tên người nhận VP Nhận * BÌNH PHƯỚC Giao…" at bounding box center [608, 161] width 1036 height 43
click at [997, 240] on input "0" at bounding box center [1027, 236] width 131 height 20
type input "5"
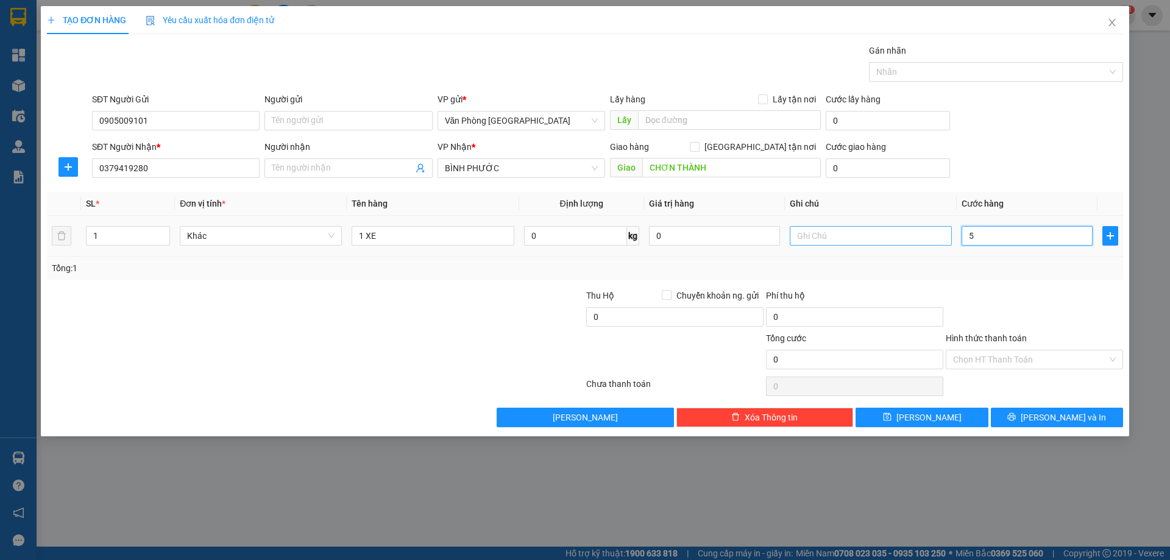
type input "5"
type input "50"
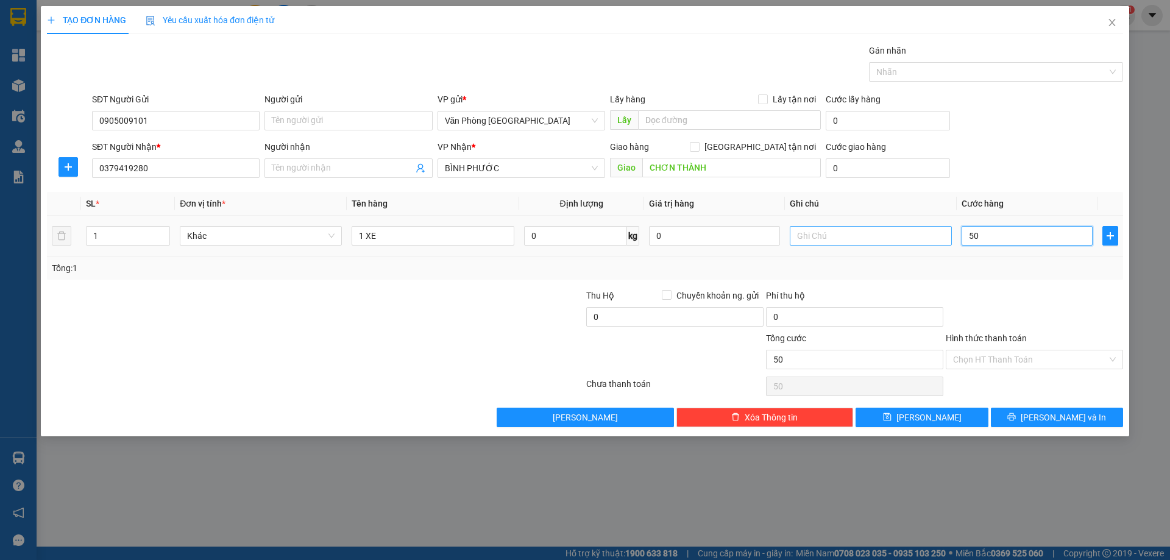
type input "500"
type input "500.000"
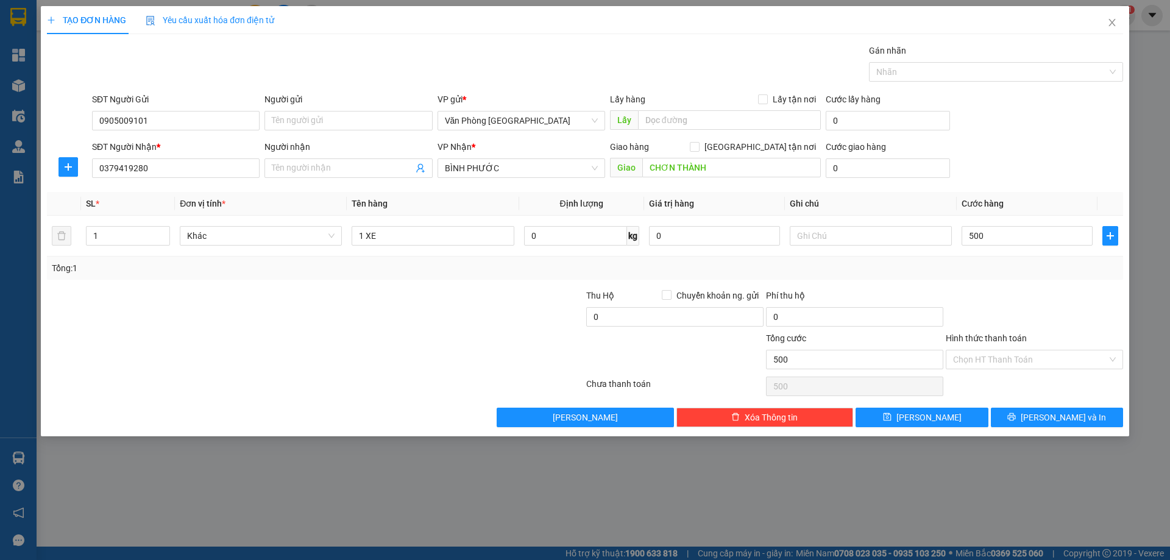
type input "500.000"
click at [1087, 281] on div "Transit Pickup Surcharge Ids Transit Deliver Surcharge Ids Transit Deliver Surc…" at bounding box center [585, 235] width 1076 height 383
click at [1027, 417] on button "[PERSON_NAME] và In" at bounding box center [1057, 418] width 132 height 20
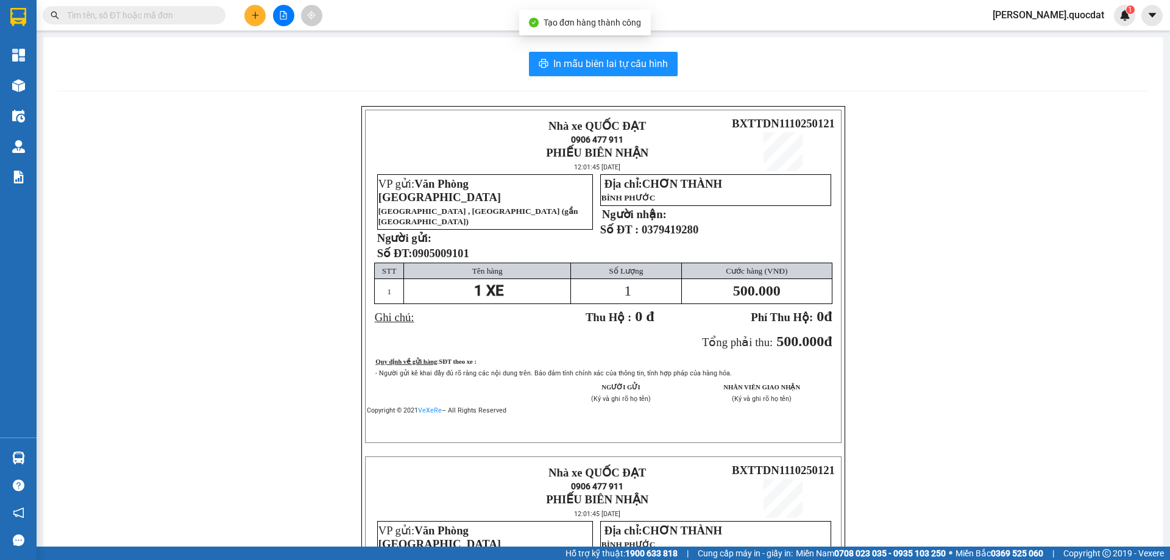
click at [644, 77] on div "In mẫu biên lai tự cấu hình Nhà xe QUỐC ĐẠT 0906 477 911 PHIẾU BIÊN NHẬN 12:01:…" at bounding box center [603, 430] width 1120 height 787
click at [632, 69] on span "In mẫu biên lai tự cấu hình" at bounding box center [610, 63] width 115 height 15
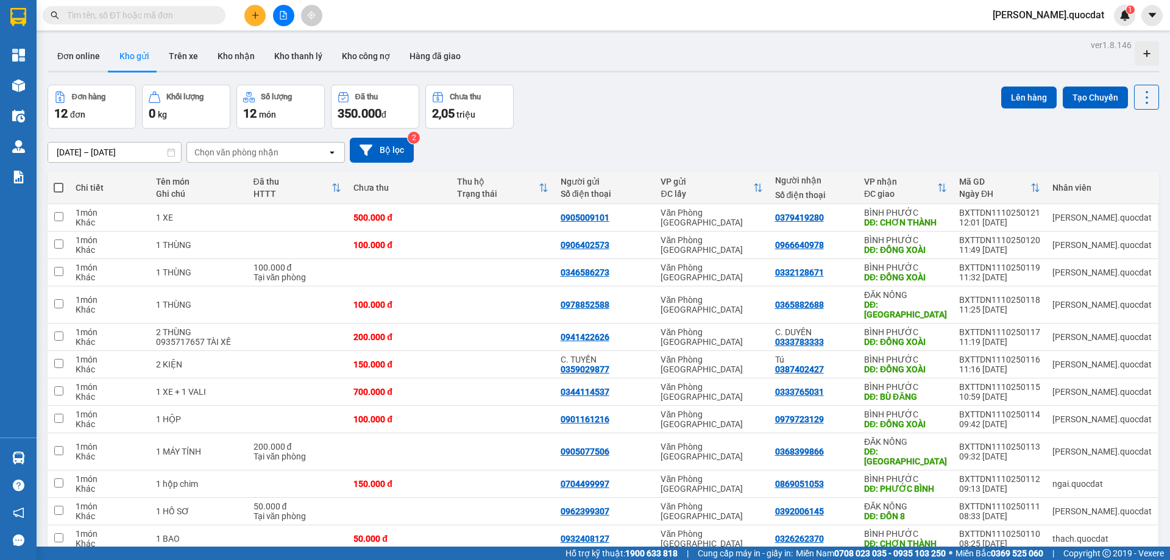
click at [255, 22] on button at bounding box center [254, 15] width 21 height 21
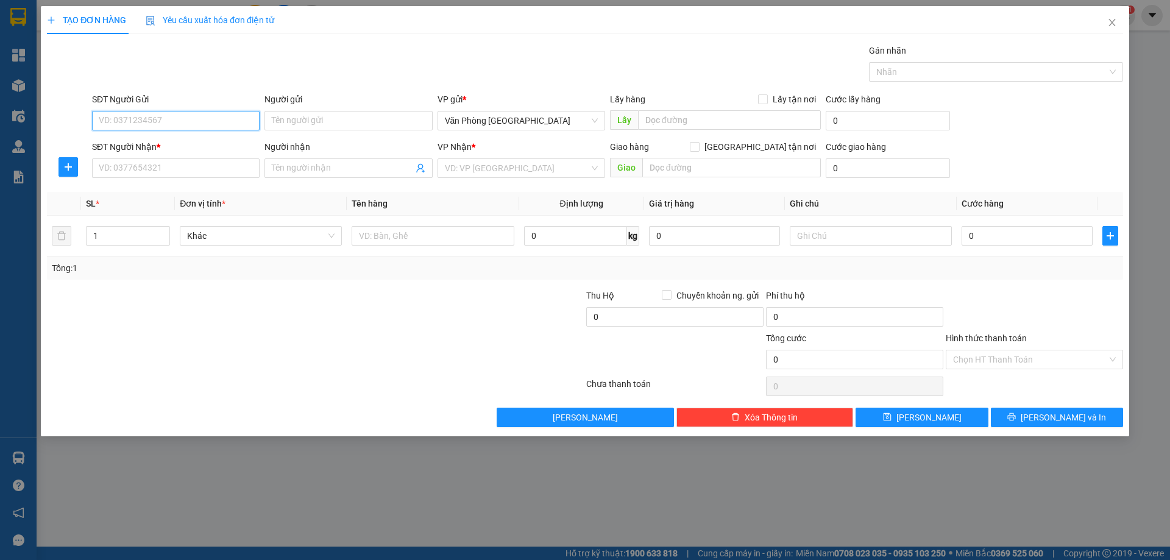
click at [194, 115] on input "SĐT Người Gửi" at bounding box center [176, 121] width 168 height 20
click at [172, 129] on input "SĐT Người Gửi" at bounding box center [176, 121] width 168 height 20
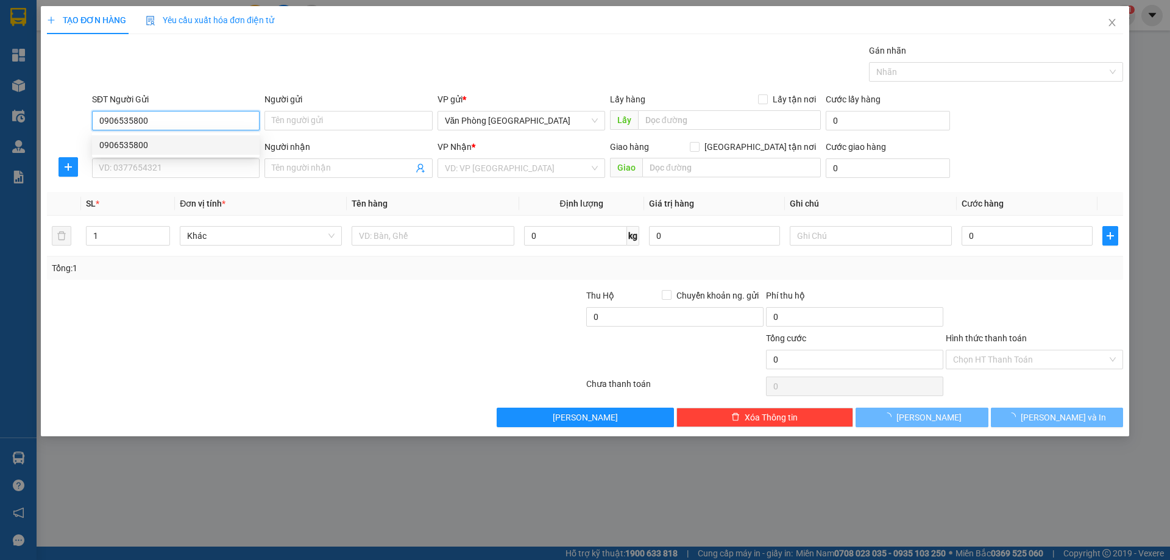
click at [141, 146] on div "0906535800" at bounding box center [175, 144] width 153 height 13
type input "0906535800"
click at [151, 177] on input "SĐT Người Nhận *" at bounding box center [176, 168] width 168 height 20
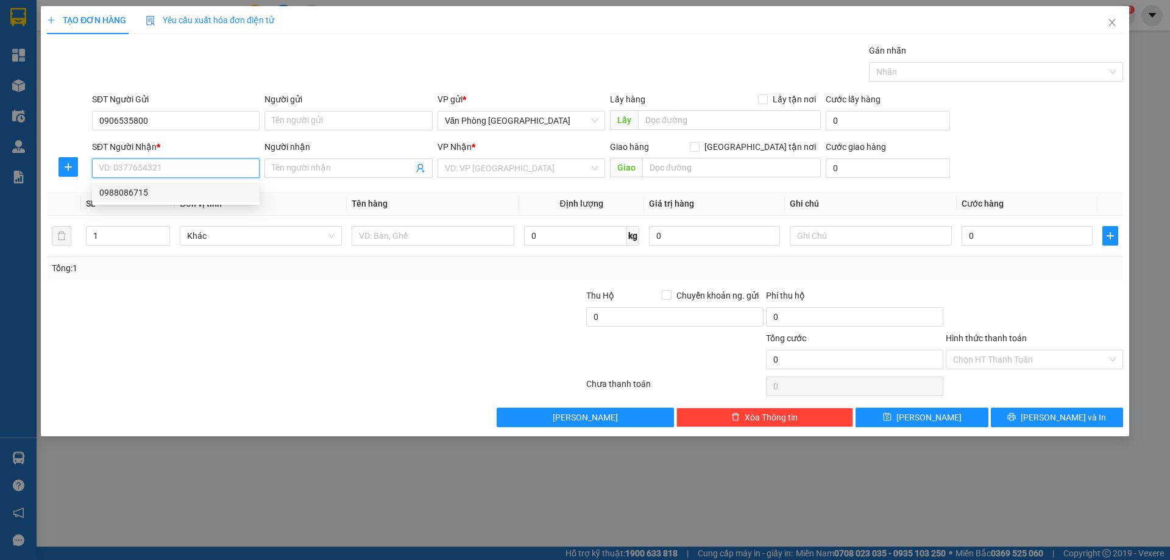
click at [152, 188] on div "0988086715" at bounding box center [175, 192] width 153 height 13
type input "0988086715"
type input "PHƯỚC LONG"
click at [402, 250] on td at bounding box center [433, 236] width 172 height 41
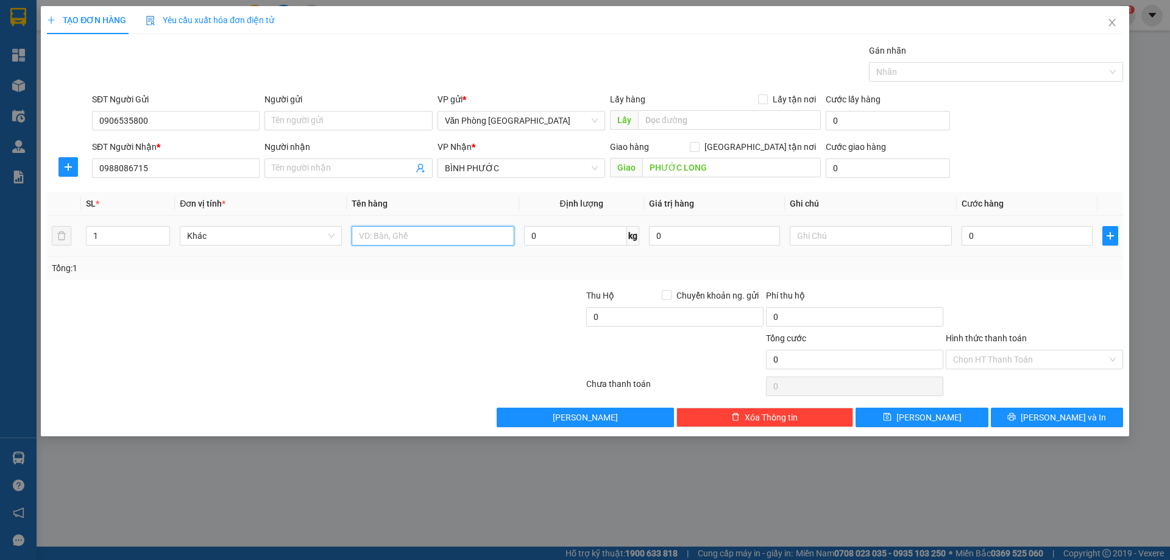
click at [401, 245] on input "text" at bounding box center [433, 236] width 162 height 20
type input "1 KIỆN LAPTOP"
type input "2"
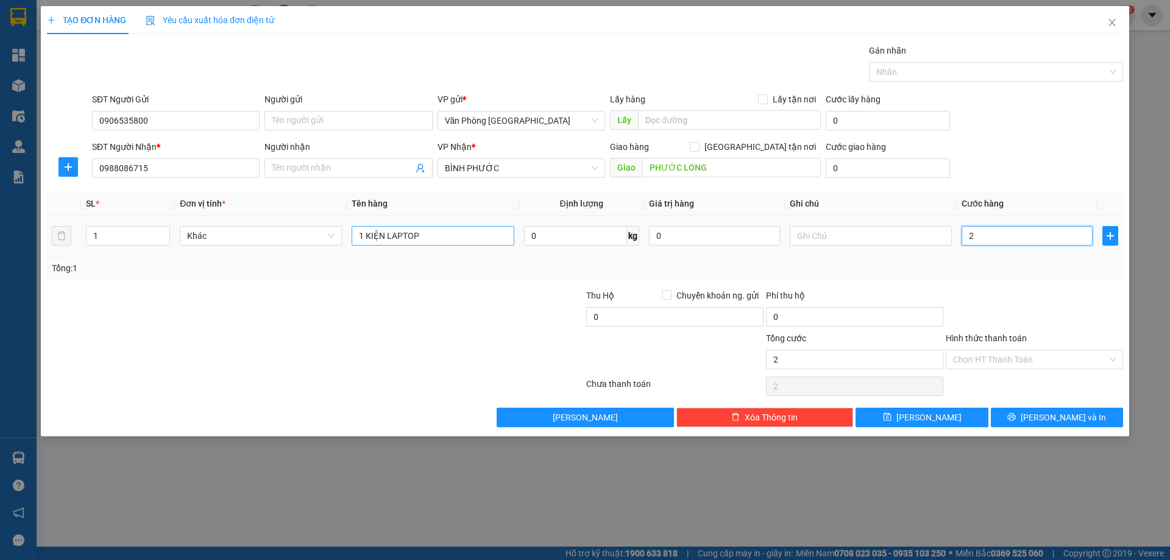
type input "20"
type input "200"
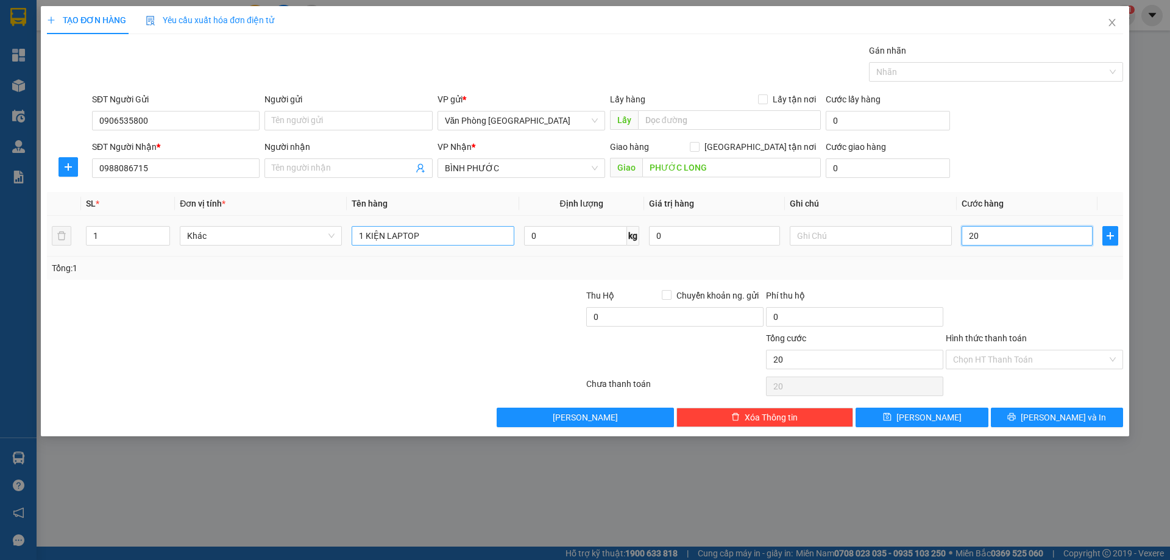
type input "200"
type input "200.000"
click at [1056, 137] on form "SĐT Người Gửi 0906535800 Người gửi Tên người gửi VP gửi * Văn Phòng [GEOGRAPHIC…" at bounding box center [585, 138] width 1076 height 90
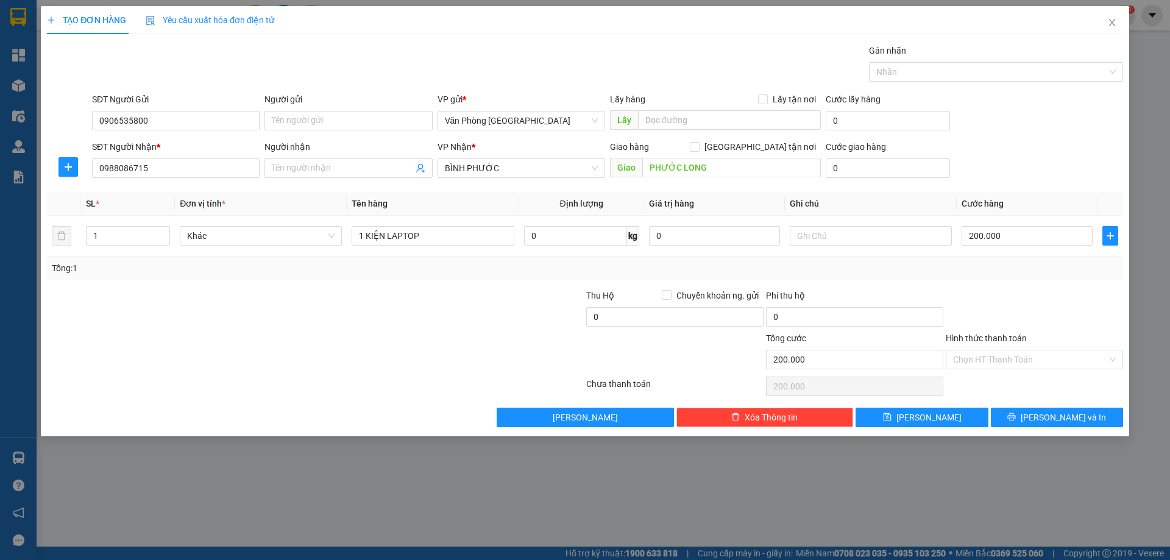
click at [1040, 406] on div "Transit Pickup Surcharge Ids Transit Deliver Surcharge Ids Transit Deliver Surc…" at bounding box center [585, 235] width 1076 height 383
click at [1016, 413] on icon "printer" at bounding box center [1012, 417] width 9 height 9
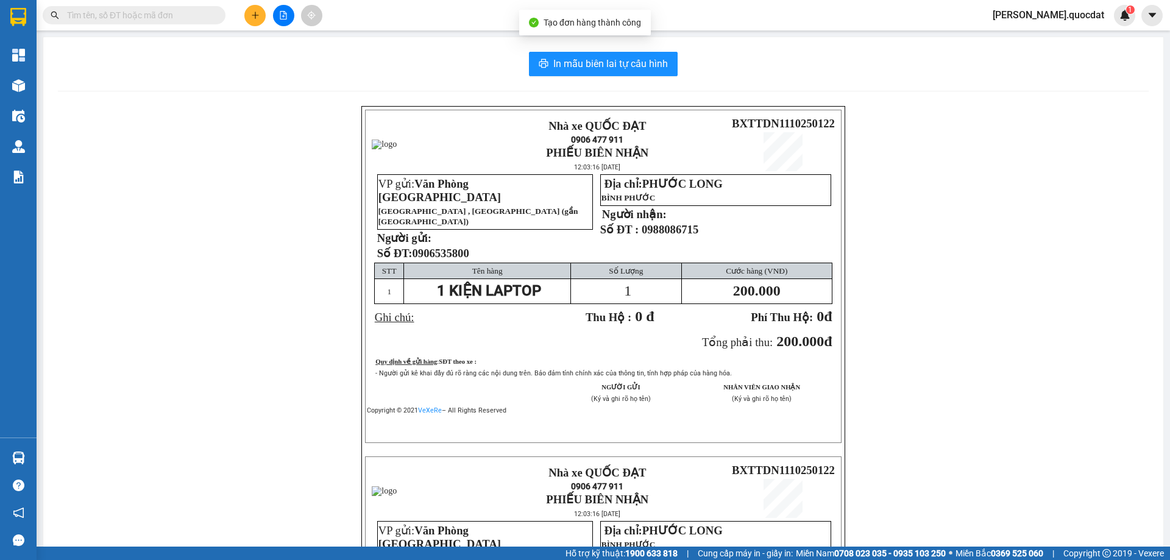
click at [581, 85] on div "In mẫu biên lai tự cấu hình Nhà xe QUỐC ĐẠT 0906 477 911 PHIẾU BIÊN NHẬN 12:03:…" at bounding box center [603, 430] width 1120 height 787
click at [581, 69] on span "In mẫu biên lai tự cấu hình" at bounding box center [610, 63] width 115 height 15
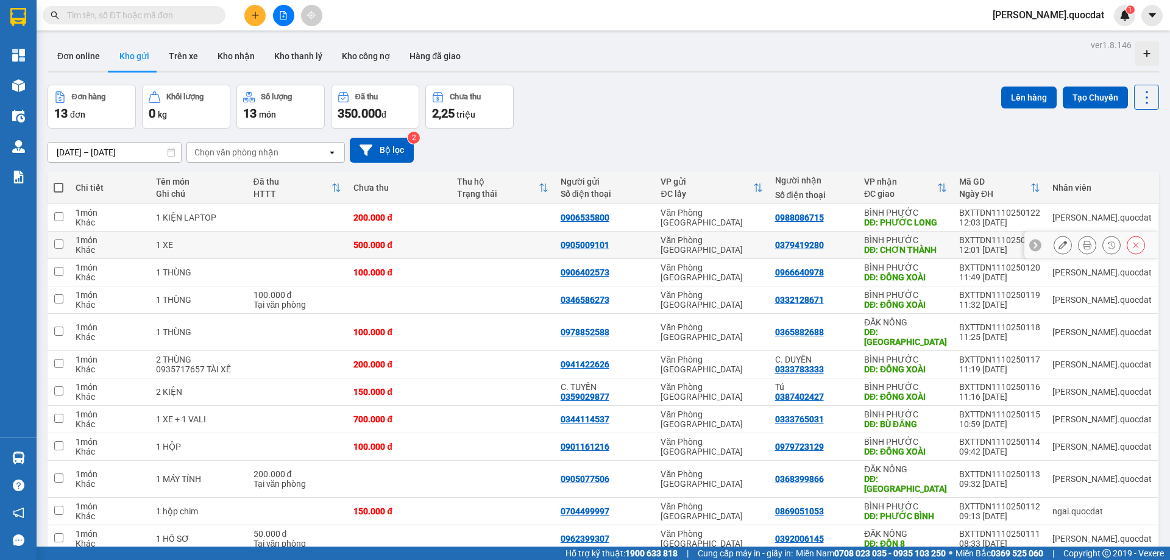
click at [500, 251] on td at bounding box center [503, 245] width 104 height 27
checkbox input "true"
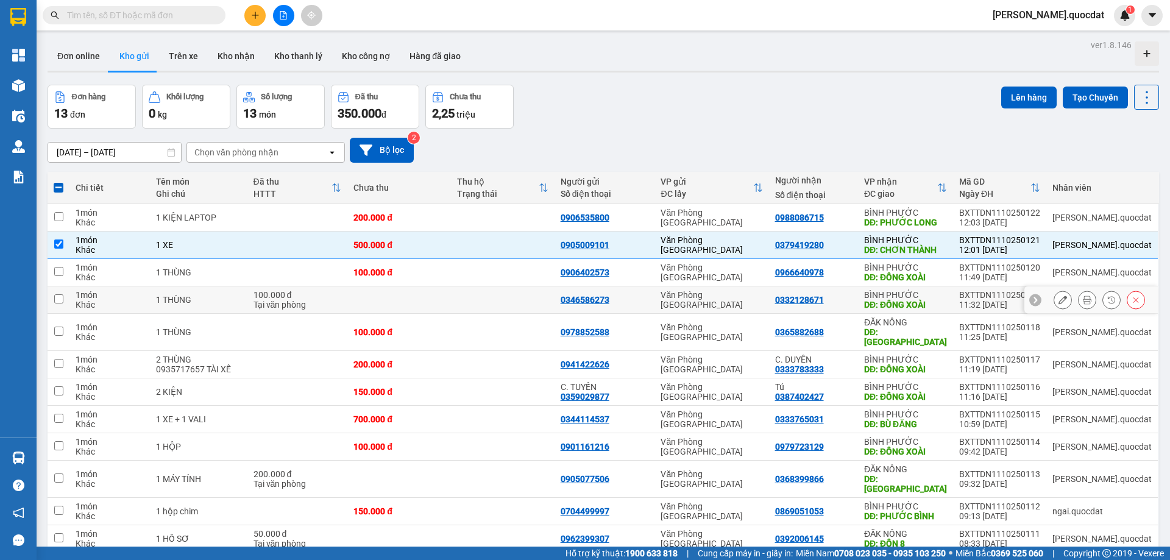
click at [451, 299] on td at bounding box center [399, 299] width 104 height 27
checkbox input "true"
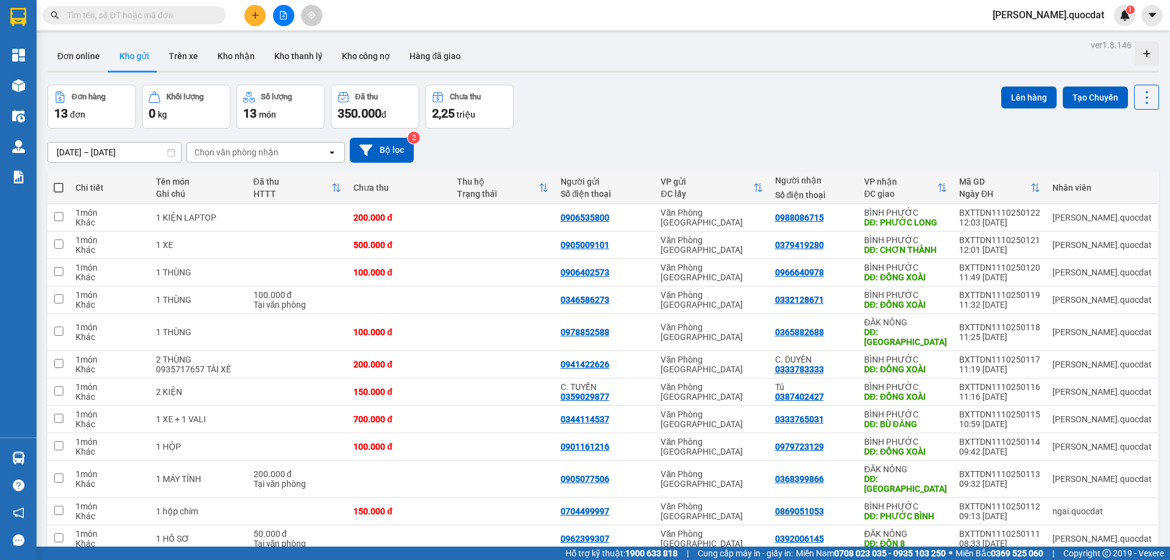
click at [710, 149] on div "[DATE] – [DATE] Press the down arrow key to interact with the calendar and sele…" at bounding box center [604, 150] width 1112 height 25
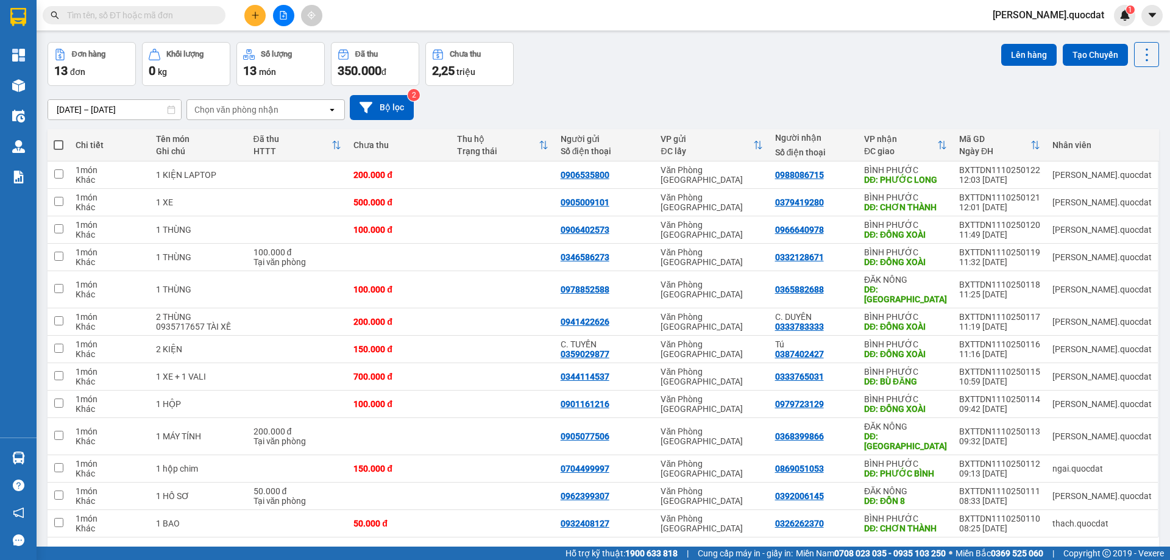
scroll to position [64, 0]
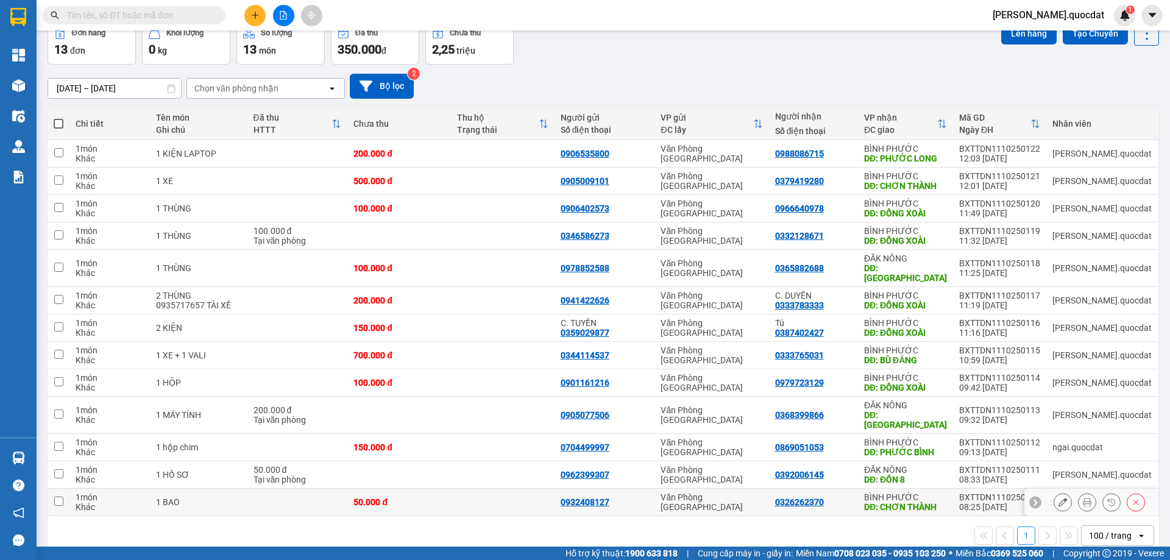
click at [451, 489] on td "50.000 đ" at bounding box center [399, 502] width 104 height 27
checkbox input "true"
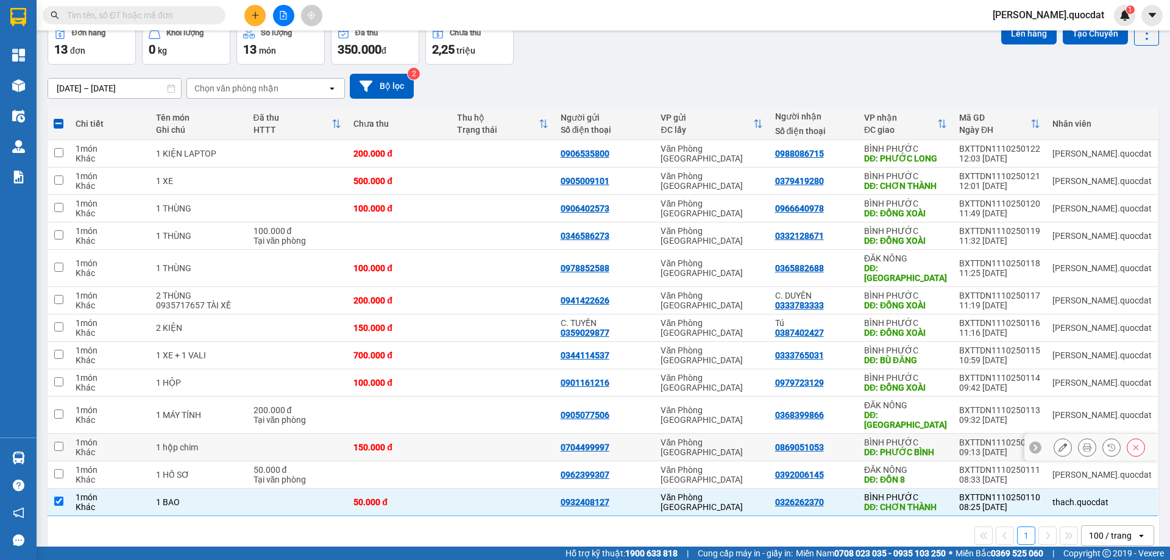
click at [519, 438] on td at bounding box center [503, 447] width 104 height 27
checkbox input "true"
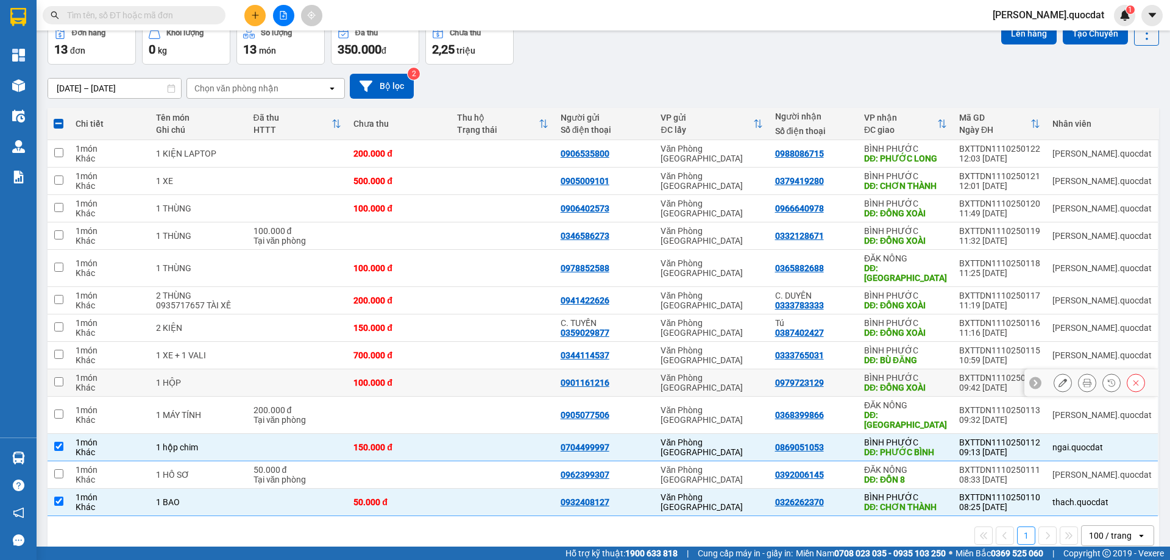
click at [507, 372] on td at bounding box center [503, 382] width 104 height 27
checkbox input "true"
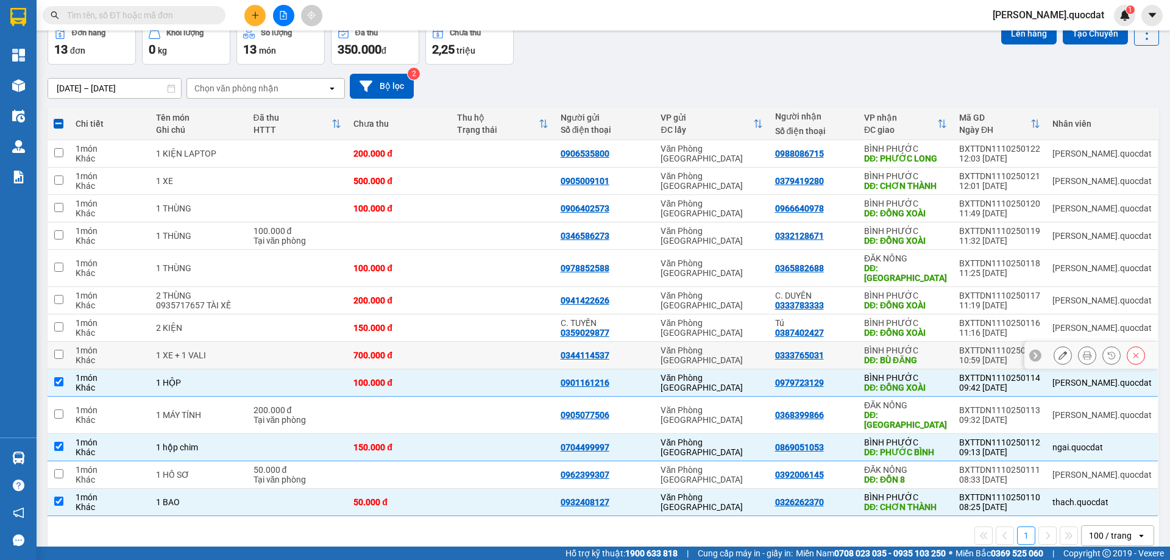
click at [506, 345] on td at bounding box center [503, 355] width 104 height 27
checkbox input "true"
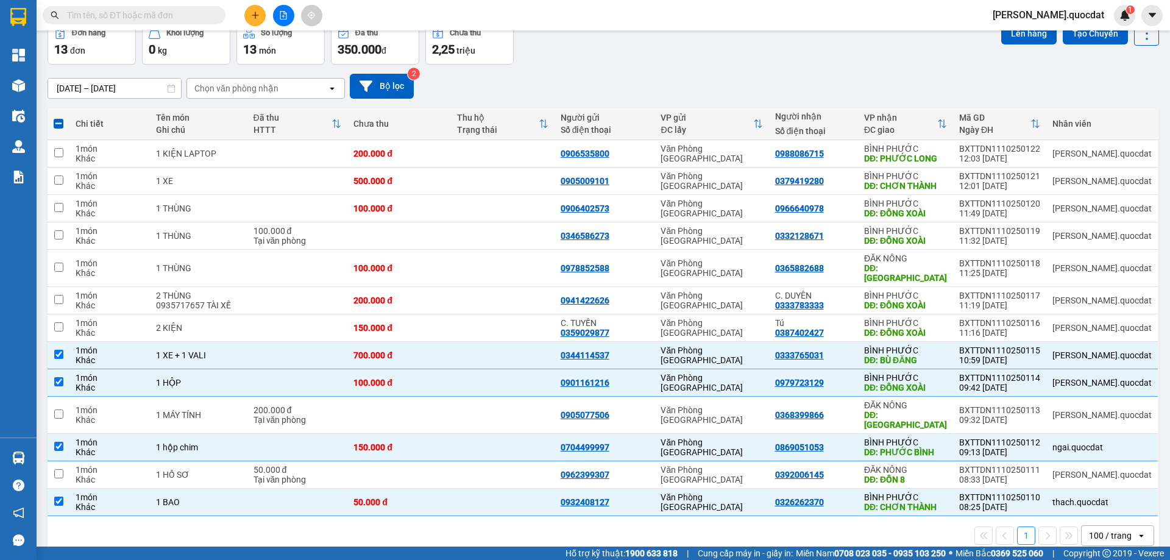
click at [655, 108] on th "Người gửi Số điện thoại" at bounding box center [605, 124] width 101 height 32
drag, startPoint x: 677, startPoint y: 64, endPoint x: 652, endPoint y: 81, distance: 30.3
click at [676, 66] on div "[DATE] – [DATE] Press the down arrow key to interact with the calendar and sele…" at bounding box center [604, 86] width 1112 height 43
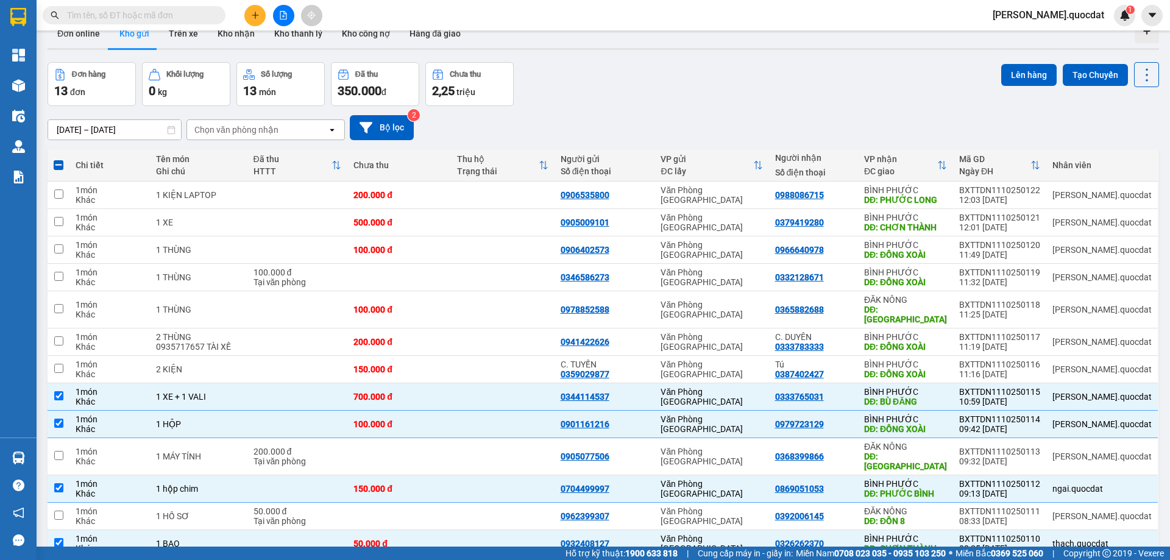
scroll to position [0, 0]
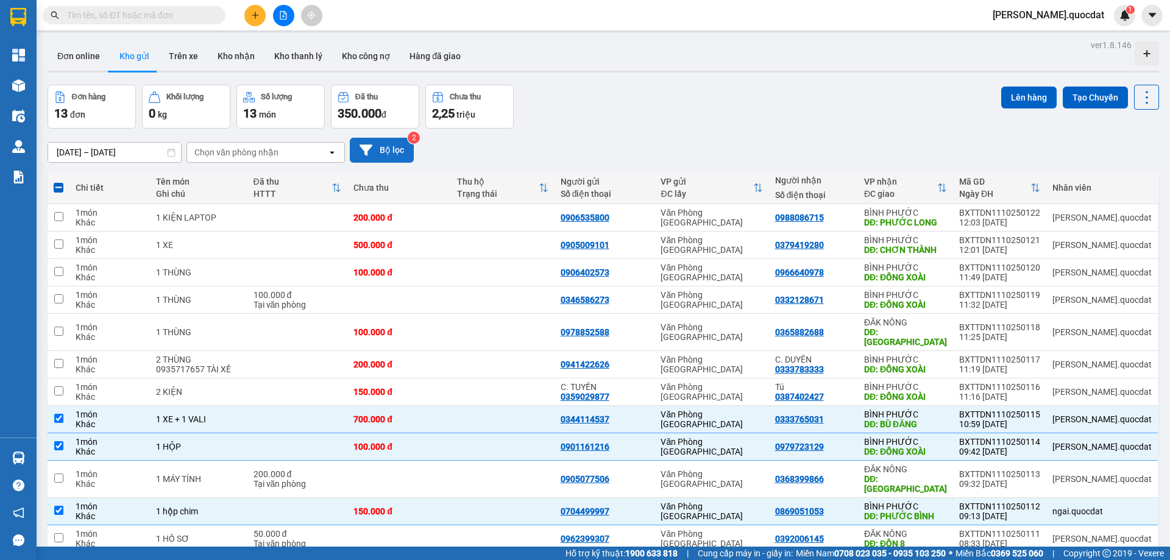
click at [389, 148] on button "Bộ lọc" at bounding box center [382, 150] width 64 height 25
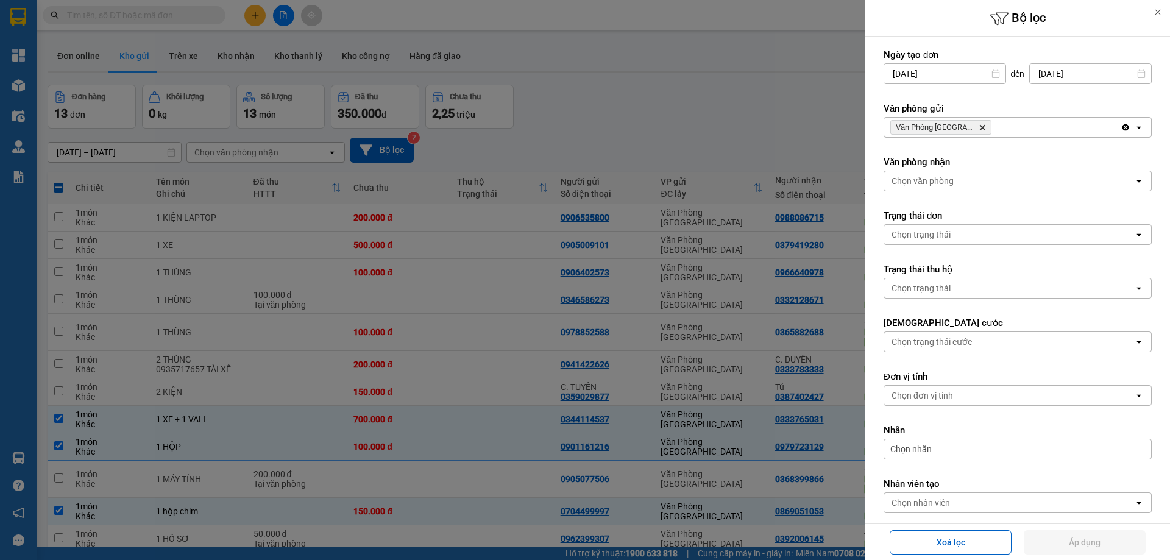
click at [702, 127] on div at bounding box center [585, 280] width 1170 height 560
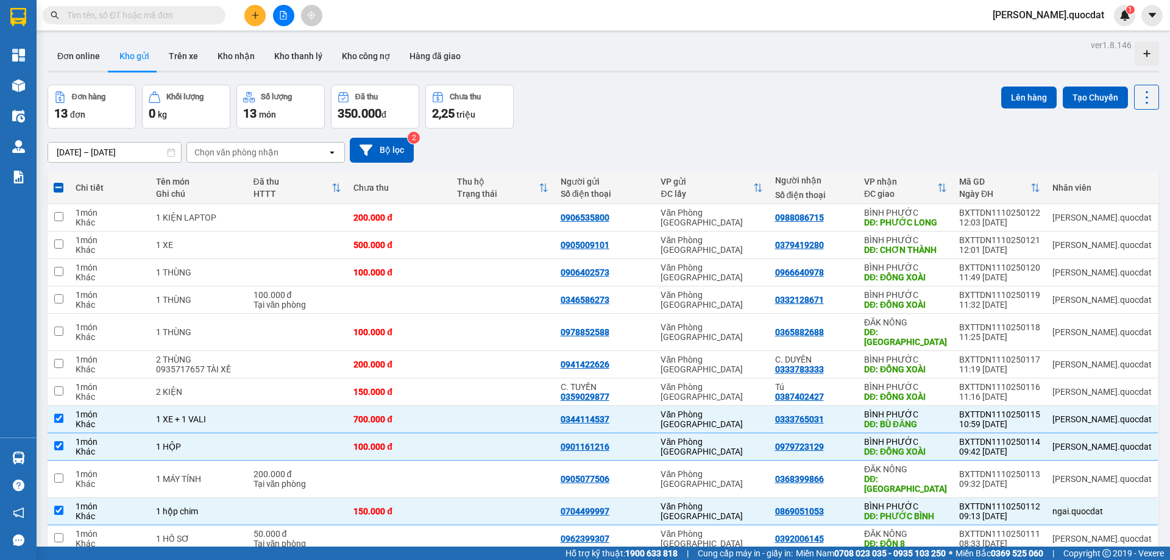
click at [243, 8] on div at bounding box center [283, 15] width 91 height 21
click at [251, 15] on icon "plus" at bounding box center [255, 15] width 9 height 9
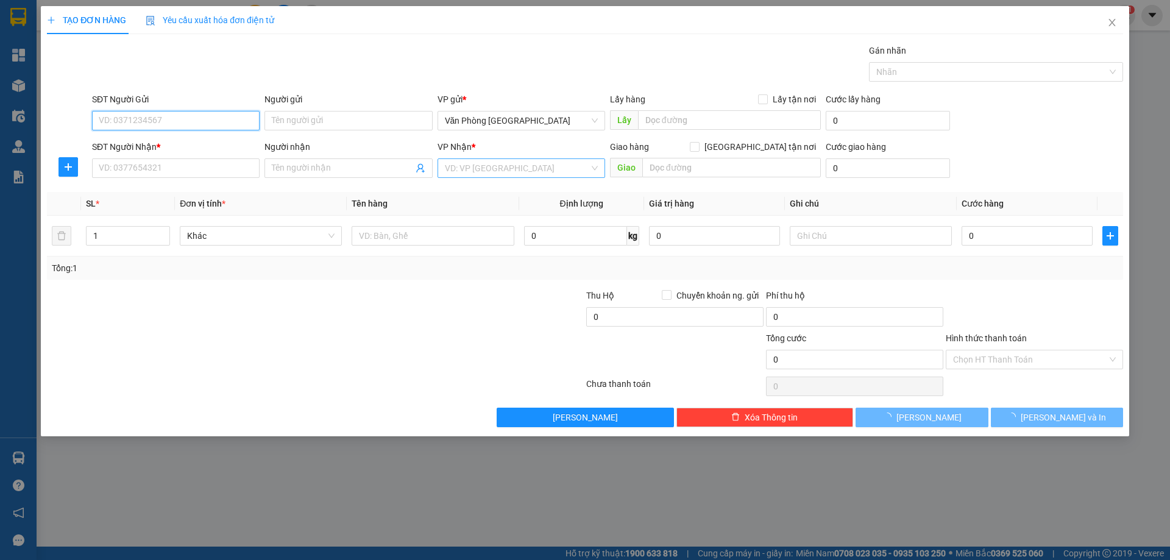
click at [514, 177] on div "VD: VP [GEOGRAPHIC_DATA]" at bounding box center [522, 168] width 168 height 20
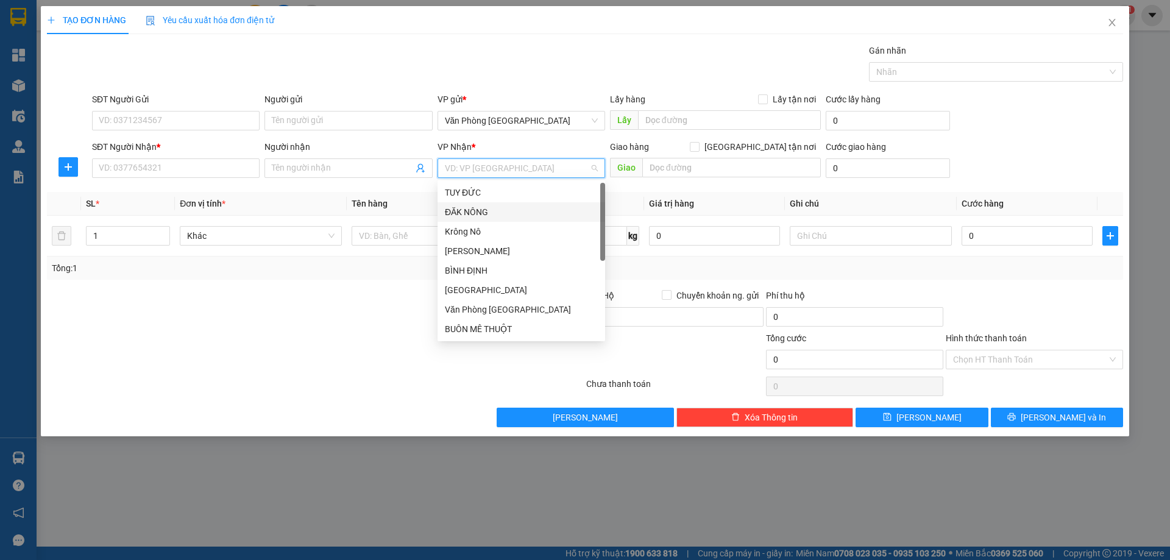
drag, startPoint x: 488, startPoint y: 214, endPoint x: 731, endPoint y: 176, distance: 246.8
click at [488, 214] on div "ĐĂK NÔNG" at bounding box center [521, 211] width 153 height 13
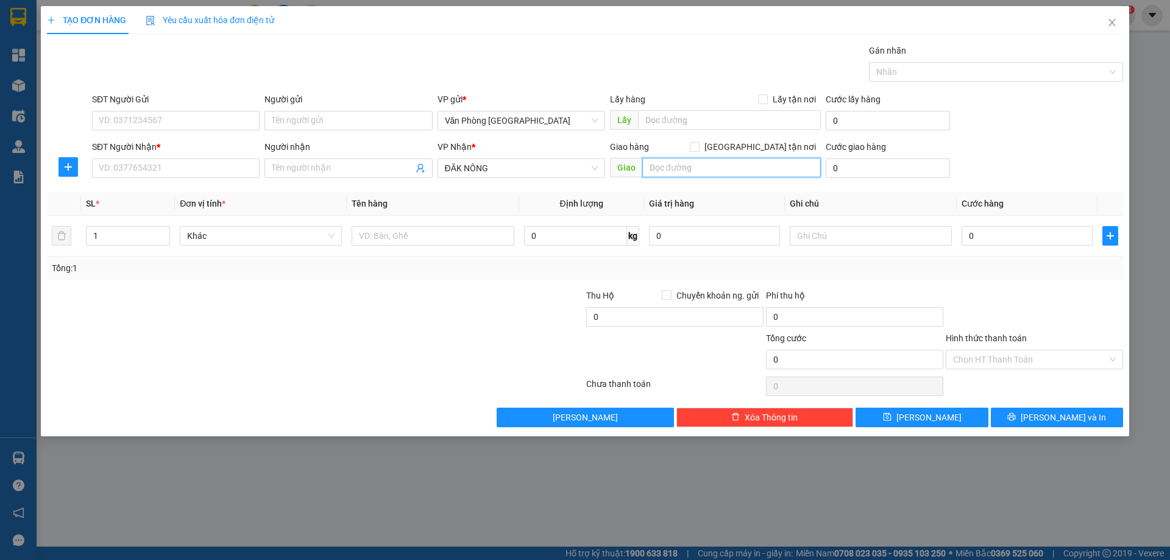
click at [750, 168] on input "text" at bounding box center [731, 168] width 179 height 20
type input "g"
type input "GIA NGHĨA"
click at [421, 236] on input "text" at bounding box center [433, 236] width 162 height 20
type input "1 THÙNG"
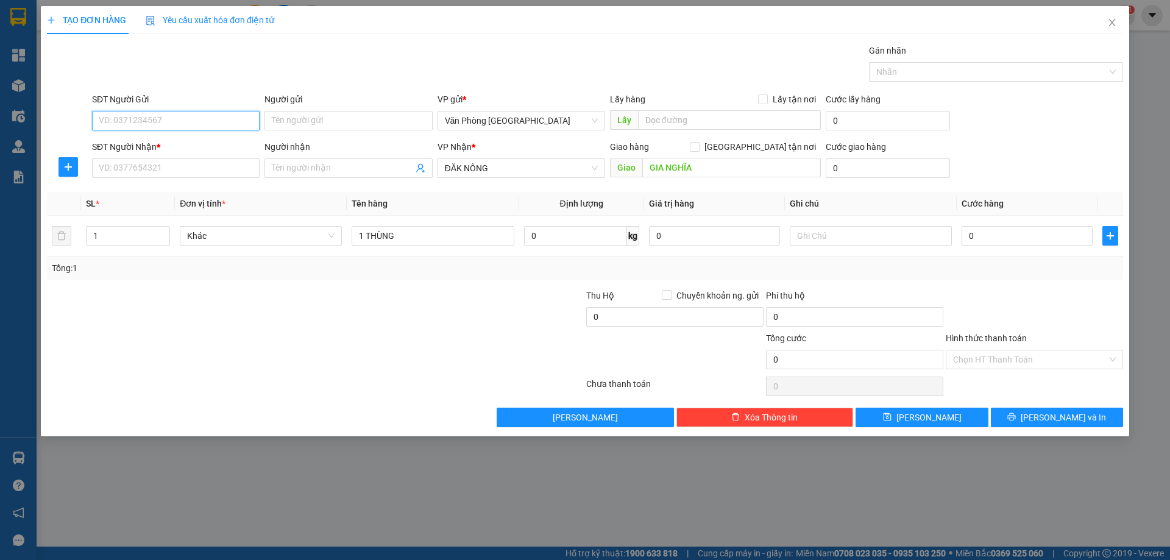
click at [129, 126] on input "SĐT Người Gửi" at bounding box center [176, 121] width 168 height 20
type input "0394261405"
click at [137, 169] on input "SĐT Người Nhận *" at bounding box center [176, 168] width 168 height 20
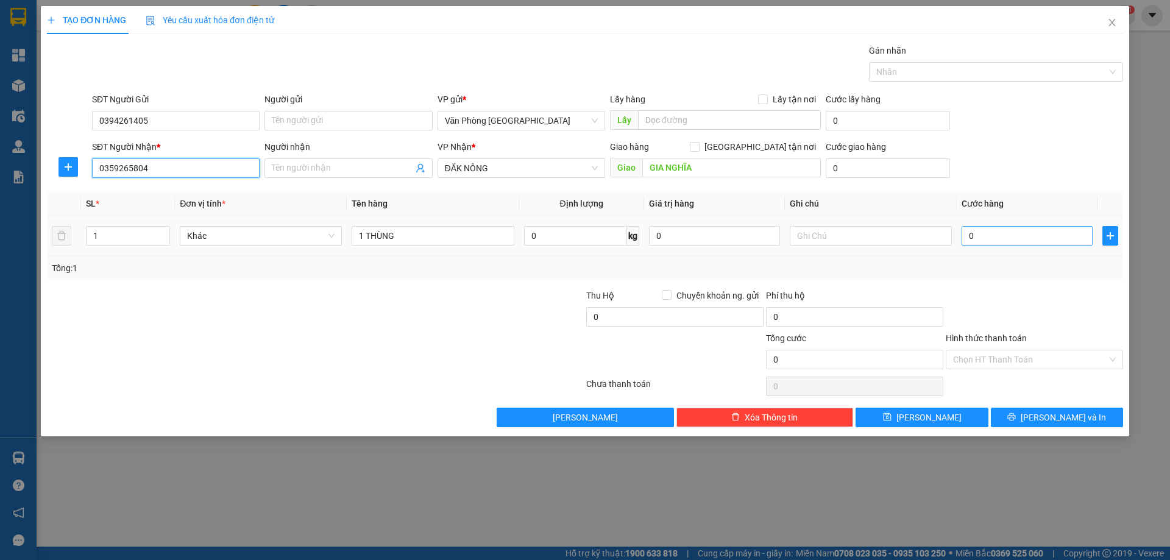
type input "0359265804"
click at [1058, 239] on input "0" at bounding box center [1027, 236] width 131 height 20
type input "1"
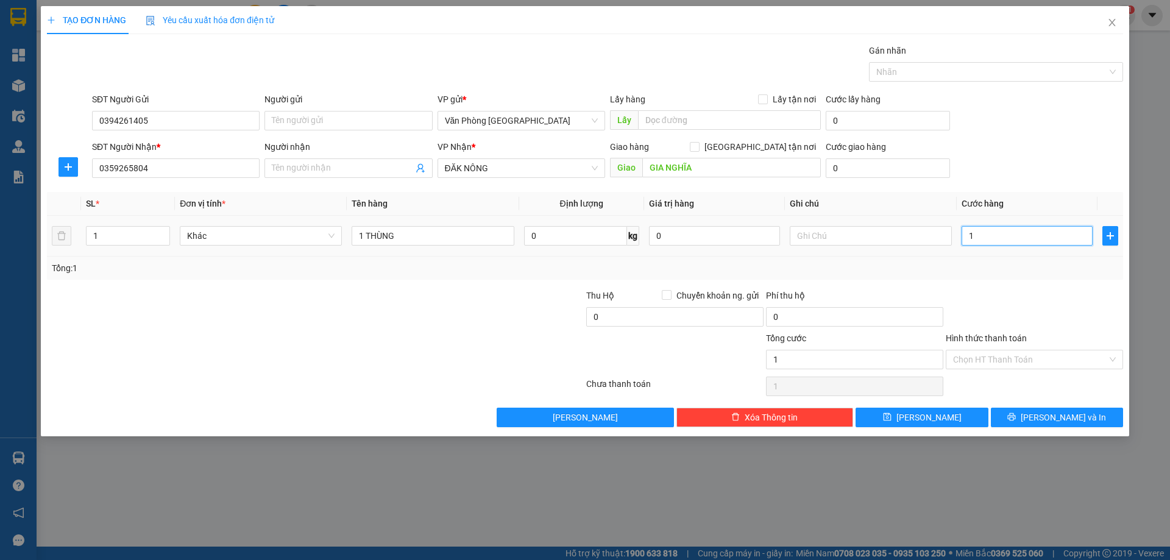
type input "15"
type input "150"
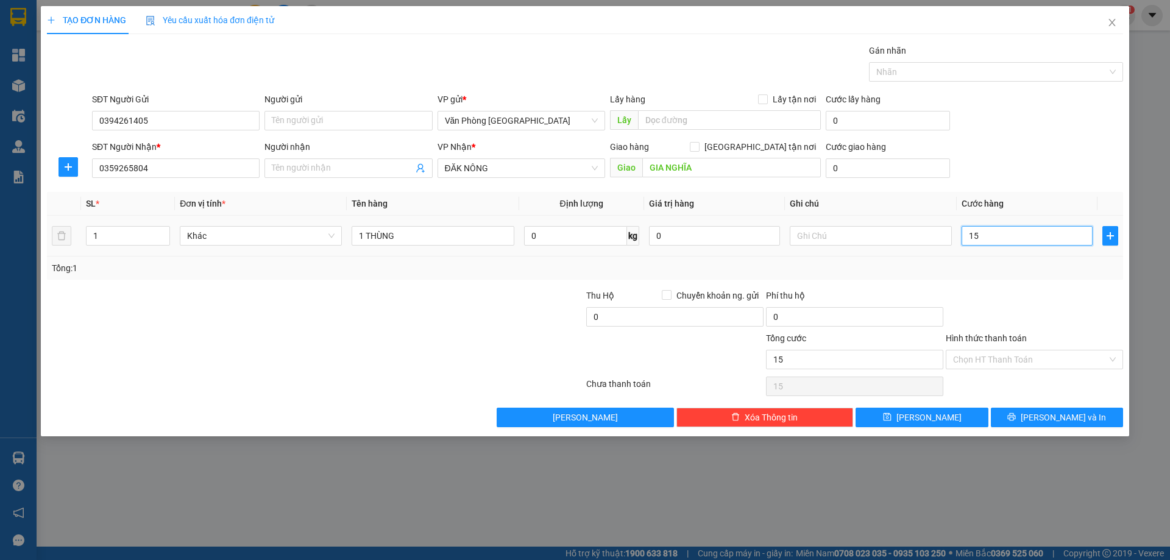
type input "150"
type input "150.000"
click at [1040, 366] on input "Hình thức thanh toán" at bounding box center [1030, 359] width 154 height 18
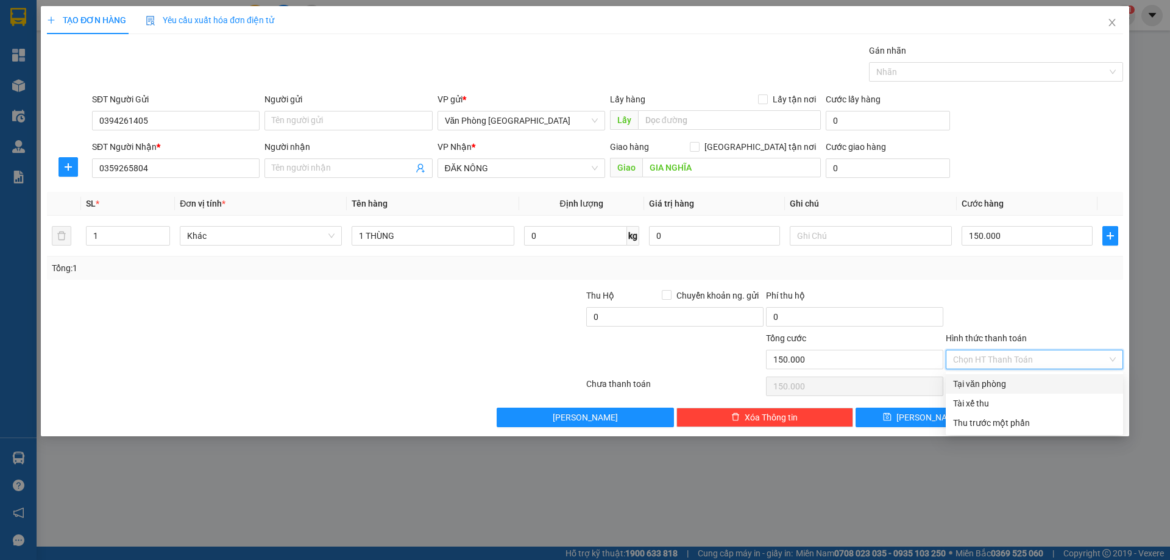
click at [1008, 379] on div "Tại văn phòng" at bounding box center [1034, 383] width 163 height 13
type input "0"
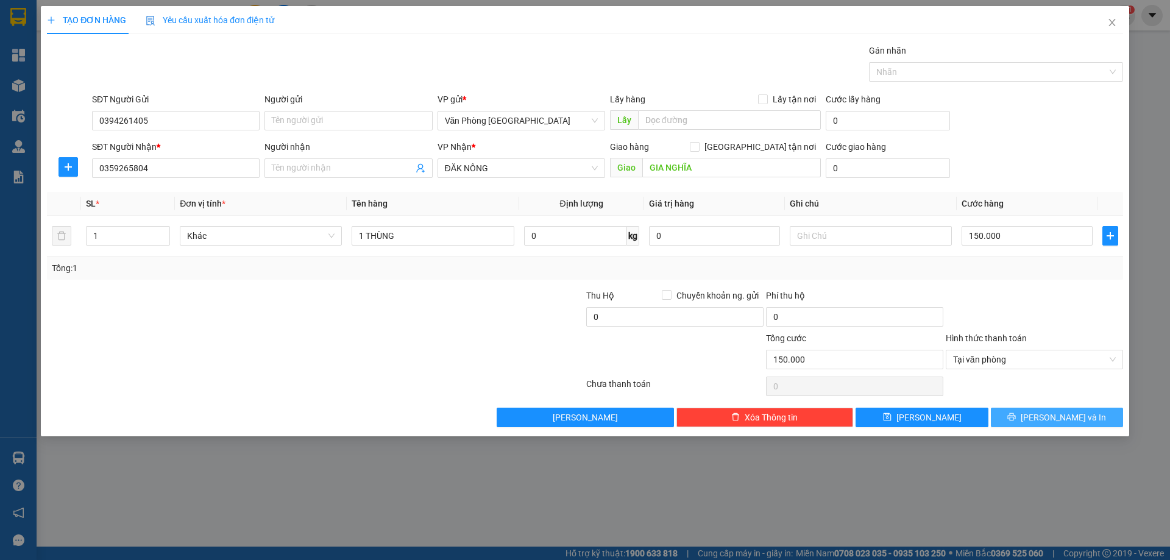
click at [1042, 420] on button "[PERSON_NAME] và In" at bounding box center [1057, 418] width 132 height 20
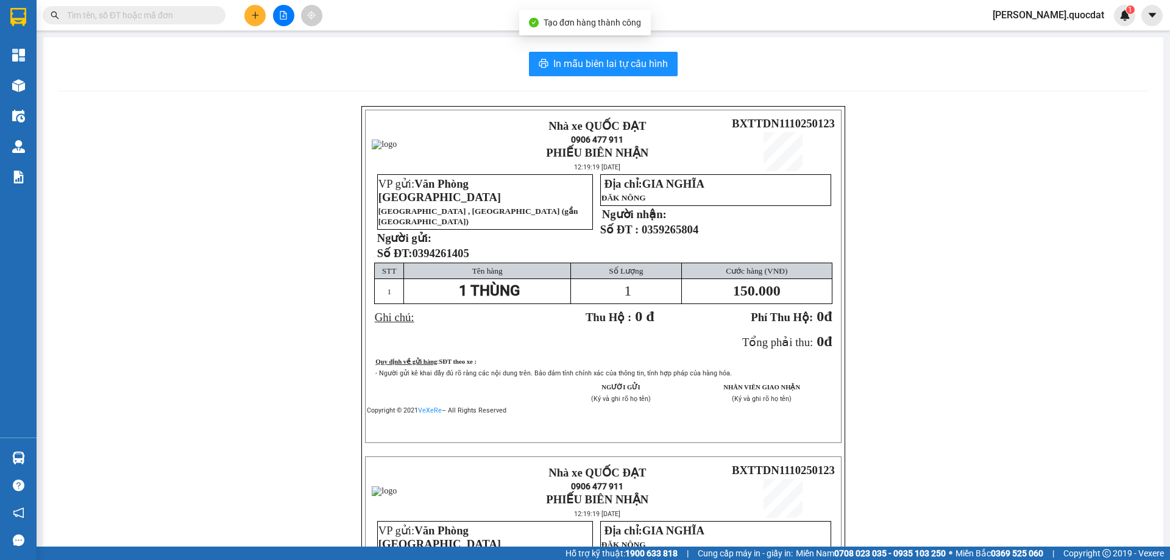
click at [669, 84] on div "In mẫu biên lai tự cấu hình Nhà xe QUỐC ĐẠT 0906 477 911 PHIẾU BIÊN NHẬN 12:19:…" at bounding box center [603, 430] width 1120 height 787
click at [641, 69] on span "In mẫu biên lai tự cấu hình" at bounding box center [610, 63] width 115 height 15
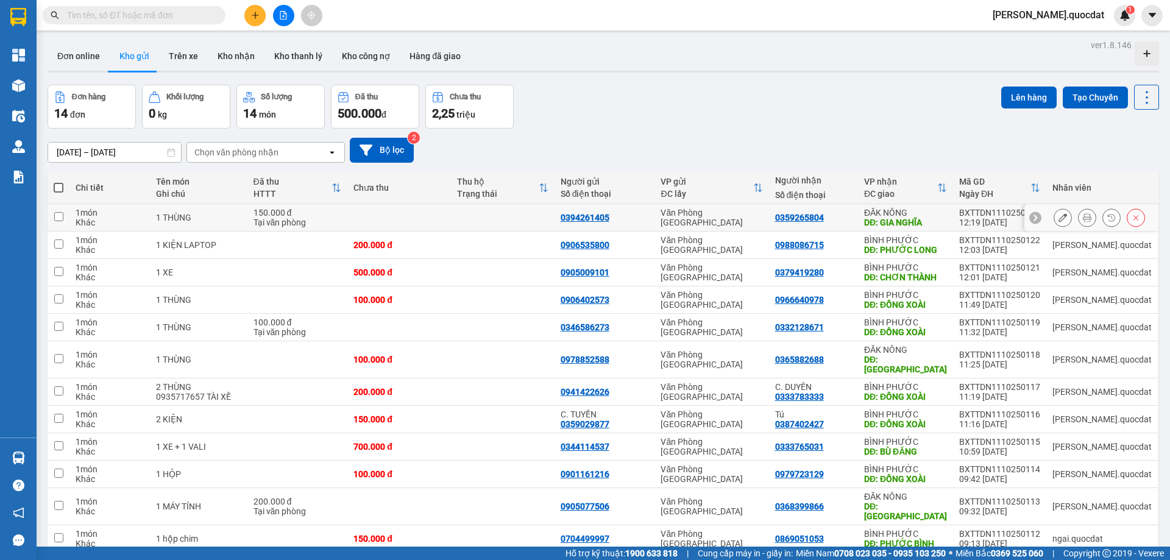
click at [1054, 222] on div at bounding box center [1063, 217] width 18 height 18
click at [1054, 221] on button at bounding box center [1062, 217] width 17 height 21
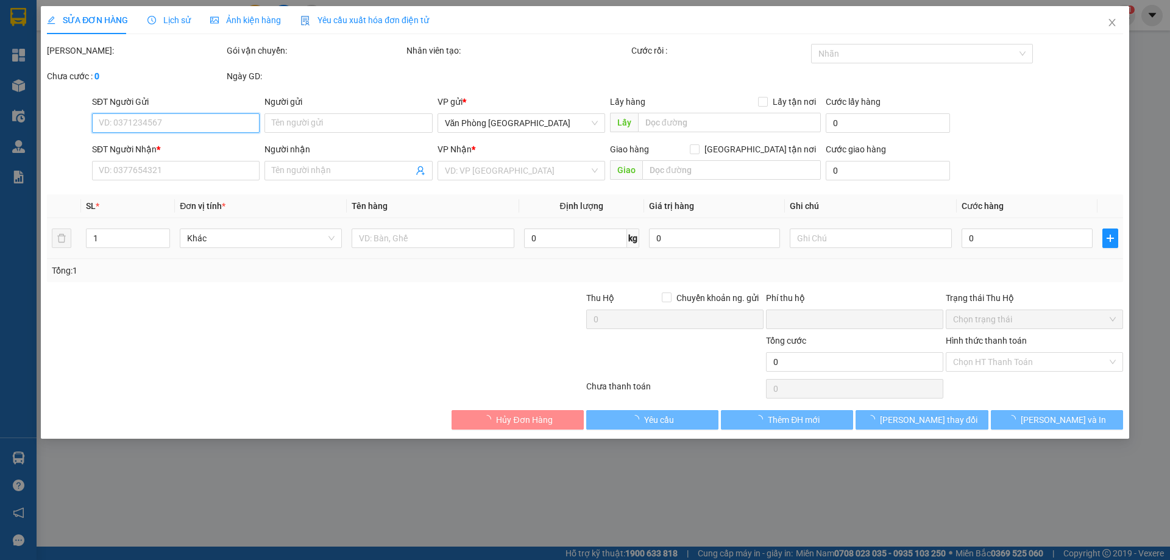
type input "0394261405"
type input "0359265804"
type input "GIA NGHĨA"
type input "0"
type input "150.000"
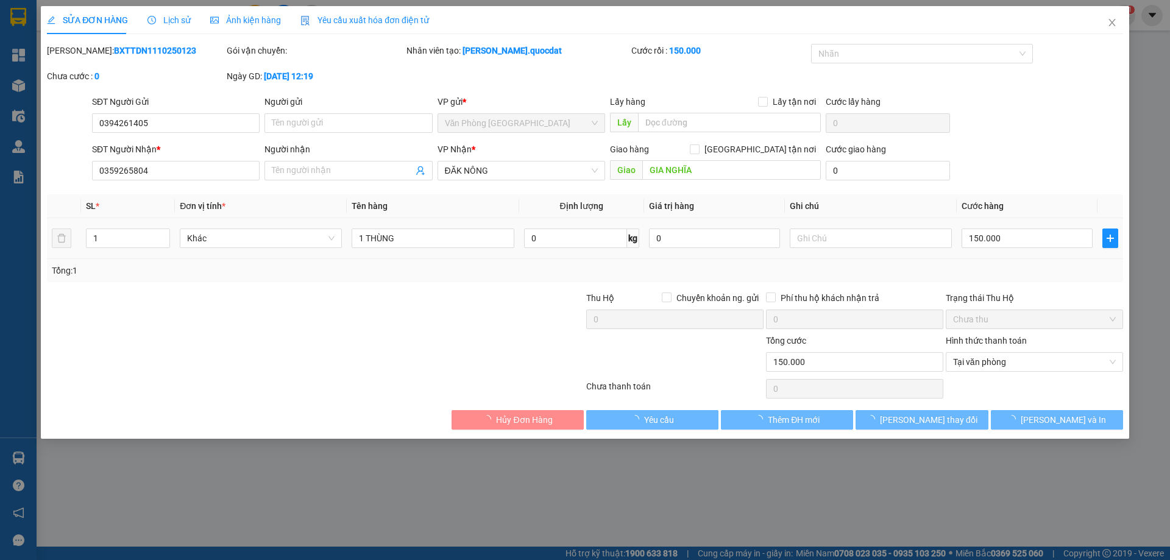
click at [882, 228] on div at bounding box center [871, 238] width 162 height 24
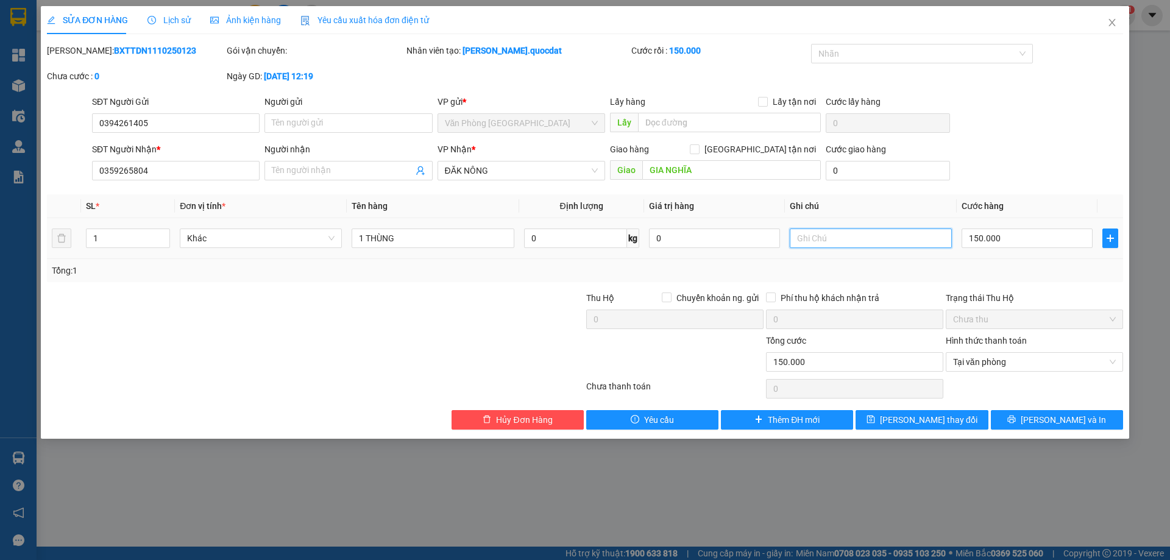
click at [859, 239] on input "text" at bounding box center [871, 239] width 162 height 20
type input "CK 12H19"
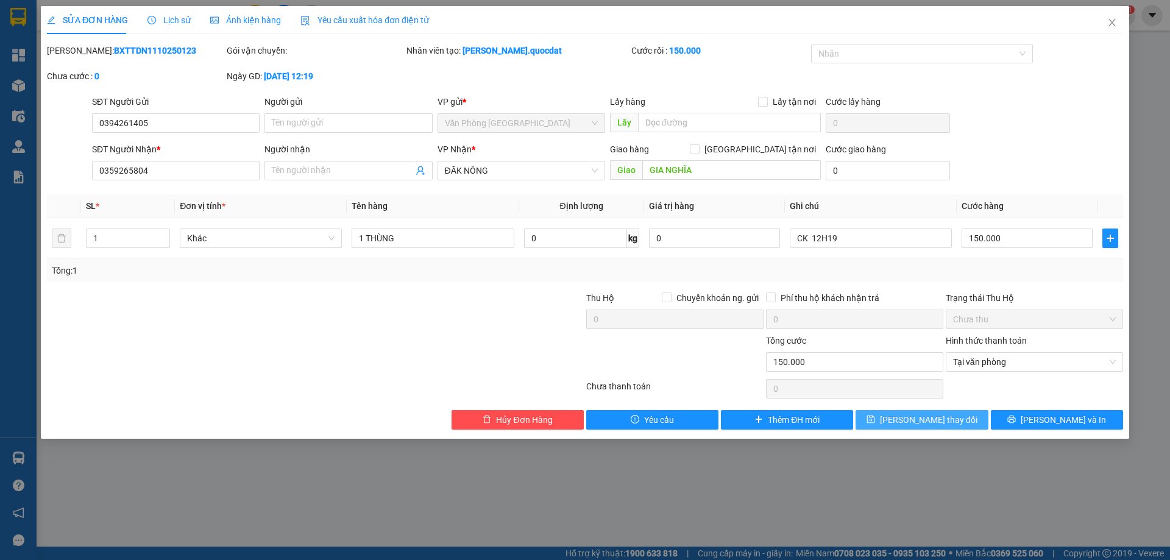
click at [960, 424] on button "Lưu thay đổi" at bounding box center [922, 420] width 132 height 20
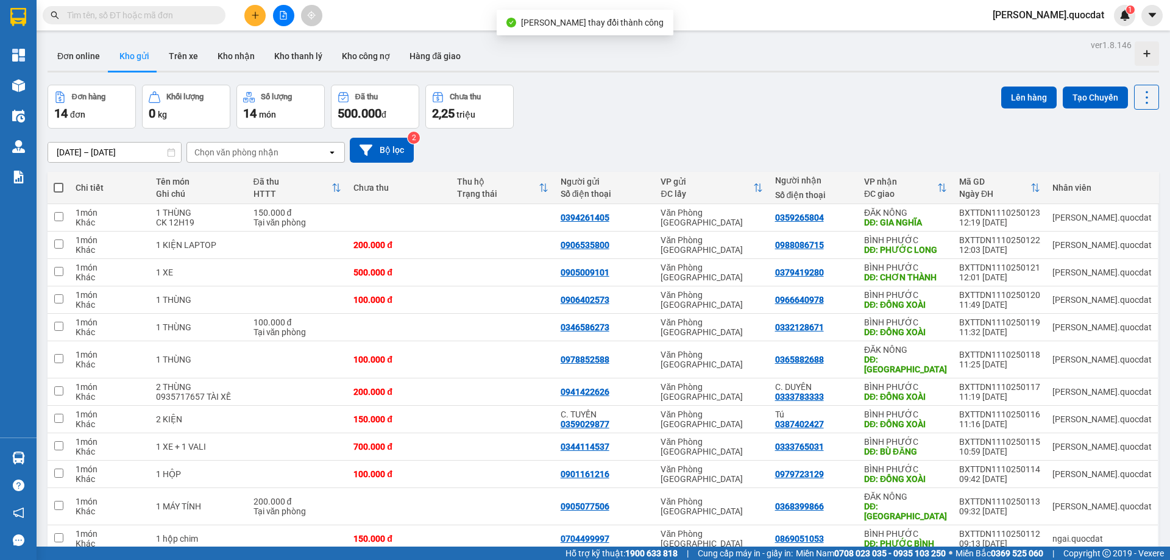
click at [632, 119] on div "Đơn hàng 14 đơn Khối lượng 0 kg Số lượng 14 món Đã thu 500.000 đ Chưa thu 2,25 …" at bounding box center [604, 107] width 1112 height 44
click at [740, 60] on div "Đơn online Kho gửi Trên xe Kho nhận Kho thanh lý Kho công nợ Hàng đã giao" at bounding box center [604, 57] width 1112 height 32
click at [254, 21] on button at bounding box center [254, 15] width 21 height 21
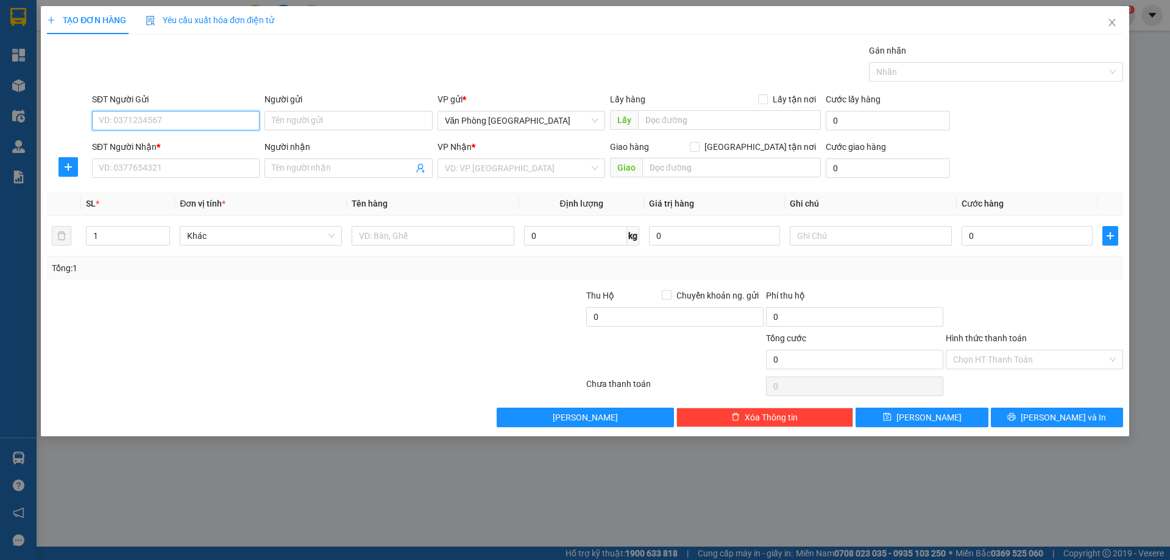
click at [166, 120] on input "SĐT Người Gửi" at bounding box center [176, 121] width 168 height 20
click at [137, 138] on div "0924488386" at bounding box center [176, 145] width 168 height 20
drag, startPoint x: 121, startPoint y: 151, endPoint x: 113, endPoint y: 164, distance: 15.1
click at [119, 155] on body "Kết quả tìm kiếm ( 0 ) Bộ lọc No Data simon.quocdat 1 Tổng Quan Kho hàng mới Đi…" at bounding box center [585, 280] width 1170 height 560
type input "0924488386"
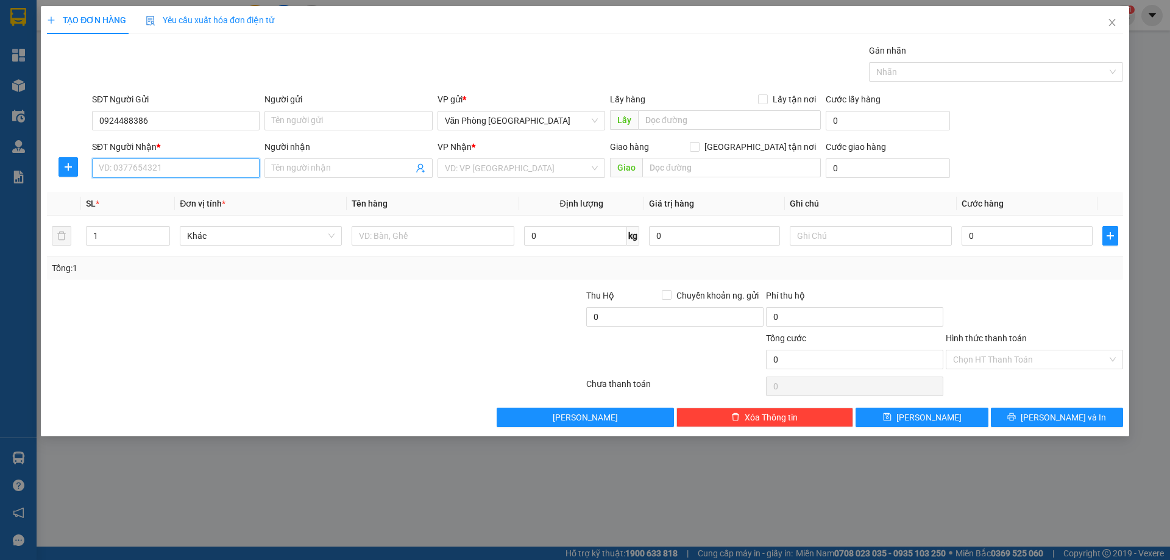
click at [107, 171] on input "SĐT Người Nhận *" at bounding box center [176, 168] width 168 height 20
type input "0869698782"
click at [527, 152] on div "VP Nhận *" at bounding box center [522, 146] width 168 height 13
click at [525, 166] on input "search" at bounding box center [517, 168] width 144 height 18
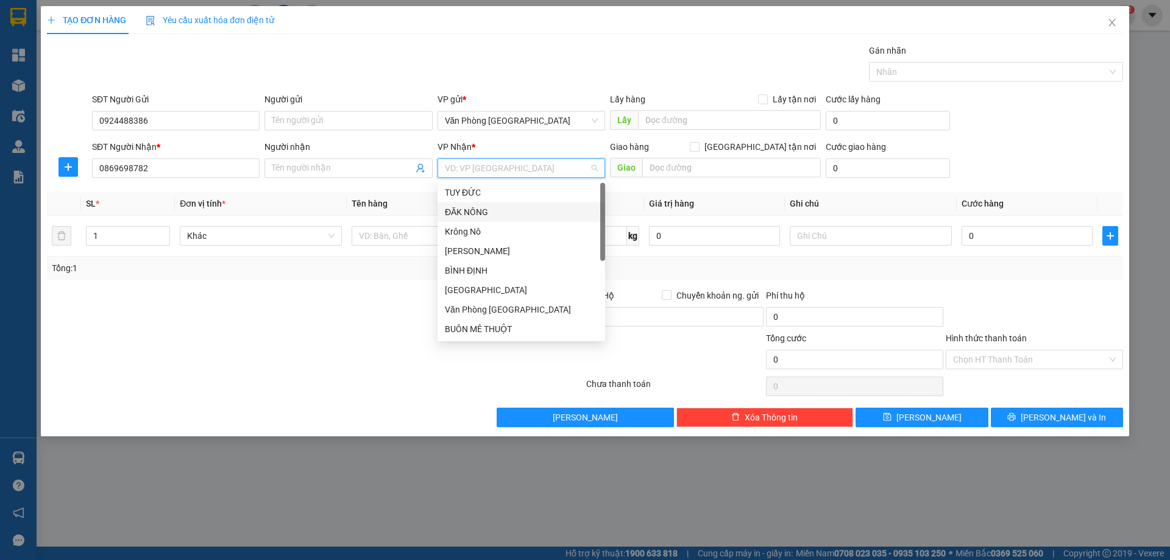
click at [454, 213] on div "ĐĂK NÔNG" at bounding box center [521, 211] width 153 height 13
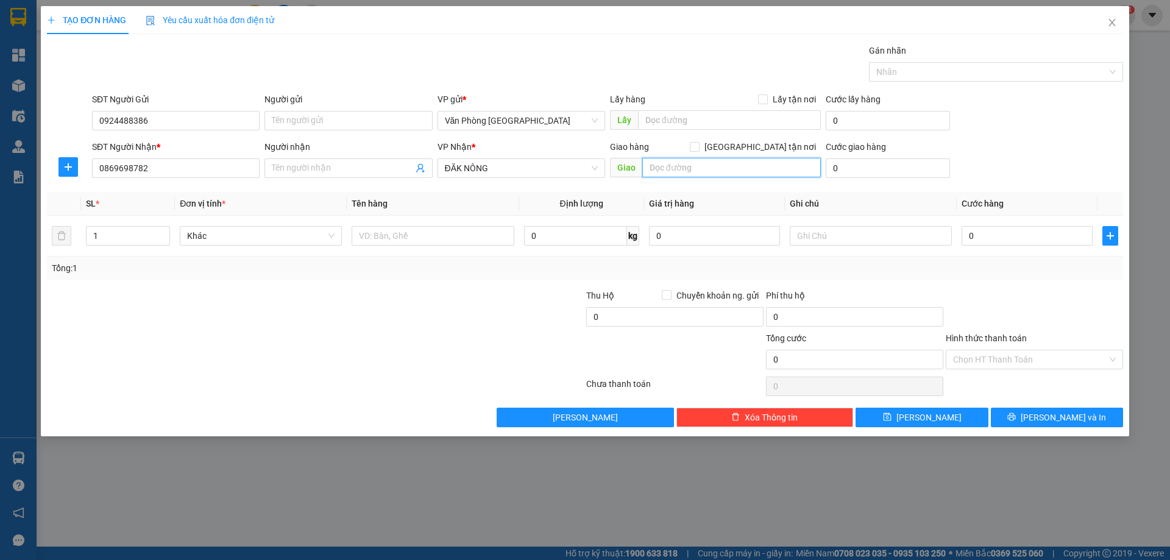
click at [692, 162] on input "text" at bounding box center [731, 168] width 179 height 20
type input "D"
type input "Đ"
type input "D"
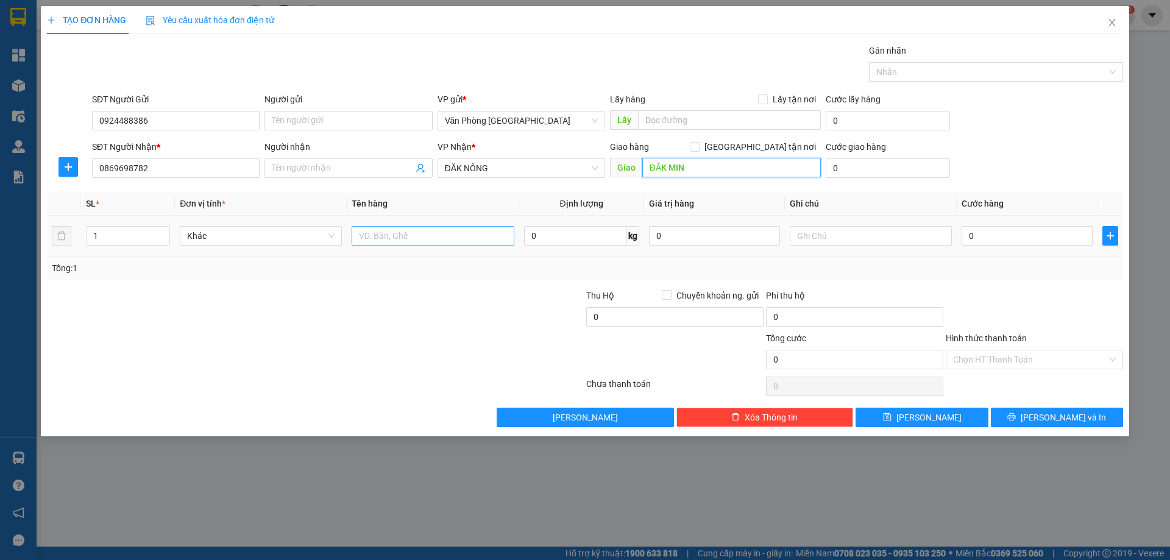
type input "ĐĂK MIN"
click at [413, 234] on input "text" at bounding box center [433, 236] width 162 height 20
type input "1 BỌC"
type input "5"
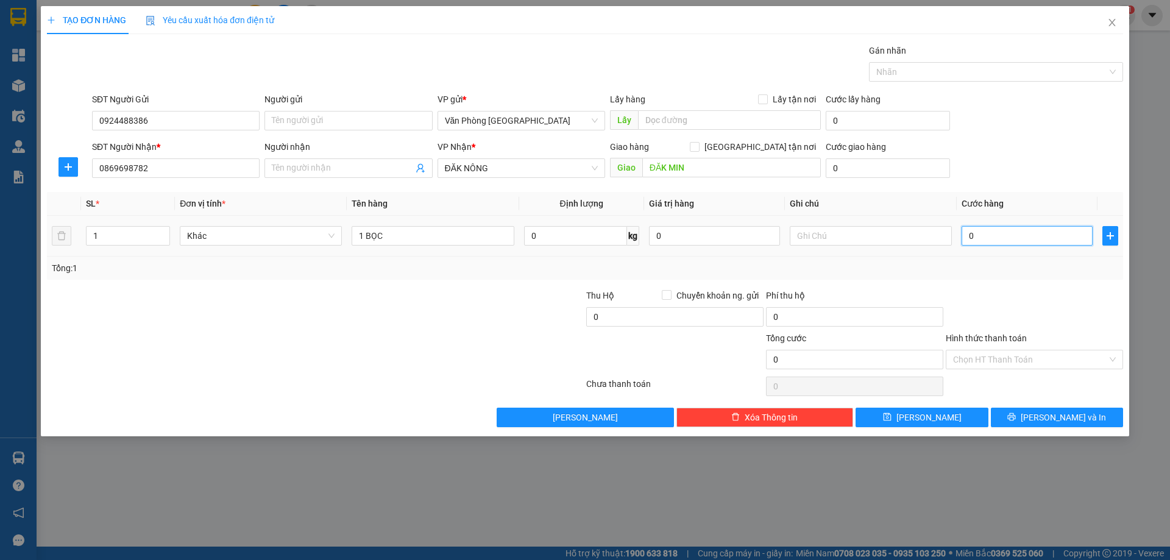
type input "5"
type input "50"
type input "50.000"
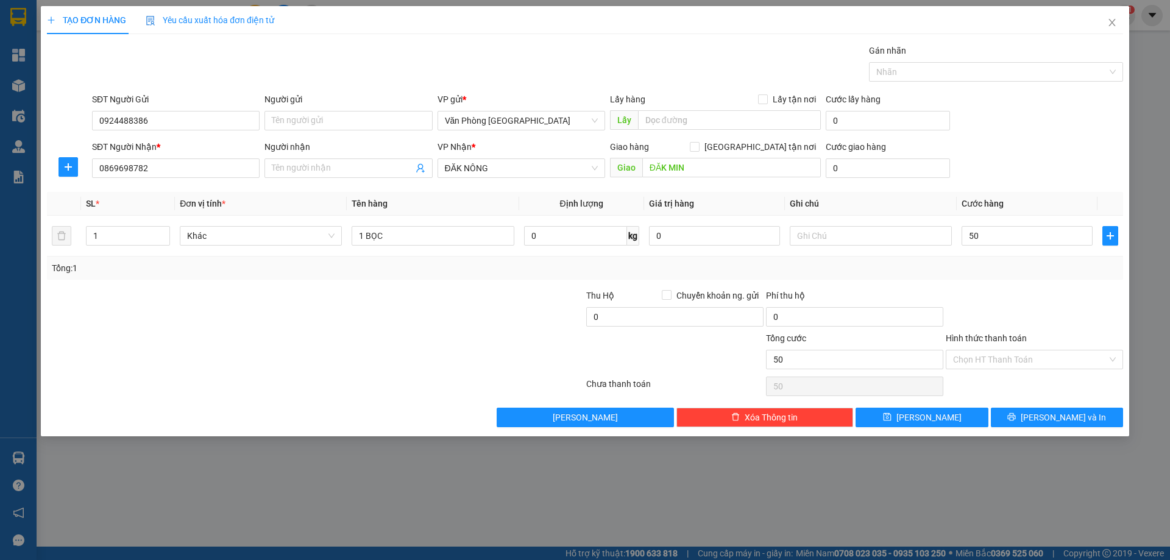
type input "50.000"
click at [1042, 280] on div "Transit Pickup Surcharge Ids Transit Deliver Surcharge Ids Transit Deliver Surc…" at bounding box center [585, 235] width 1076 height 383
click at [1051, 419] on span "[PERSON_NAME] và In" at bounding box center [1063, 417] width 85 height 13
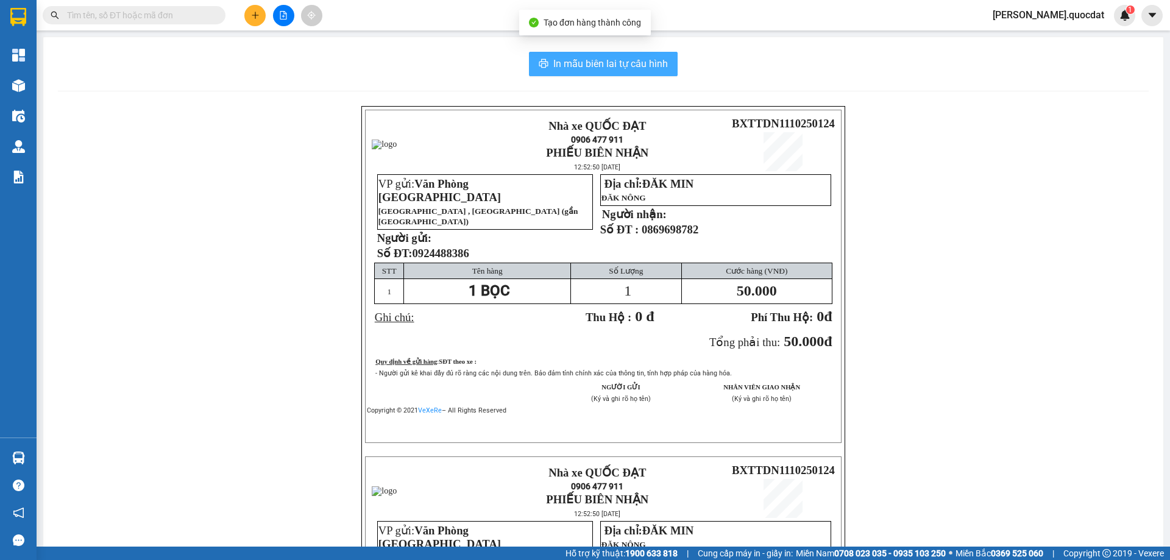
click at [569, 58] on span "In mẫu biên lai tự cấu hình" at bounding box center [610, 63] width 115 height 15
